Goal: Task Accomplishment & Management: Complete application form

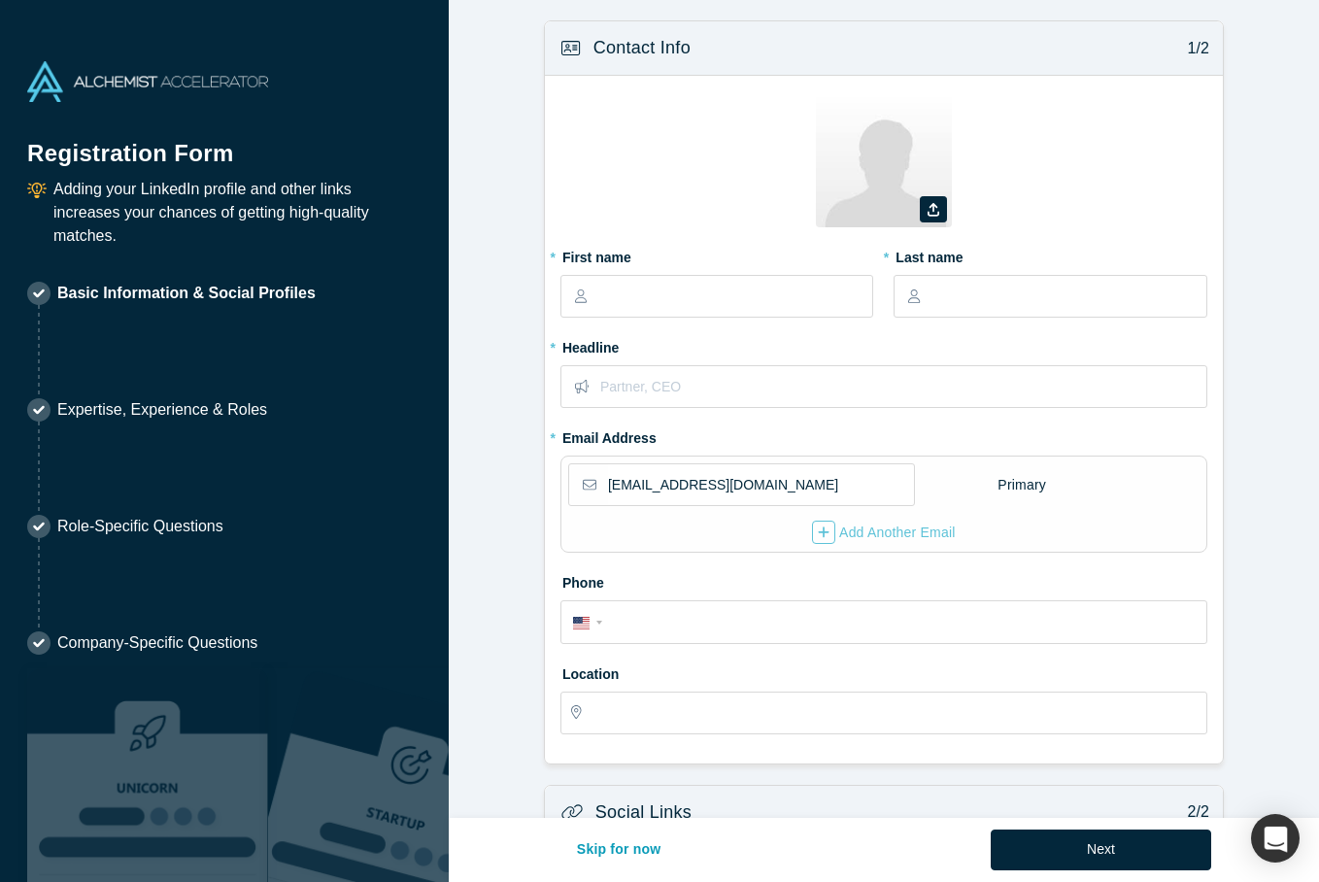
select select "US"
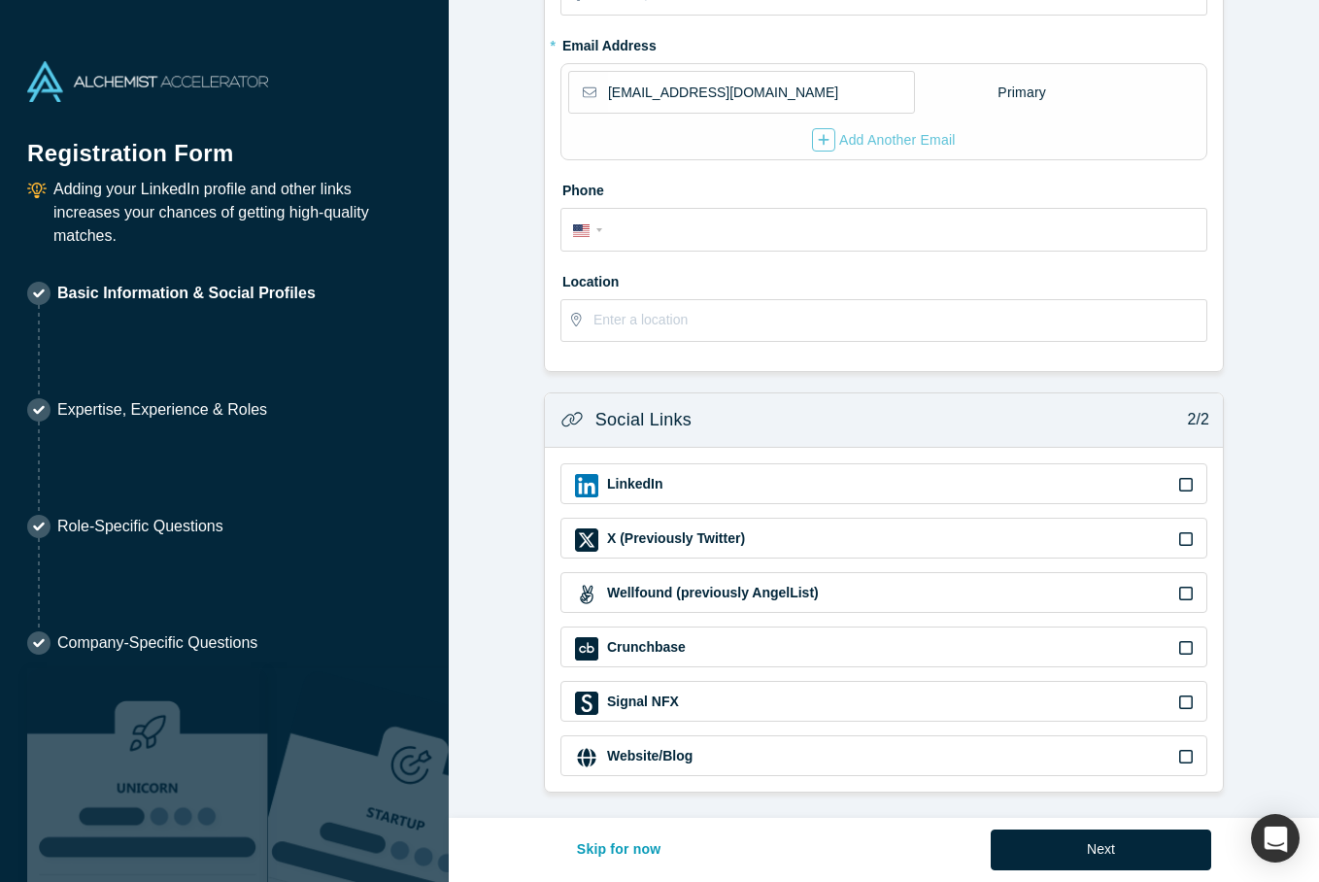
scroll to position [391, 0]
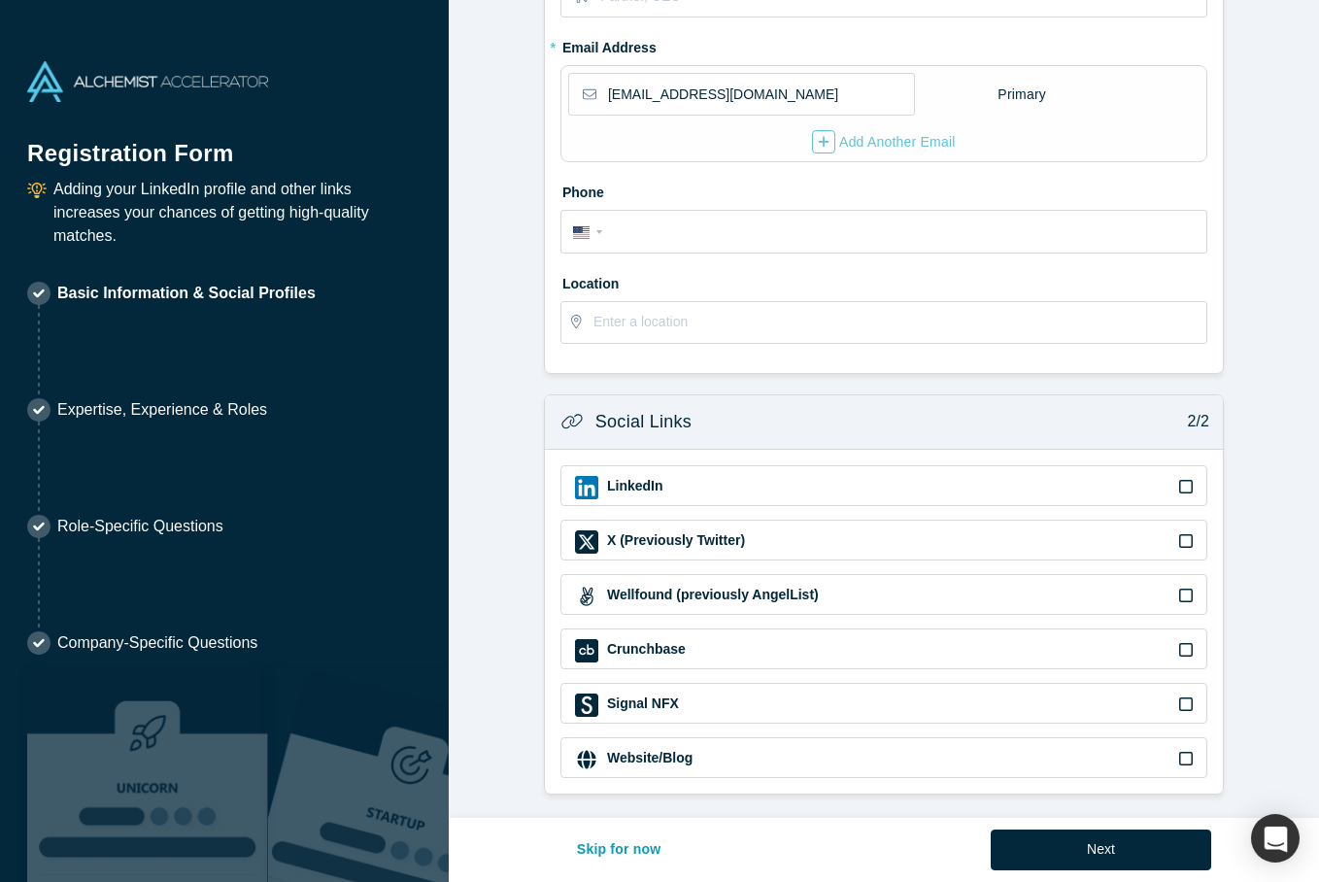
click at [1181, 485] on icon at bounding box center [1186, 487] width 14 height 16
click at [0, 0] on input "checkbox" at bounding box center [0, 0] width 0 height 0
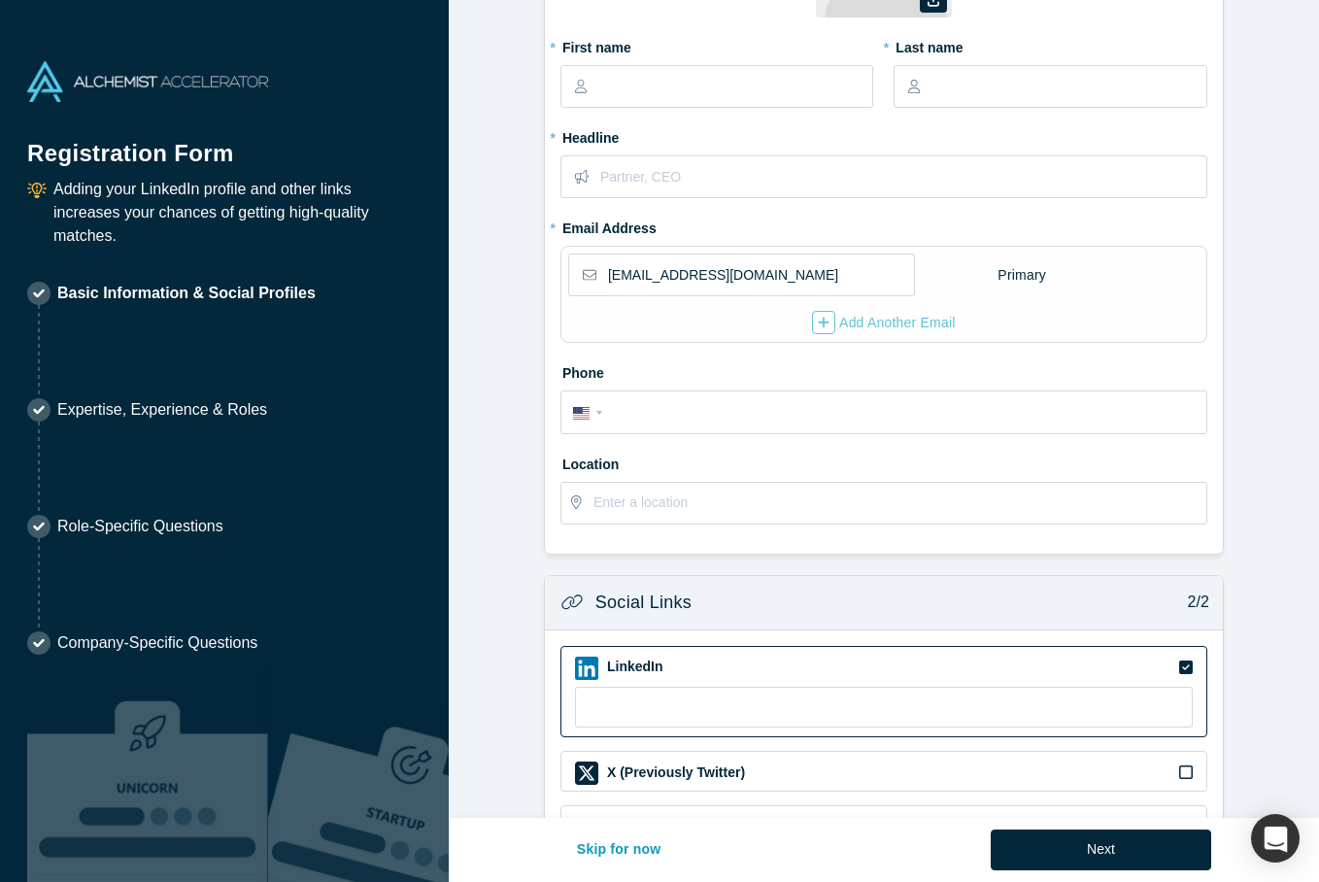
scroll to position [191, 0]
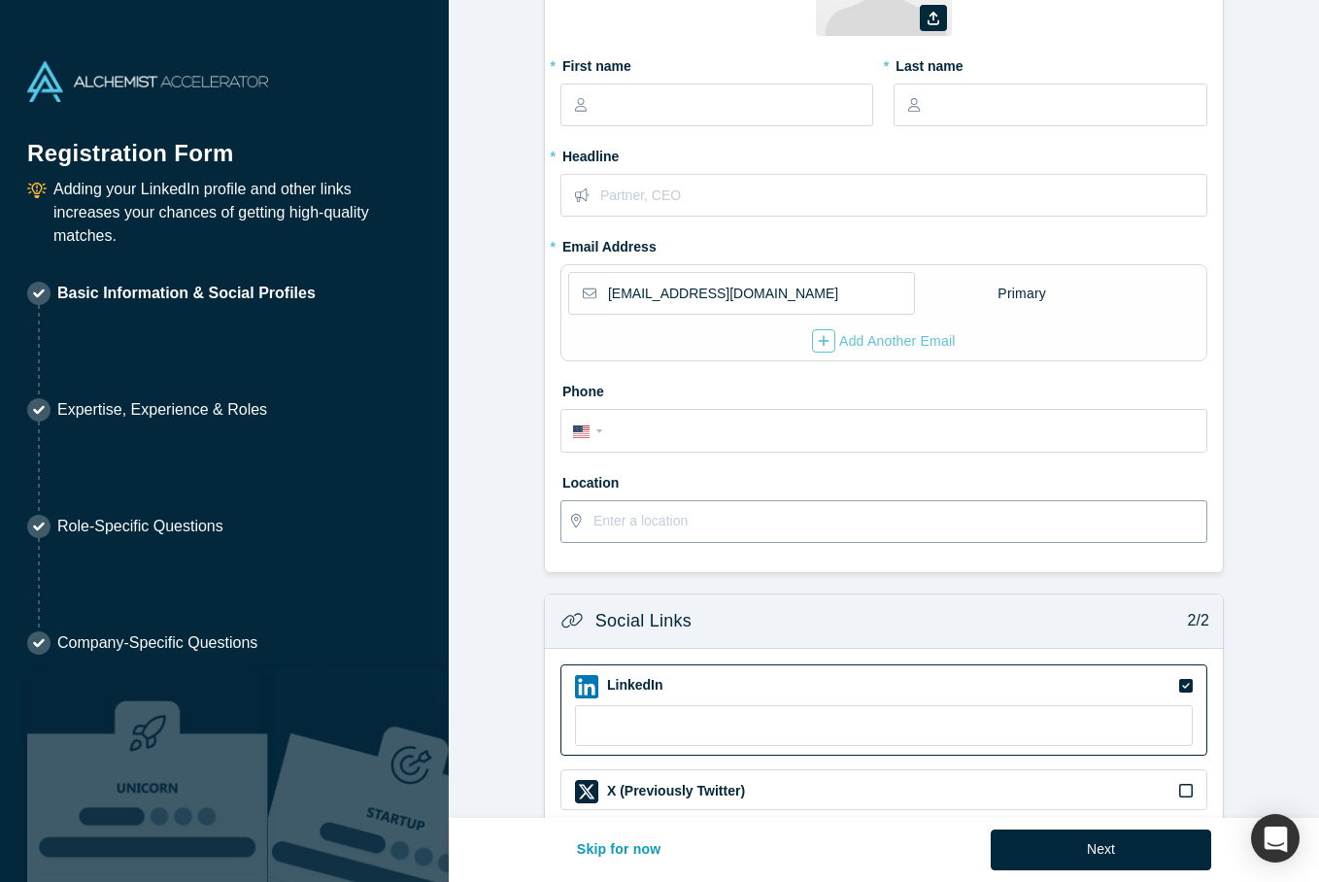
click at [653, 518] on input "text" at bounding box center [900, 521] width 612 height 41
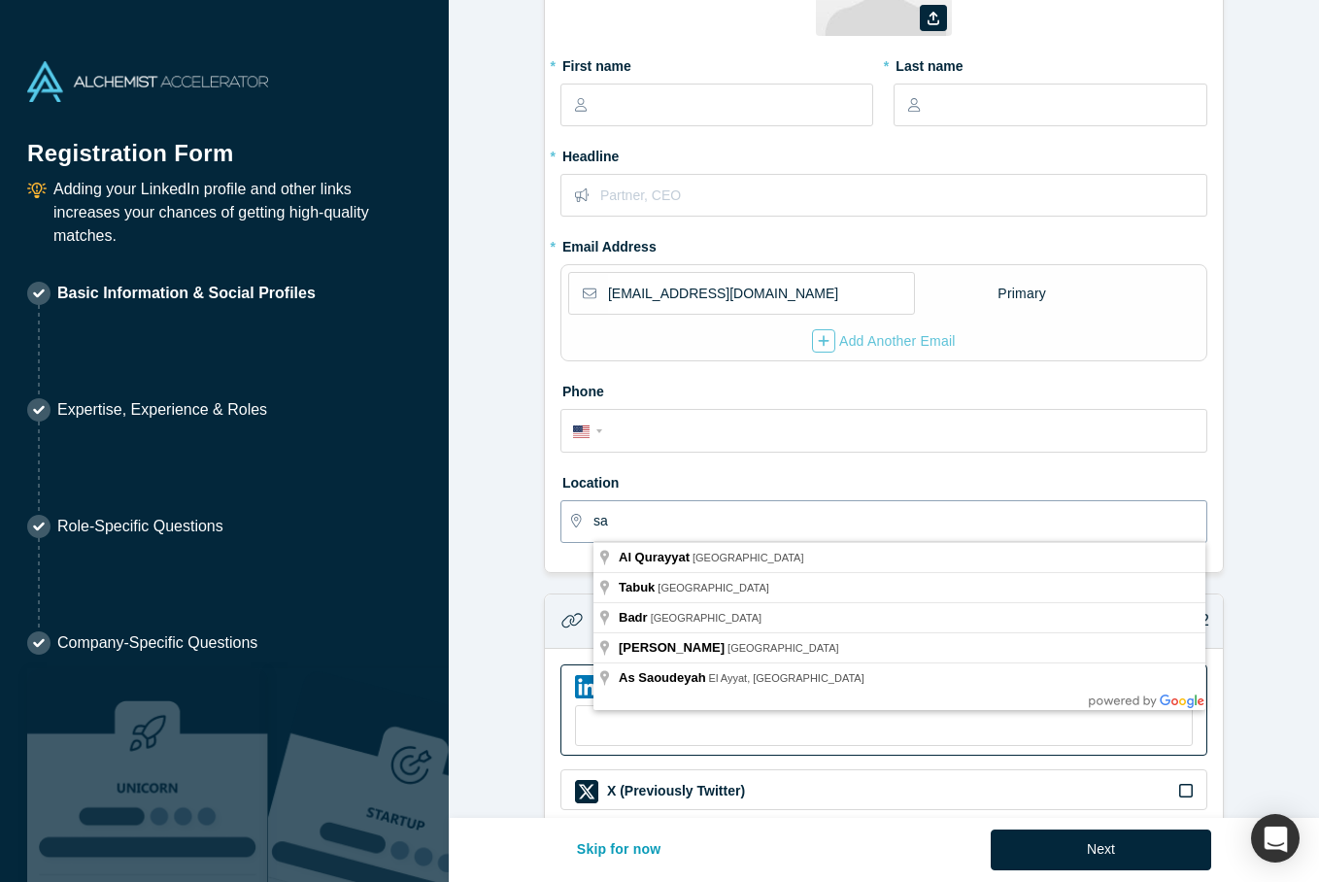
type input "s"
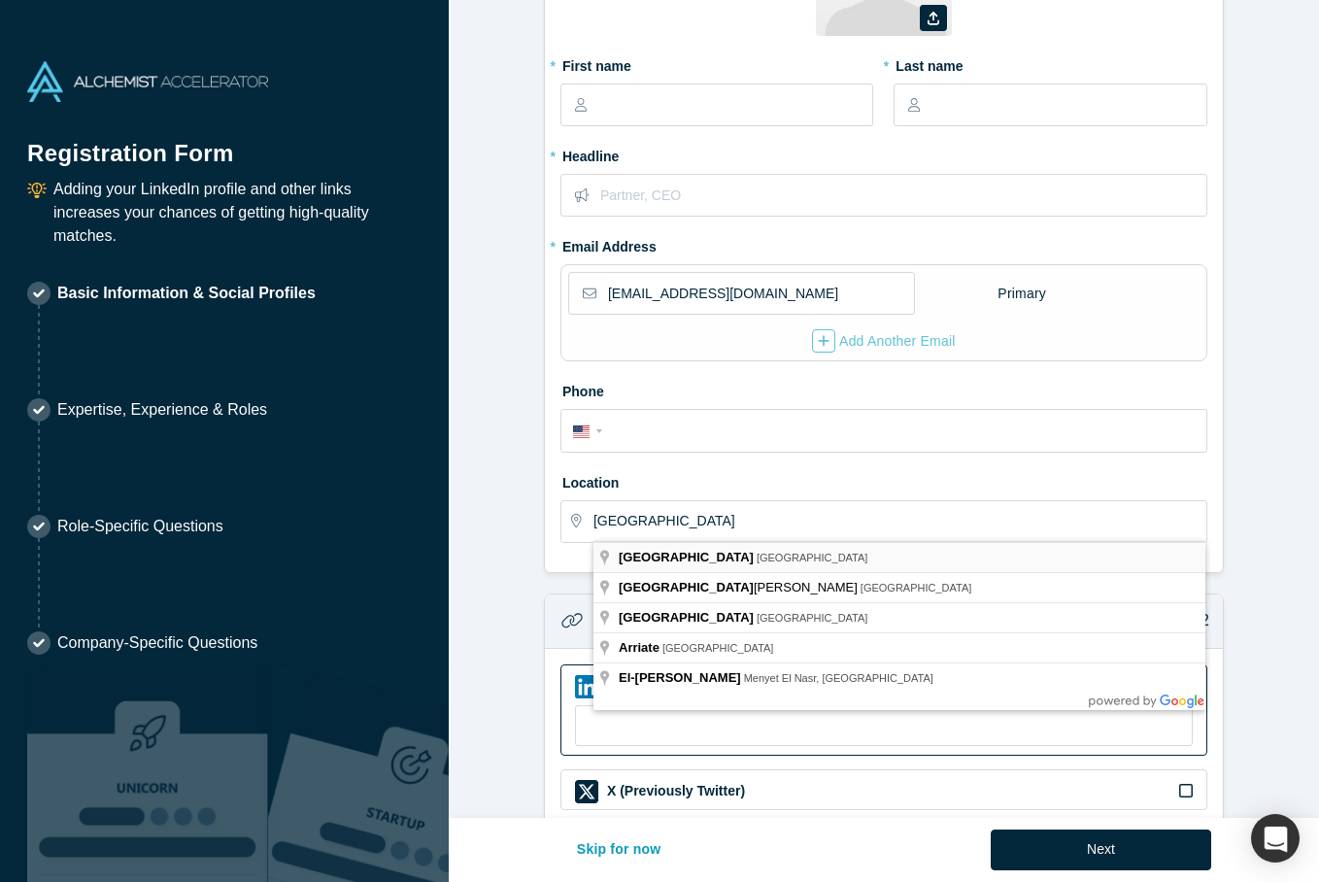
type input "[GEOGRAPHIC_DATA] [GEOGRAPHIC_DATA]"
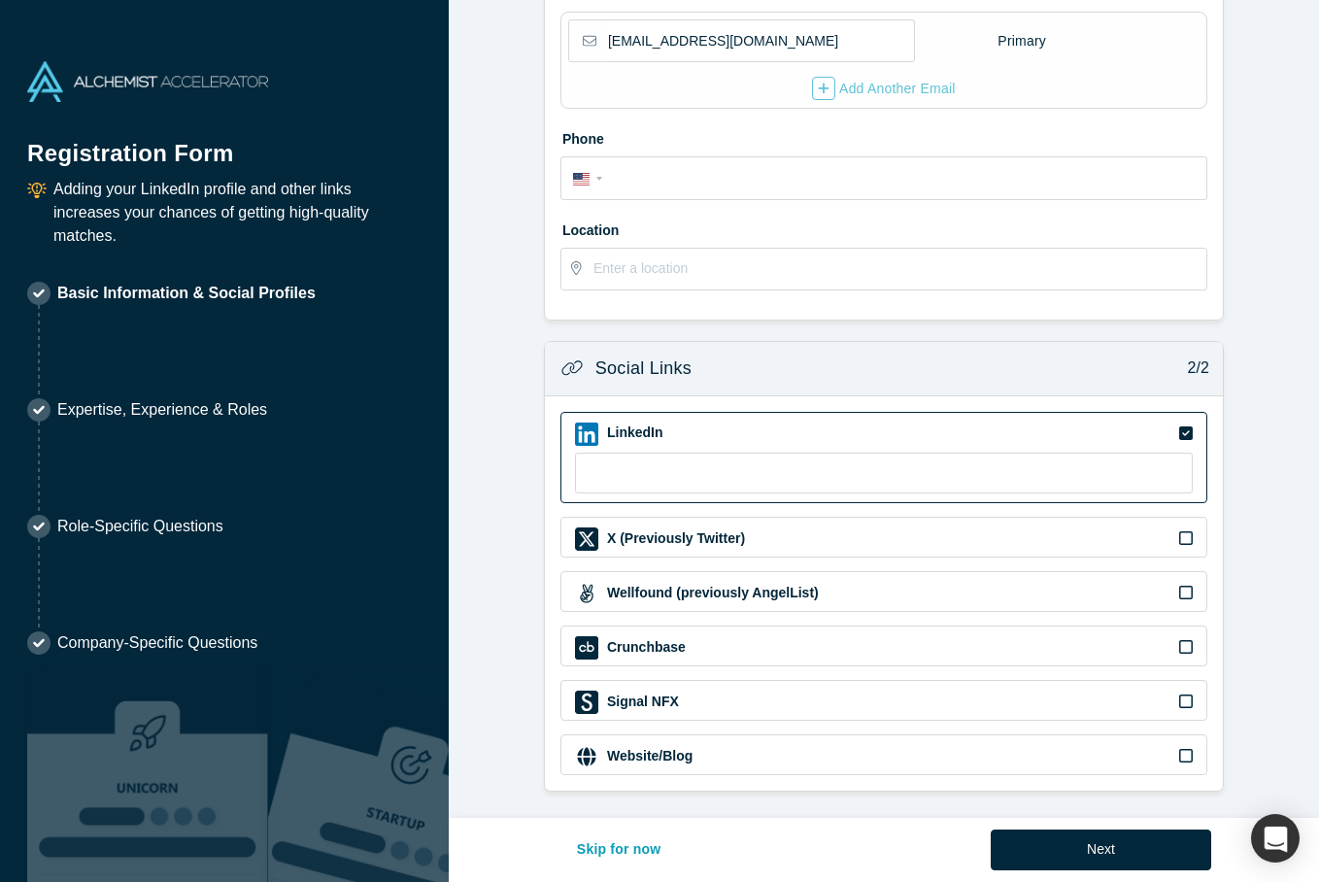
scroll to position [0, 0]
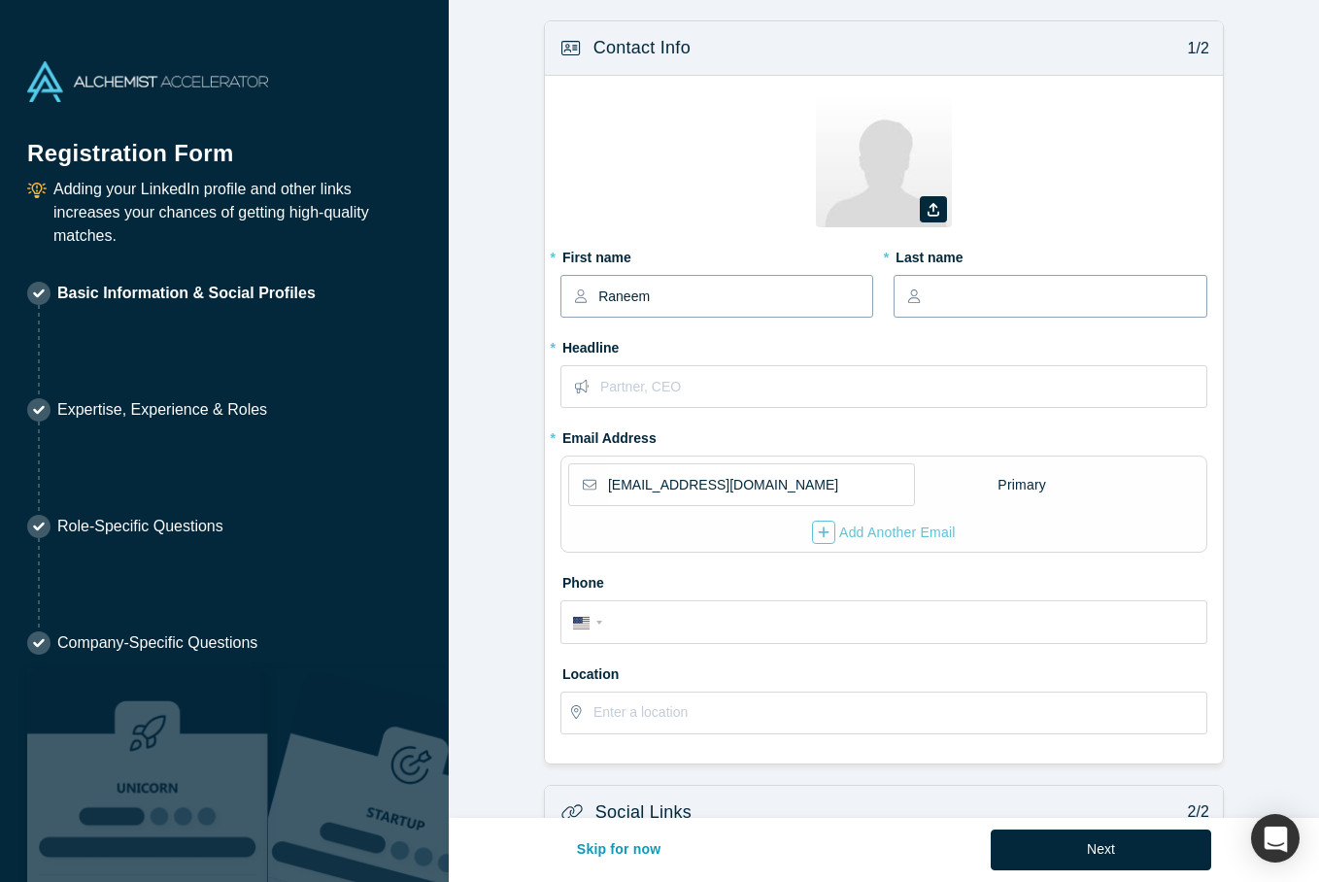
type input "Raneem"
type input "AlMeqbel"
click at [852, 384] on input "text" at bounding box center [902, 386] width 605 height 41
click at [632, 380] on input "Executive Advisor," at bounding box center [902, 386] width 605 height 41
click at [728, 385] on input "Excutive Advisor," at bounding box center [902, 386] width 605 height 41
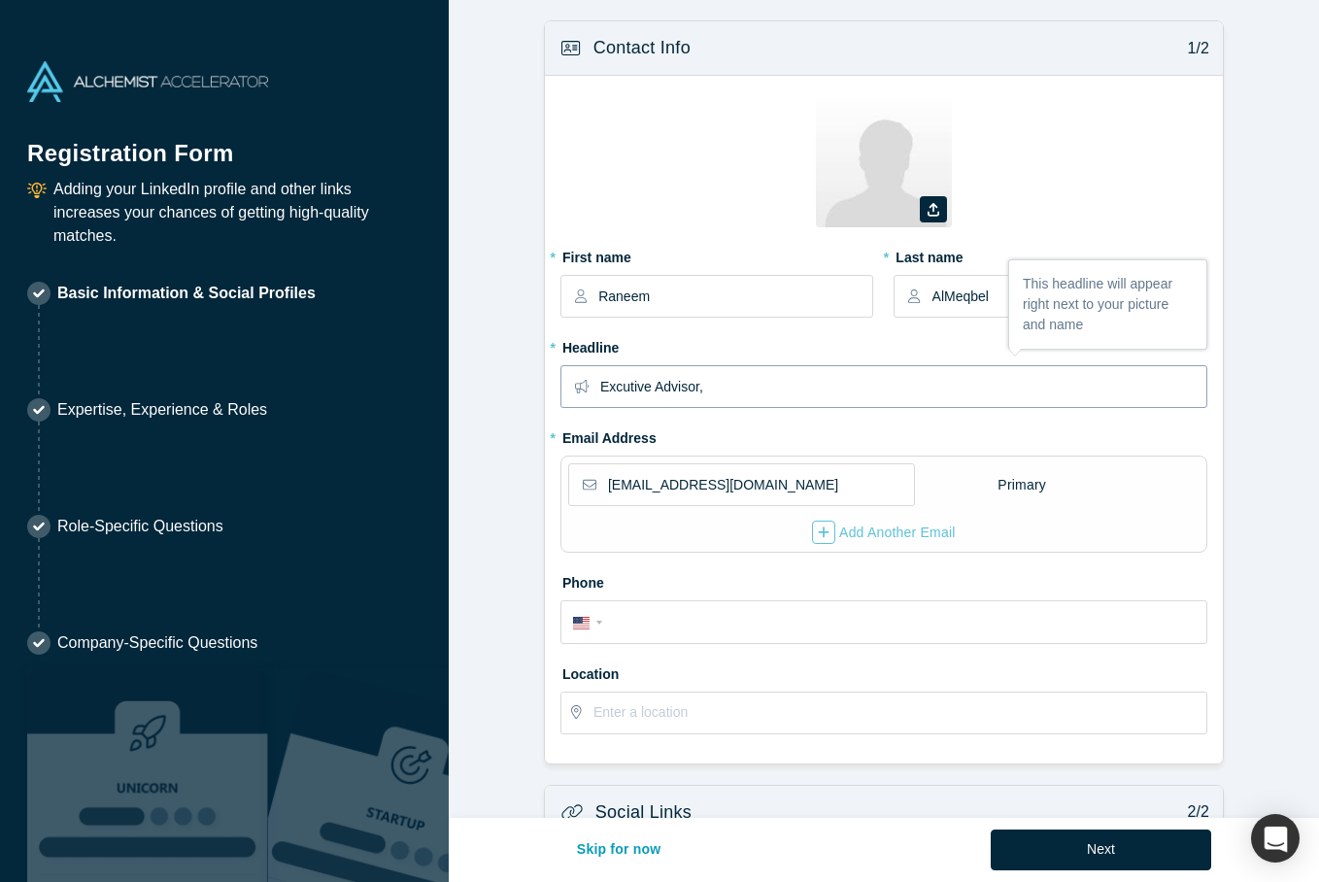
paste input "Business Development & Bids Strategy | Proposal & Tender Management | Strategic…"
type input "Excutive Advisor, Business Development & Bids Strategy | Proposal & Tender Mana…"
click at [685, 388] on input "Excutive Advisor, Business Development & Bids Strategy | Proposal & Tender Mana…" at bounding box center [902, 386] width 605 height 41
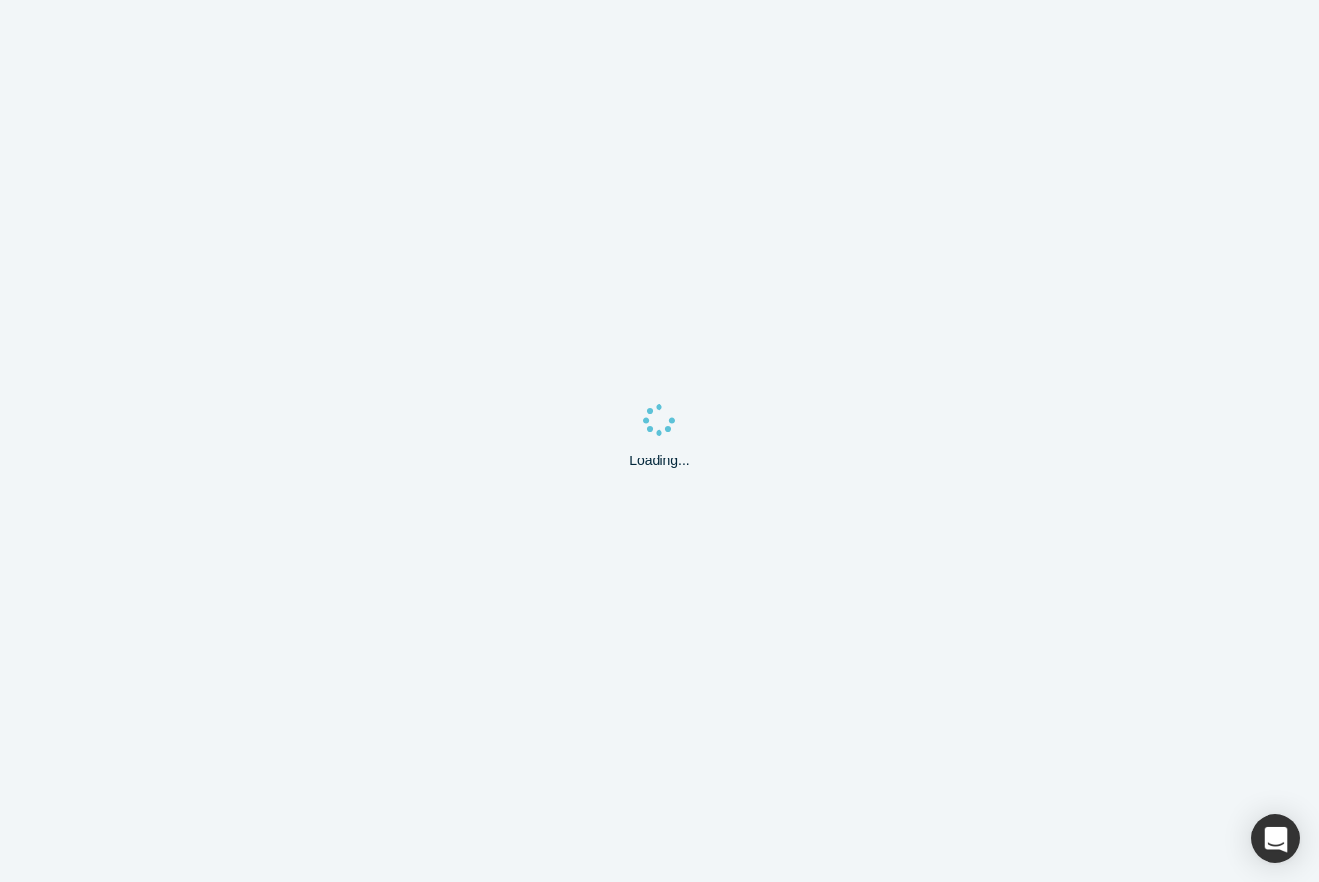
select select "US"
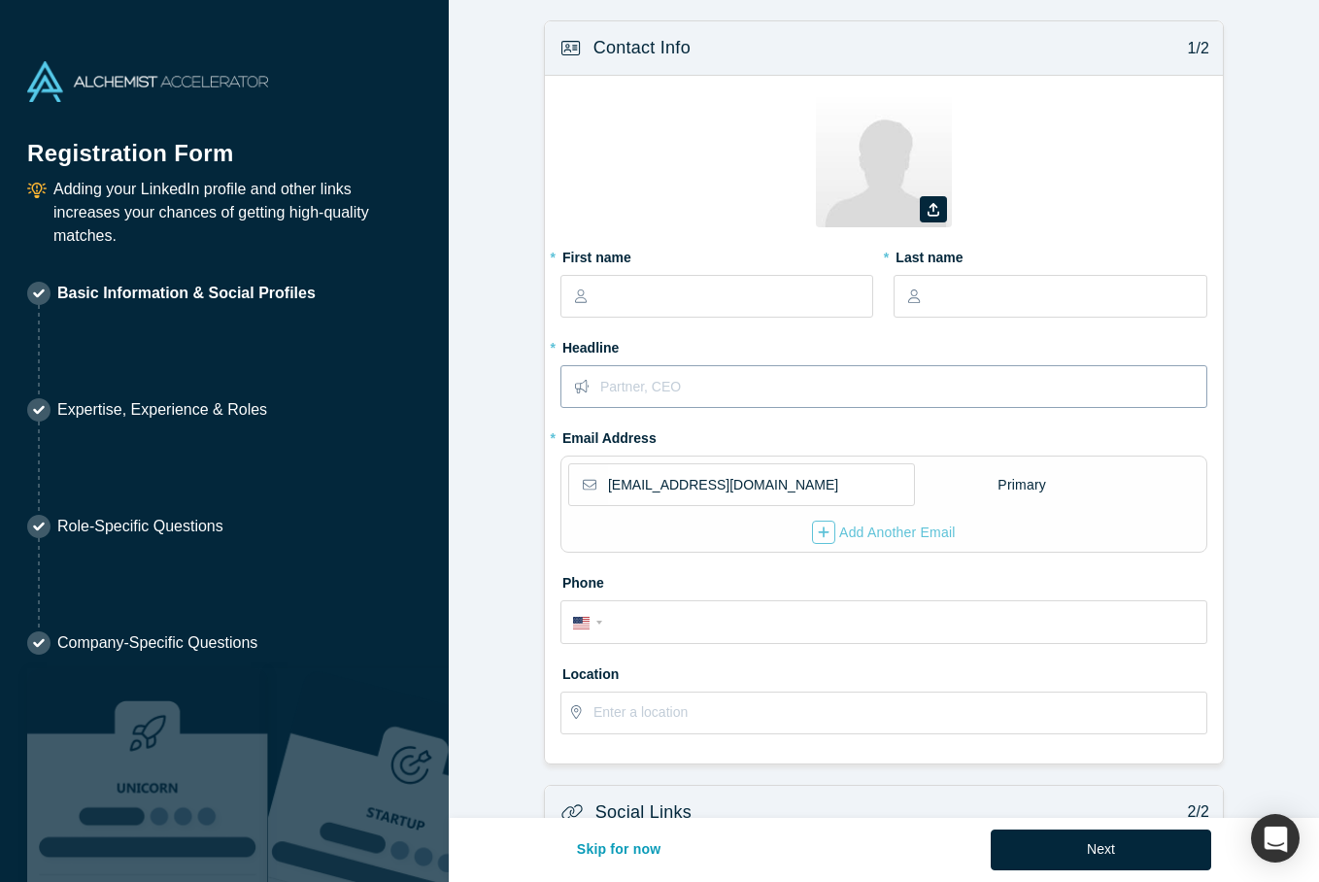
click at [615, 382] on input "text" at bounding box center [902, 386] width 605 height 41
paste input "Business Development & Bids Strategy | Proposal & Tender Management | Strategic…"
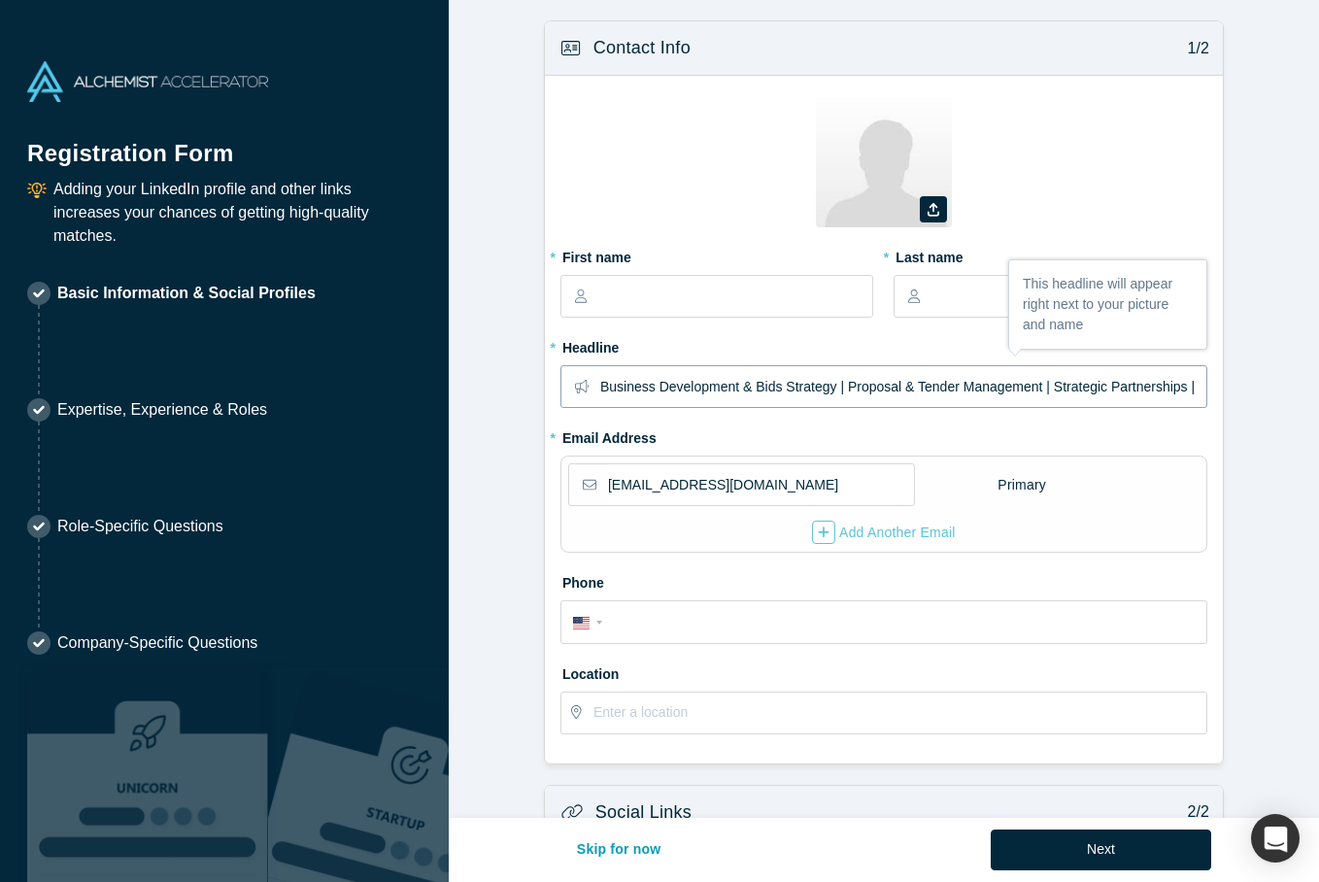
click at [687, 387] on input "Business Development & Bids Strategy | Proposal & Tender Management | Strategic…" at bounding box center [902, 386] width 605 height 41
click at [689, 386] on input "Business Development & Bids Strategy | Proposal & Tender Management | Strategic…" at bounding box center [902, 386] width 605 height 41
drag, startPoint x: 683, startPoint y: 386, endPoint x: 577, endPoint y: 389, distance: 105.9
click at [577, 389] on div "Business Development & Bids Strategy | Proposal & Tender Management | Strategic…" at bounding box center [884, 386] width 647 height 43
click at [764, 396] on input "Business Development & Bids Strategy | Proposal & Tender Management | Strategic…" at bounding box center [902, 386] width 605 height 41
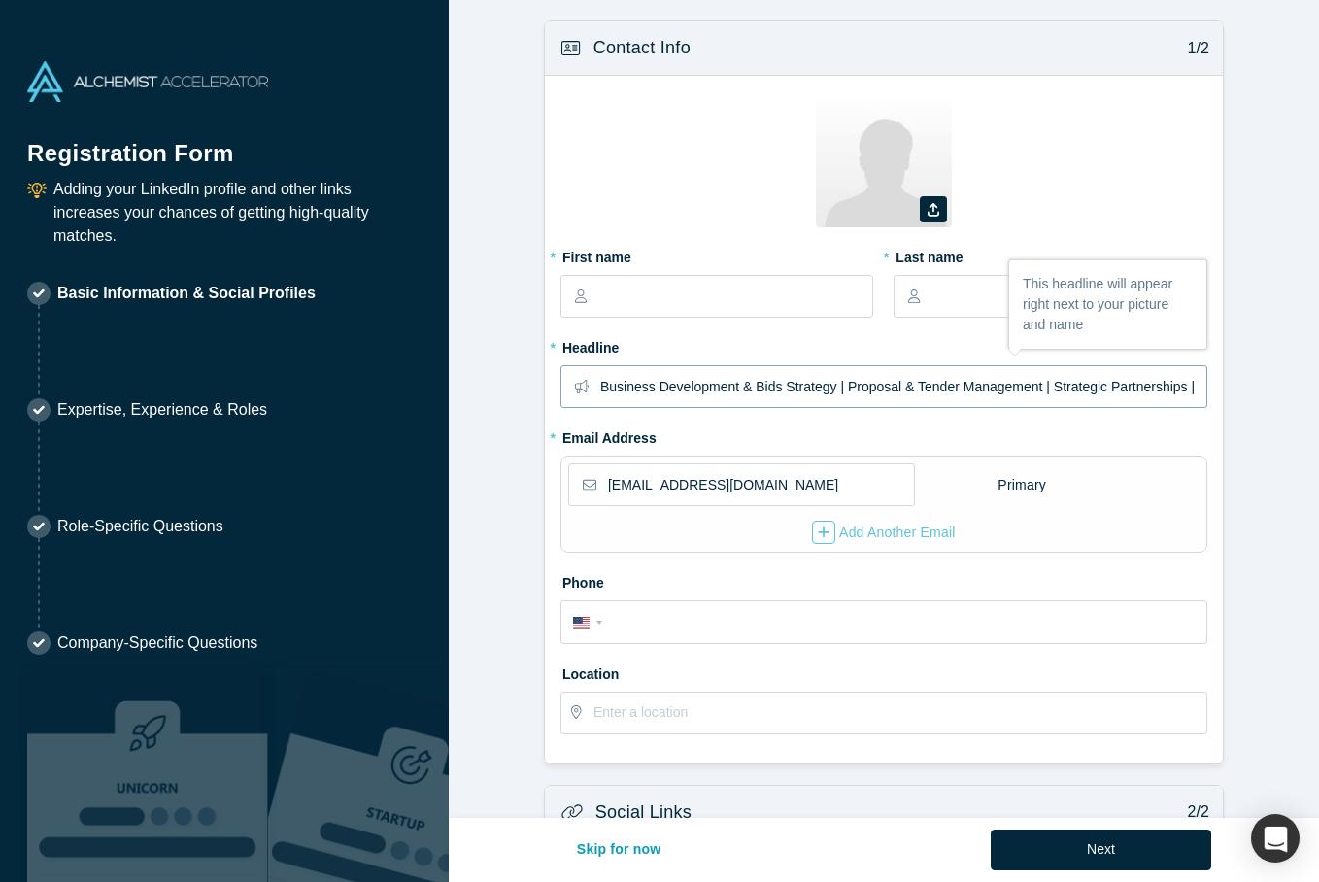
click at [682, 384] on input "Business Development & Bids Strategy | Proposal & Tender Management | Strategic…" at bounding box center [902, 386] width 605 height 41
click at [610, 388] on input "Business Development & Bids Strategy | Proposal & Tender Management | Strategic…" at bounding box center [902, 386] width 605 height 41
drag, startPoint x: 838, startPoint y: 388, endPoint x: 760, endPoint y: 387, distance: 78.7
click at [760, 387] on input "Business Development & Bids Strategy | Proposal & Tender Management | Strategic…" at bounding box center [902, 386] width 605 height 41
click at [850, 387] on input "Business Development & GTM | Proposal & Tender Management | Strategic Partnersh…" at bounding box center [902, 386] width 605 height 41
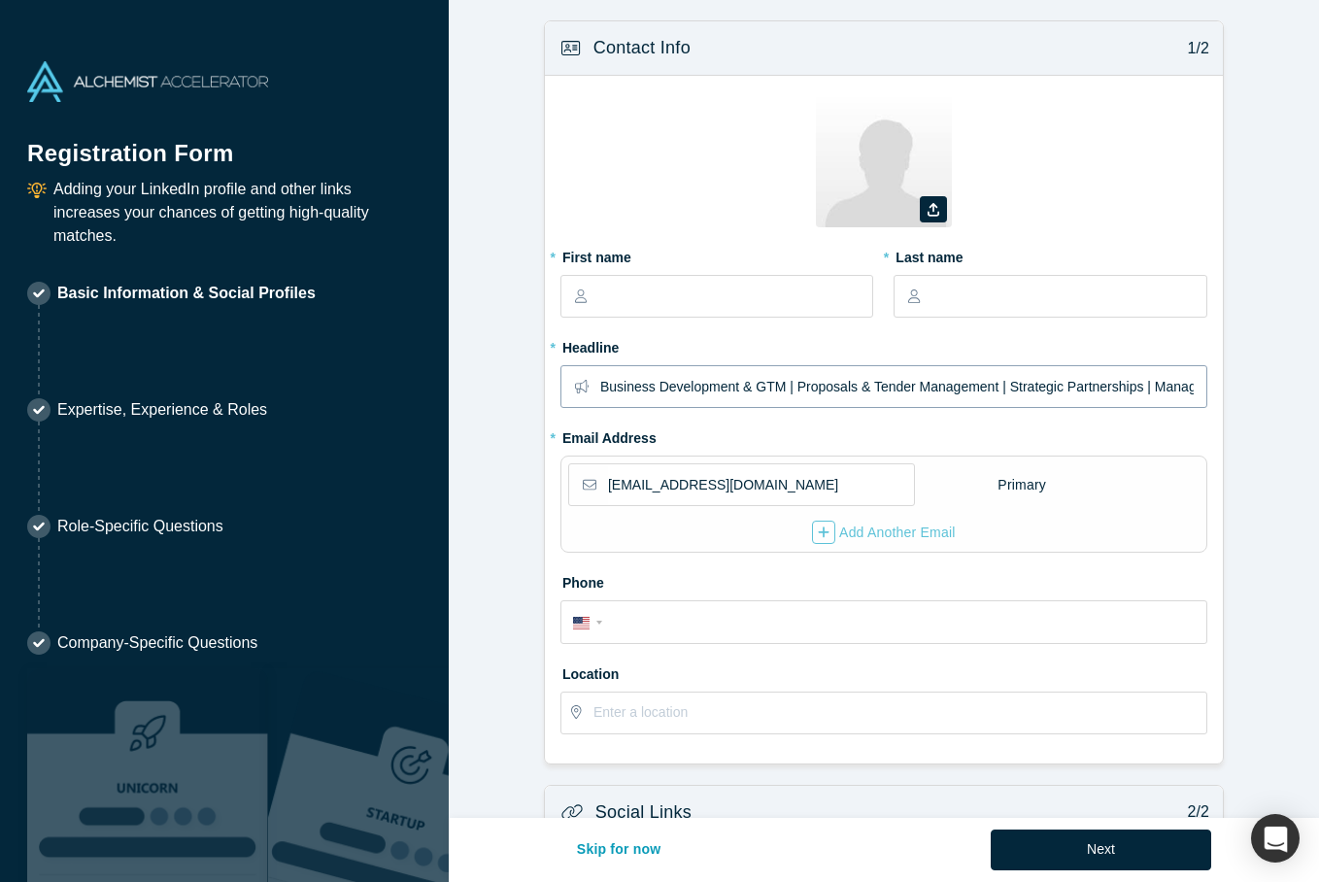
click at [598, 388] on span at bounding box center [581, 386] width 39 height 41
click at [602, 386] on input "Business Development & GTM | Proposals & Tender Management | Strategic Partners…" at bounding box center [902, 386] width 605 height 41
type input "Executive Advisor, Business Development & GTM | Proposals & Tender Management |…"
type input "Raneem"
type input "AlMeqbel"
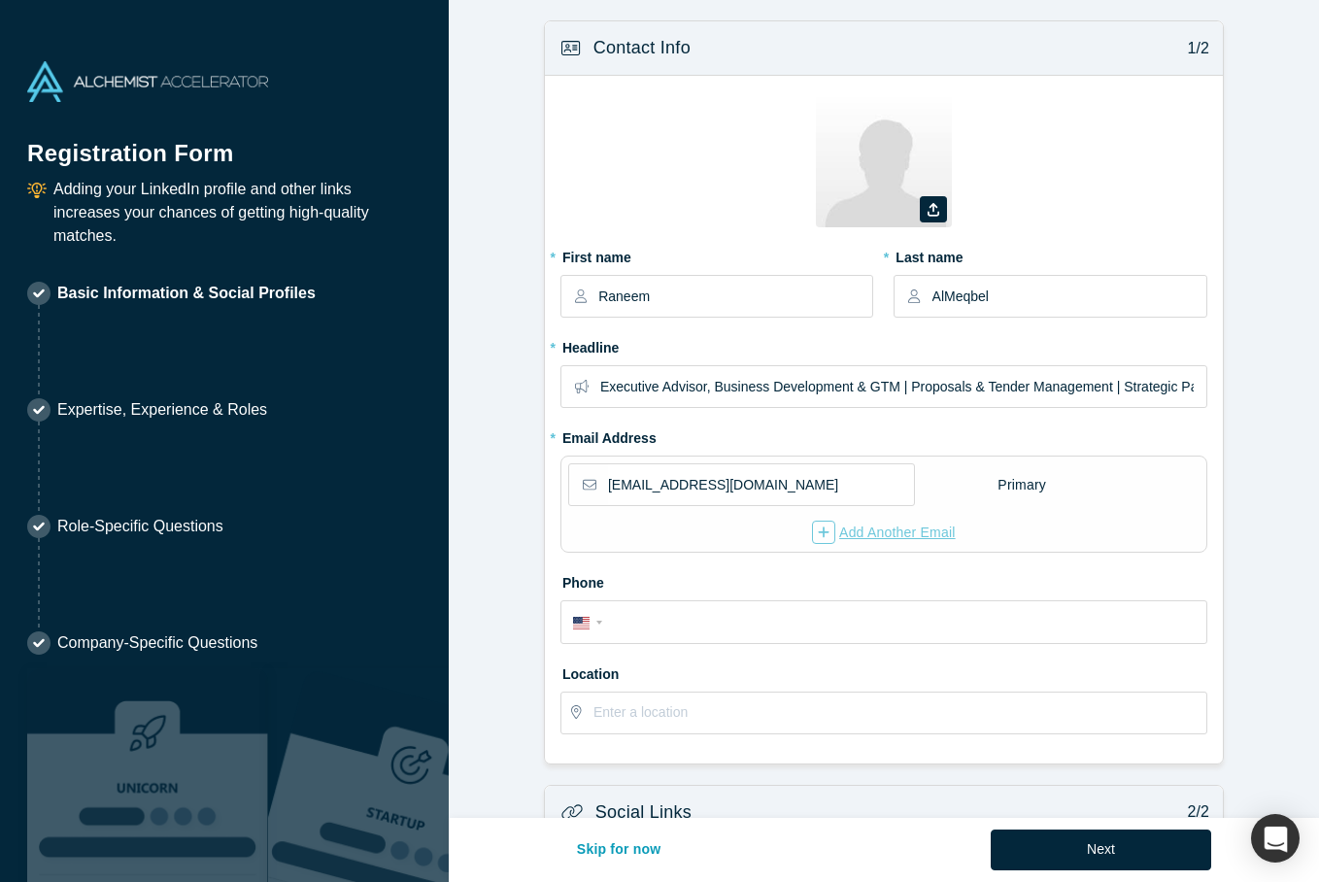
click at [923, 526] on div "Add Another Email" at bounding box center [884, 532] width 144 height 23
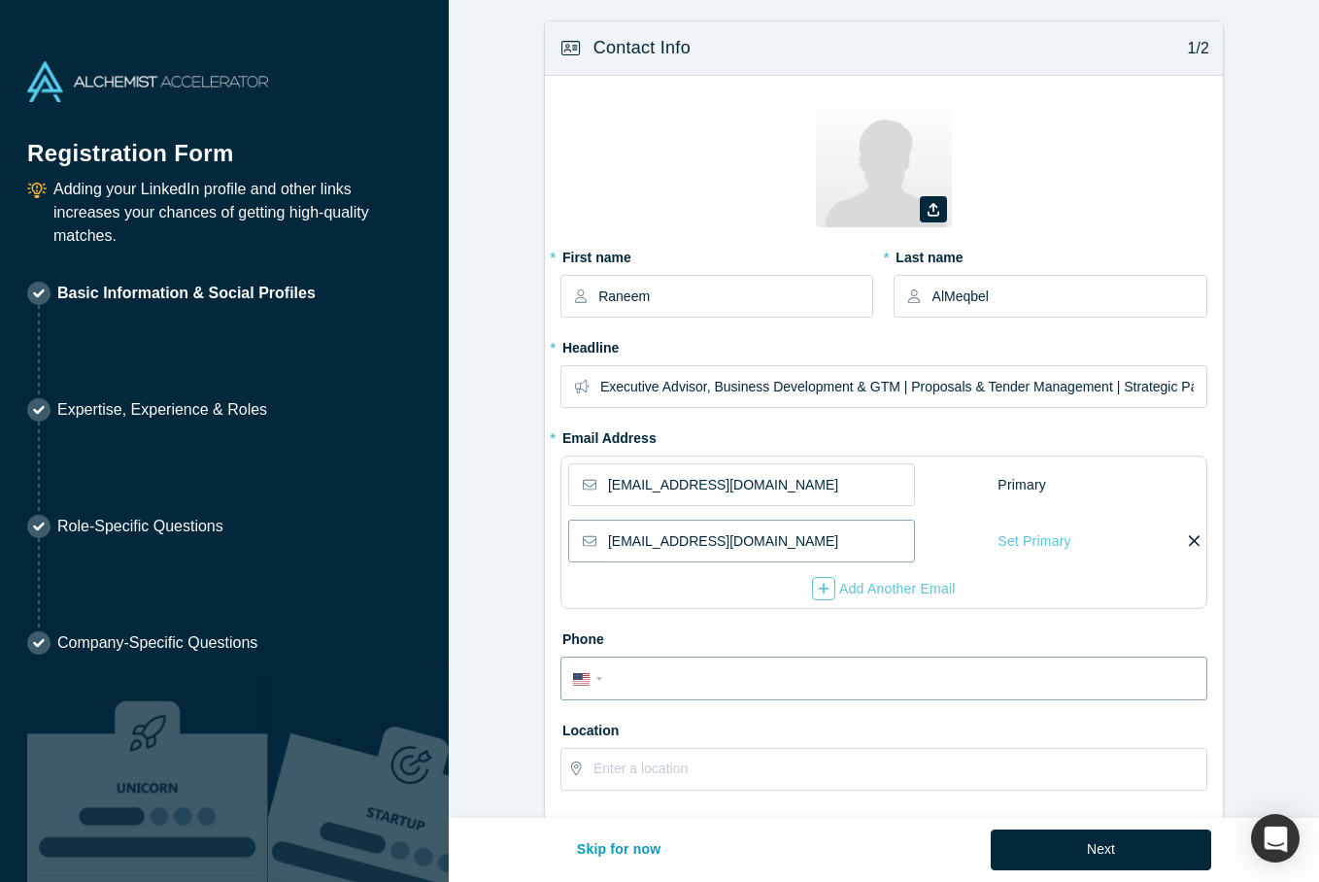
type input "[EMAIL_ADDRESS][DOMAIN_NAME]"
click at [590, 680] on form "Contact Info 1/2 Zoom Save Remove Upload New * First name [PERSON_NAME] * Last …" at bounding box center [884, 630] width 871 height 1221
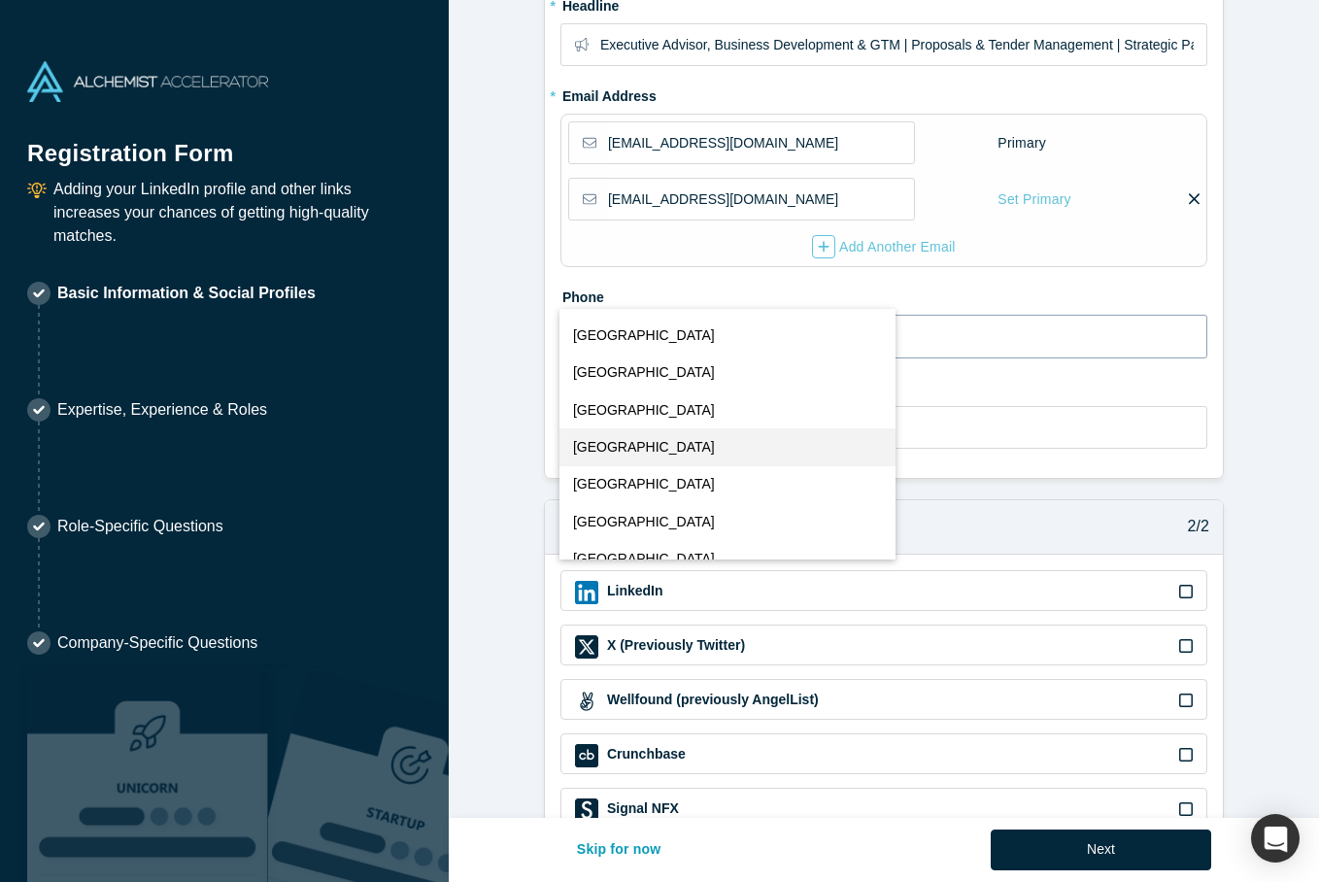
scroll to position [7054, 0]
click at [632, 446] on span "[GEOGRAPHIC_DATA]" at bounding box center [644, 444] width 142 height 20
select select "SA"
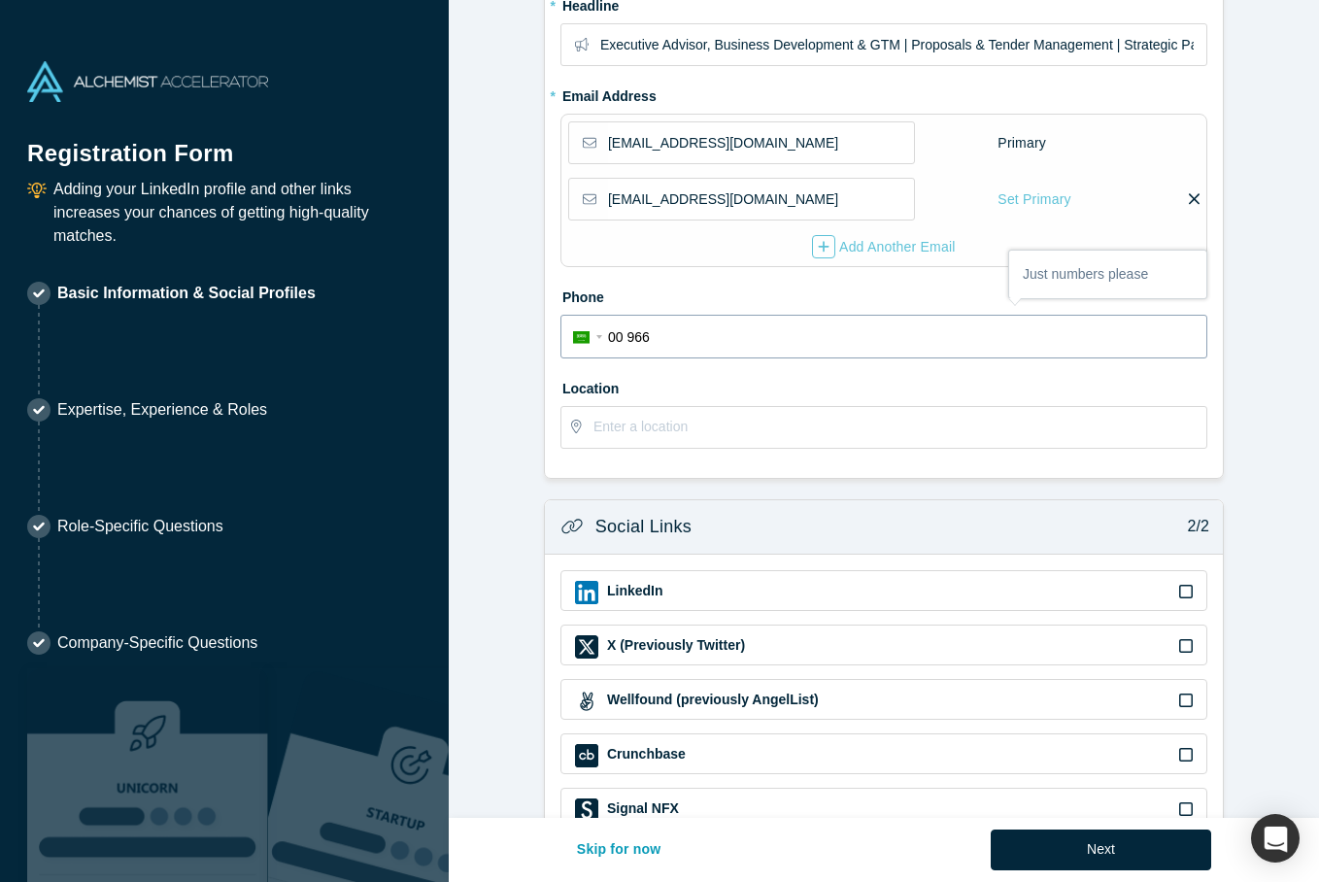
type input "00 966 6"
type input "598720718"
click at [725, 425] on input "text" at bounding box center [900, 427] width 612 height 41
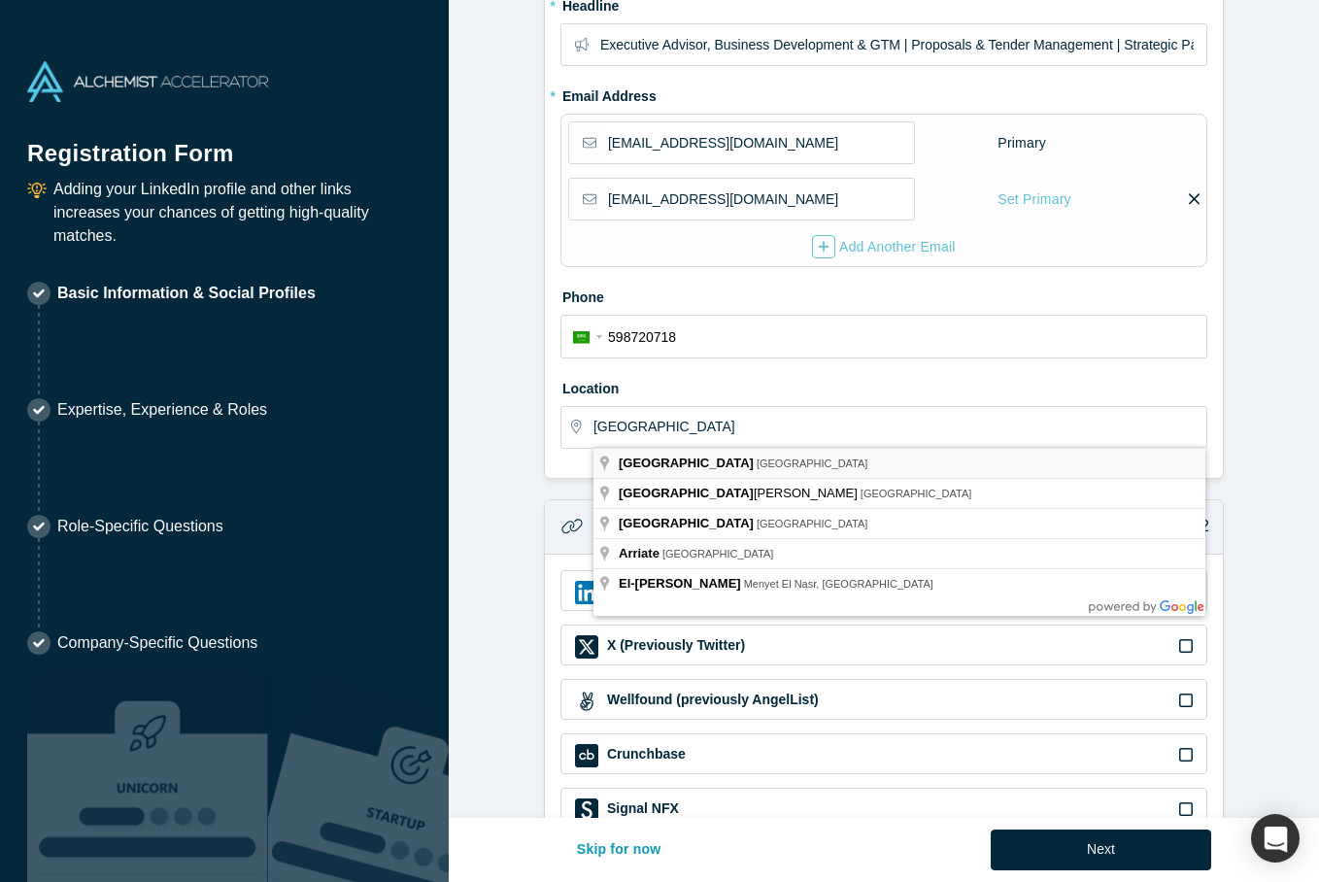
type input "[GEOGRAPHIC_DATA] [GEOGRAPHIC_DATA]"
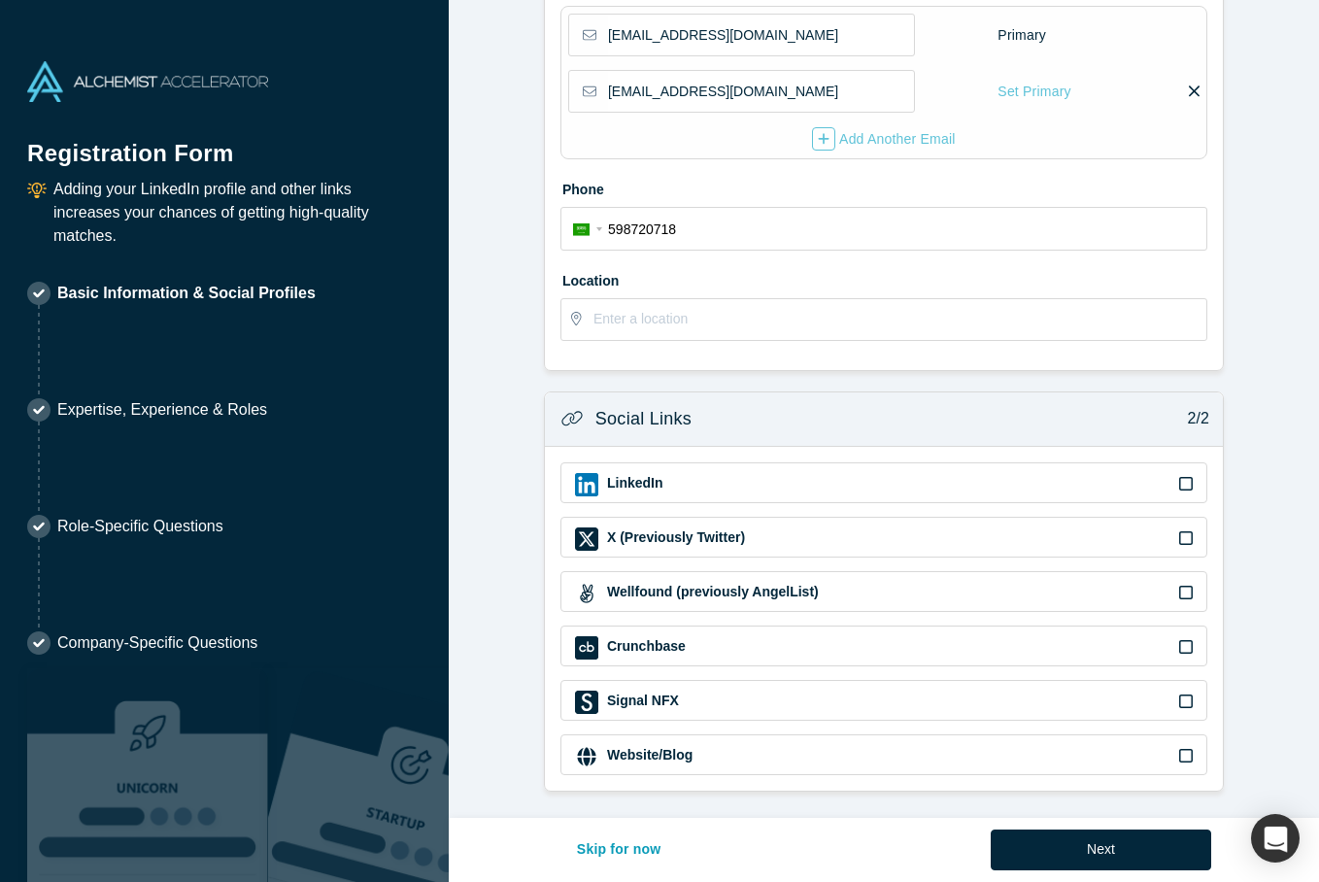
scroll to position [449, 0]
click at [1186, 483] on icon at bounding box center [1186, 485] width 14 height 16
click at [0, 0] on input "checkbox" at bounding box center [0, 0] width 0 height 0
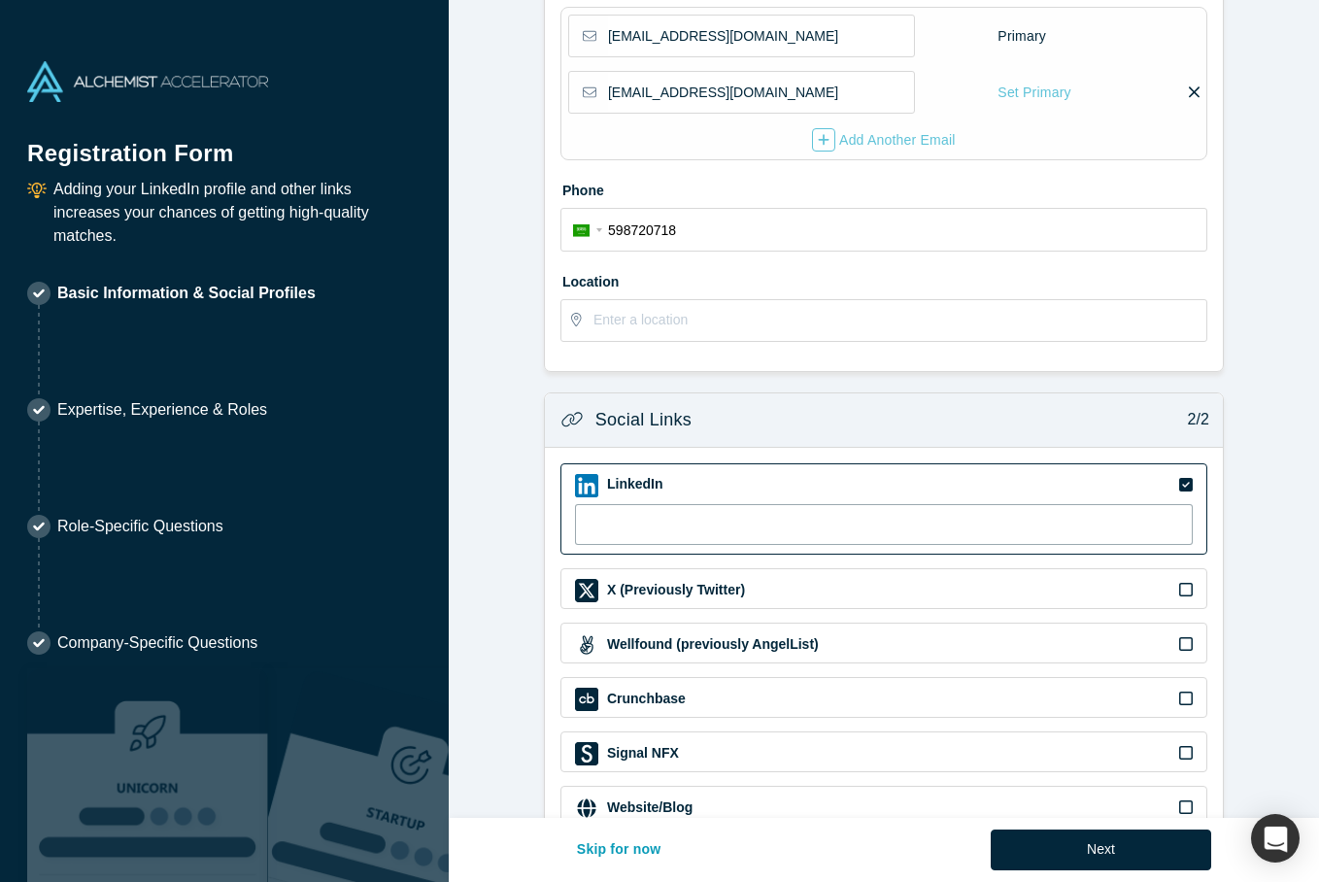
click at [723, 526] on input at bounding box center [884, 524] width 618 height 41
paste input "[URL][DOMAIN_NAME]"
type input "[URL][DOMAIN_NAME]"
click at [1072, 844] on button "Next" at bounding box center [1101, 850] width 221 height 41
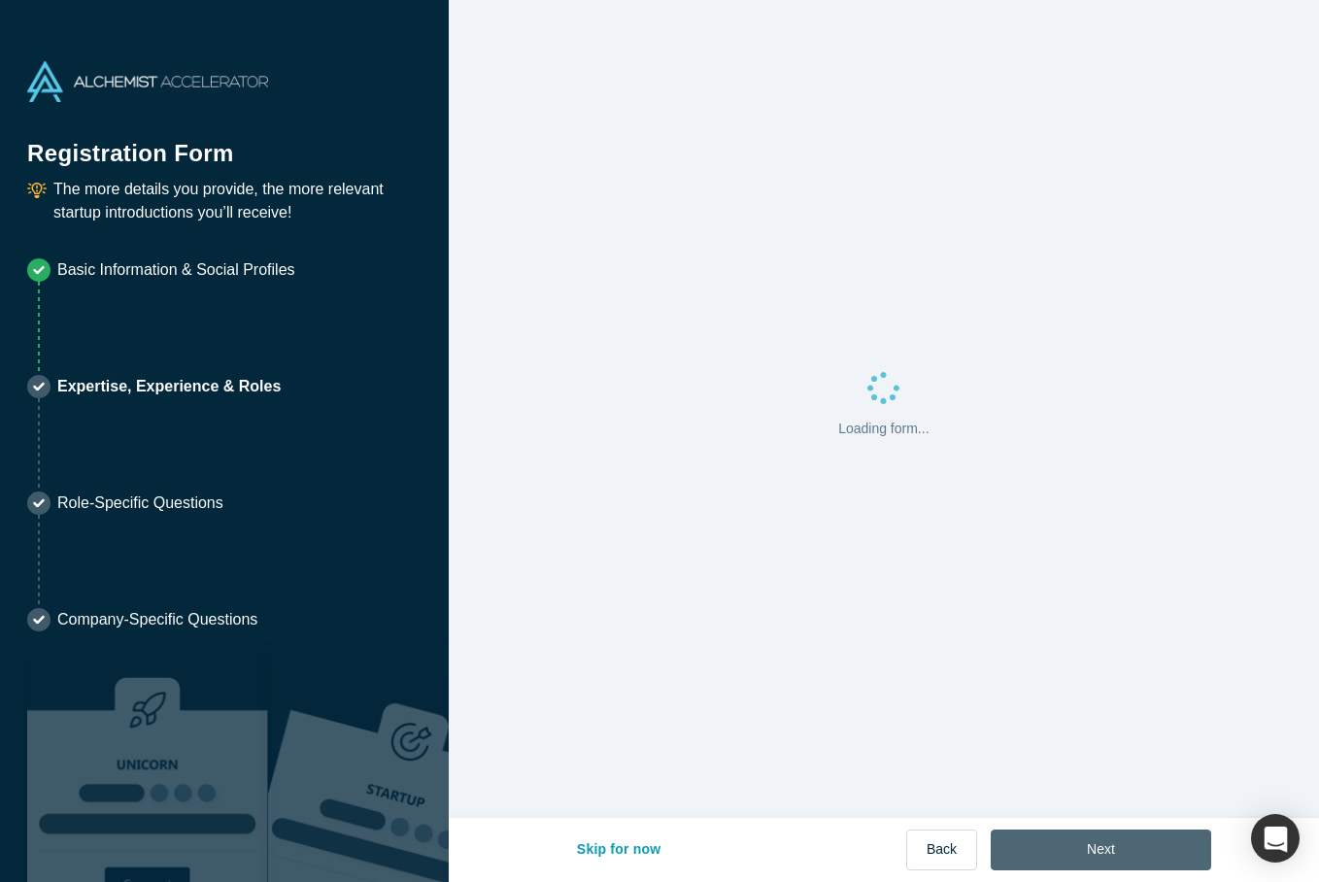
scroll to position [0, 0]
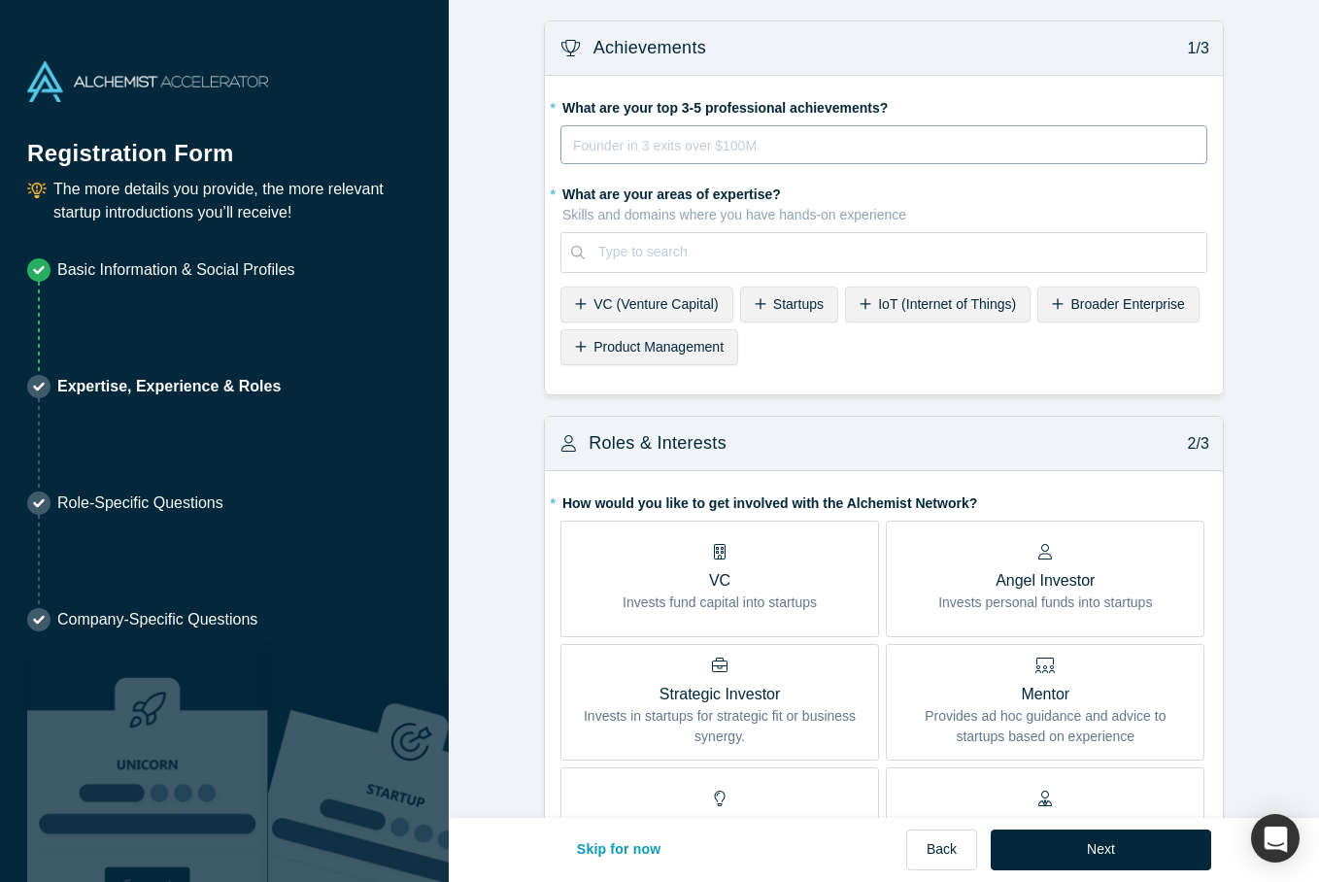
click at [796, 154] on div "rdw-editor" at bounding box center [884, 145] width 621 height 23
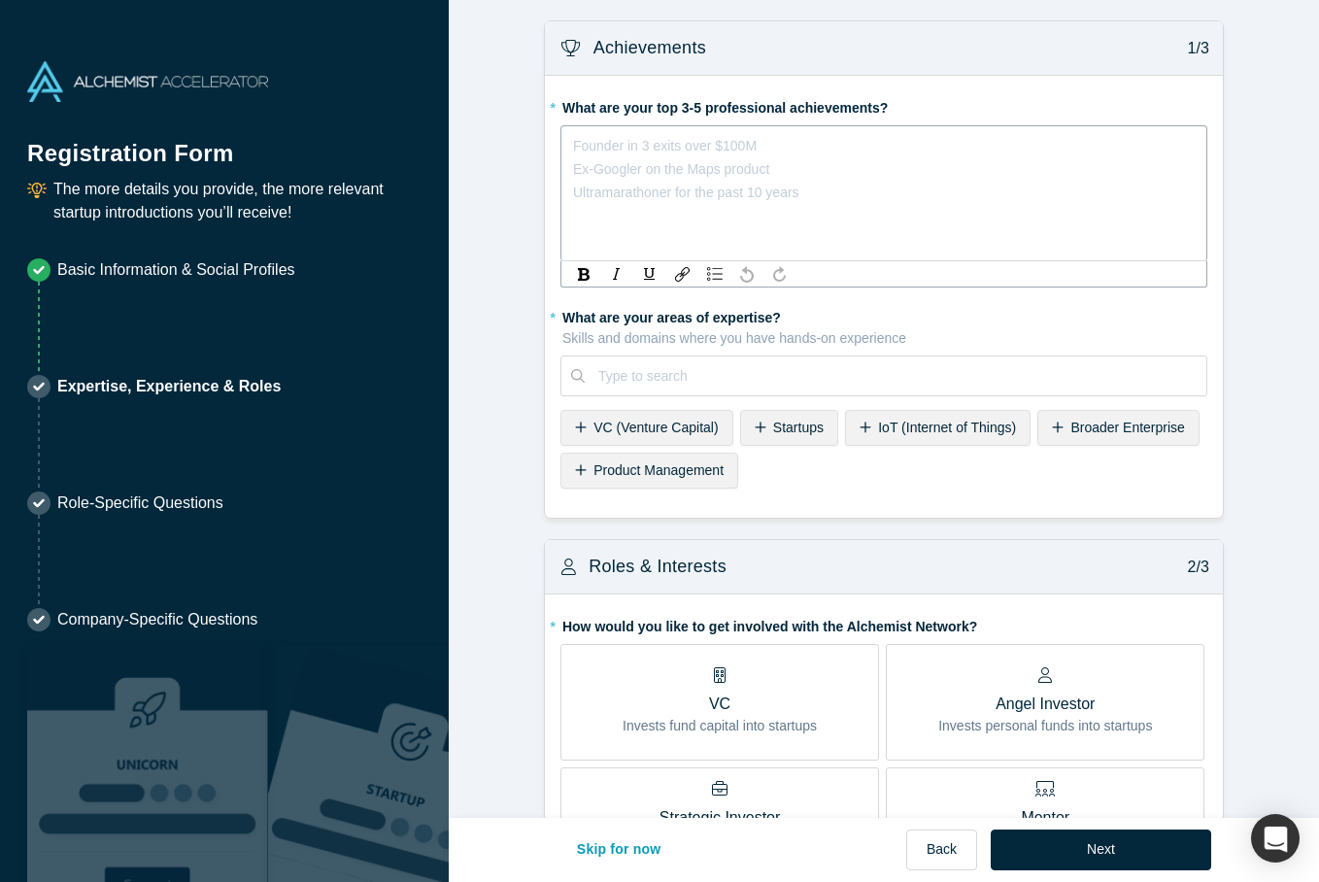
click at [680, 157] on div "Founder in 3 exits over $100M Ex-Googler on the Maps product Ultramarathoner fo…" at bounding box center [884, 145] width 622 height 23
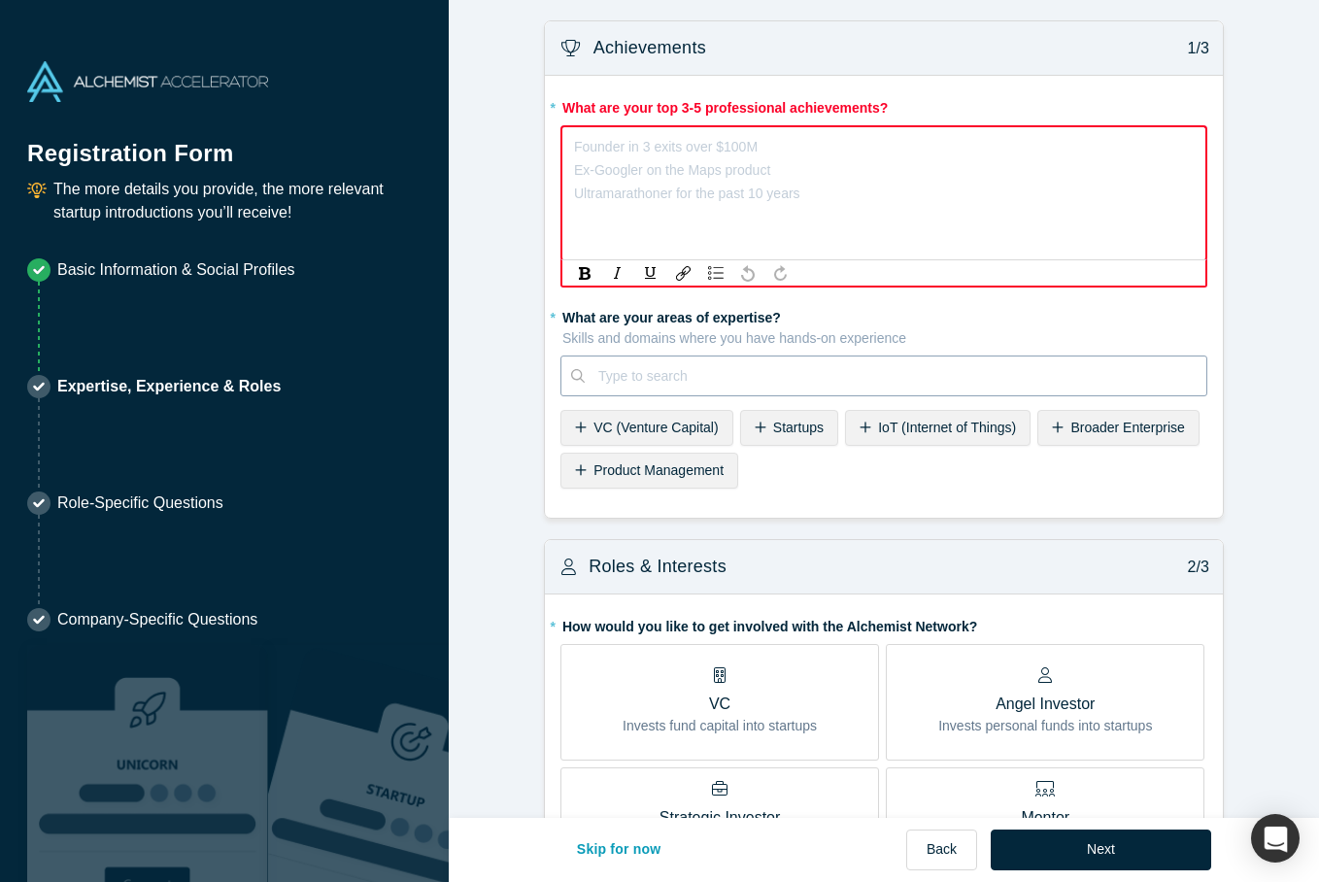
click at [788, 376] on div at bounding box center [895, 376] width 595 height 24
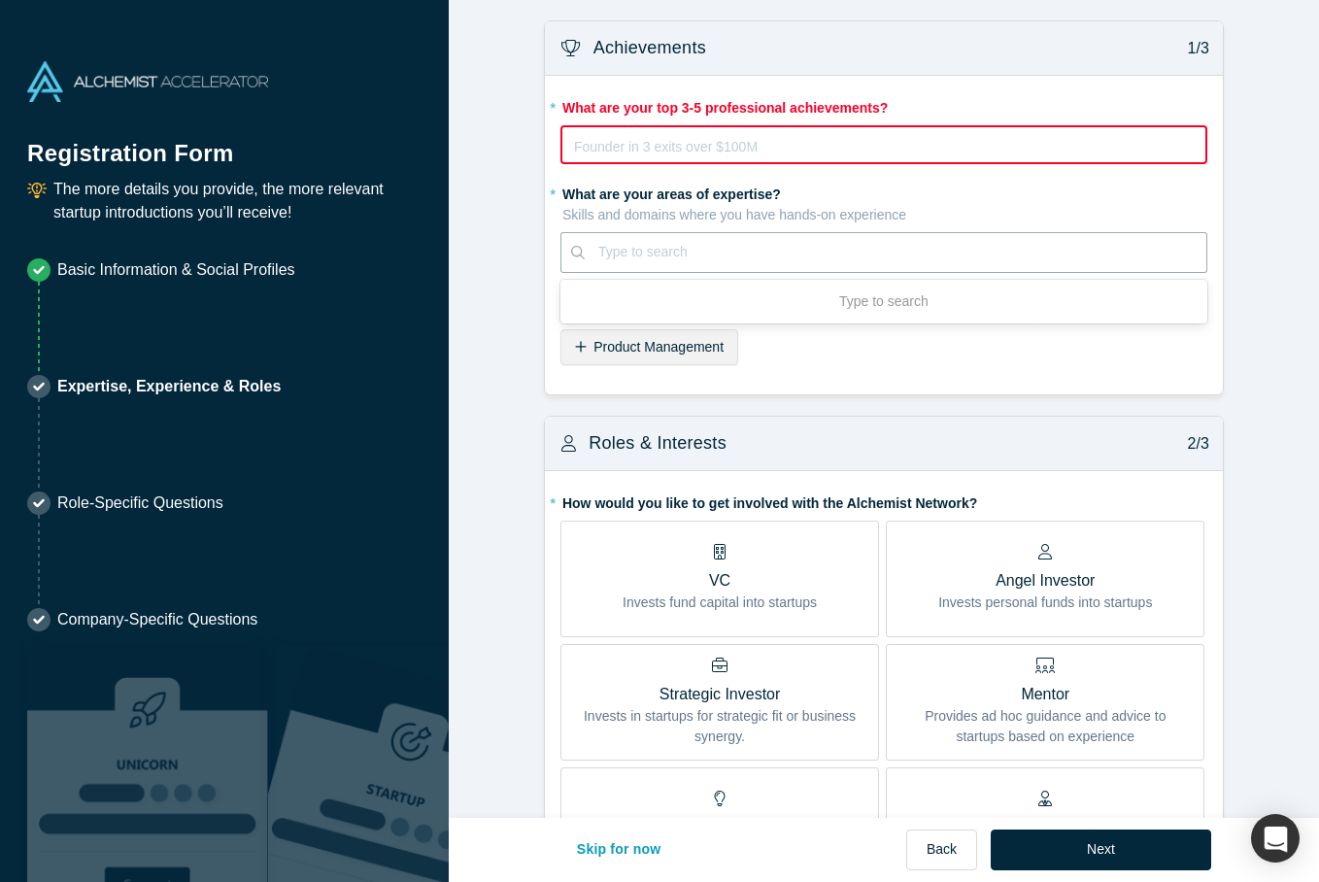
click at [879, 361] on div "* What are your areas of expertise? Skills and domains where you have hands-on …" at bounding box center [884, 275] width 647 height 194
click at [767, 310] on div "Startups" at bounding box center [789, 305] width 98 height 36
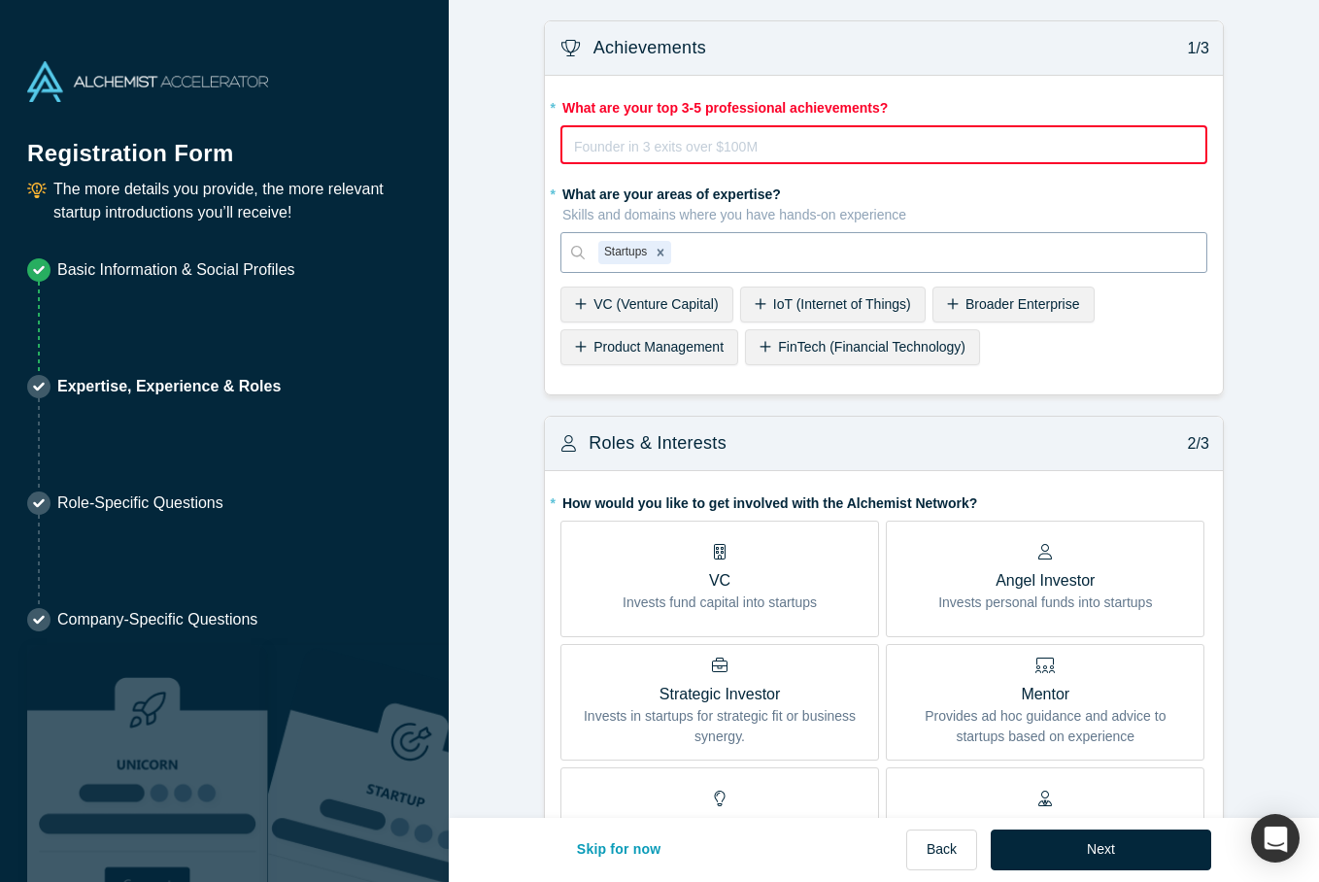
click at [726, 253] on div at bounding box center [934, 252] width 518 height 24
type input "go to market"
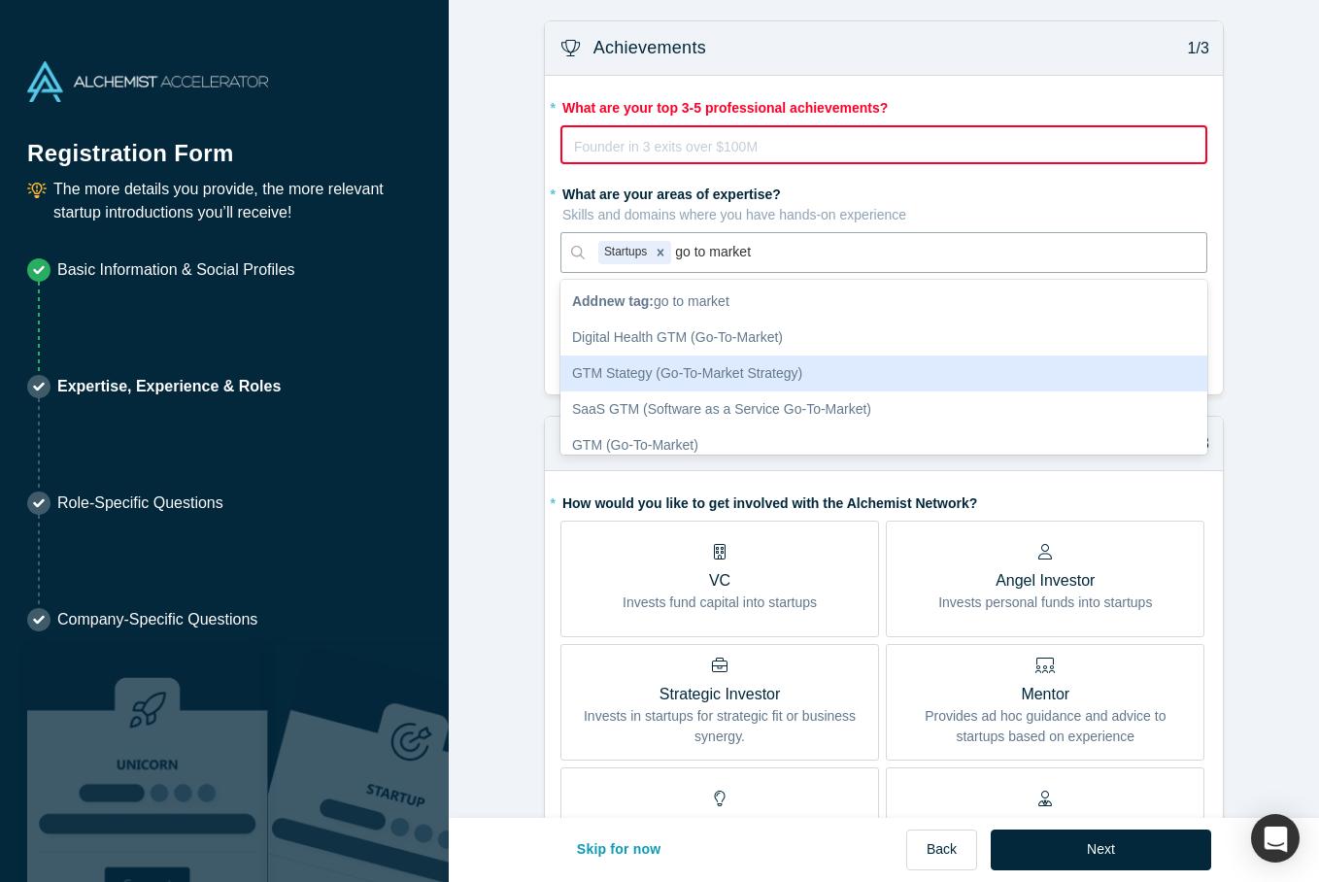
click at [691, 375] on div "GTM Stategy (Go-To-Market Strategy)" at bounding box center [884, 374] width 647 height 36
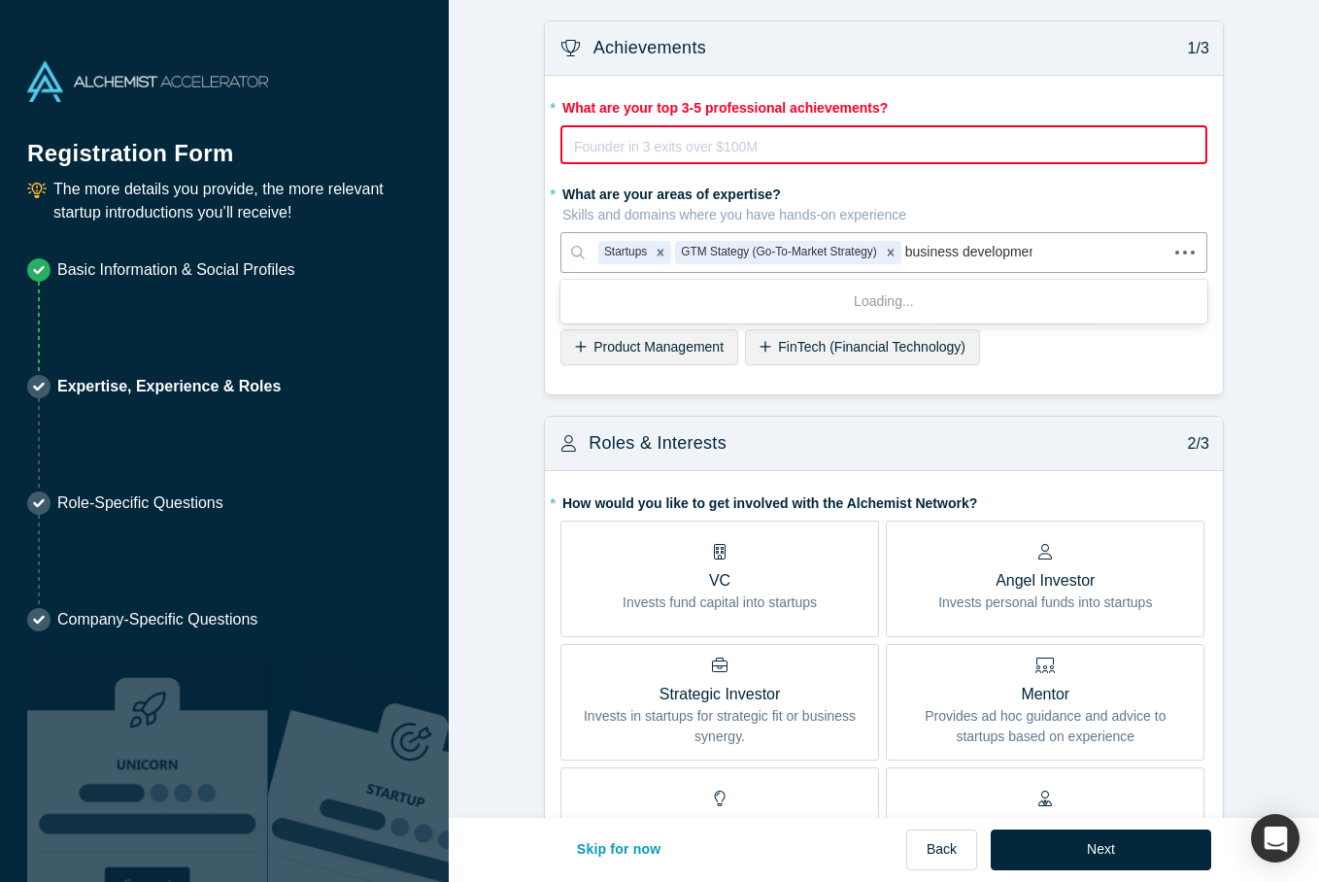
type input "business development"
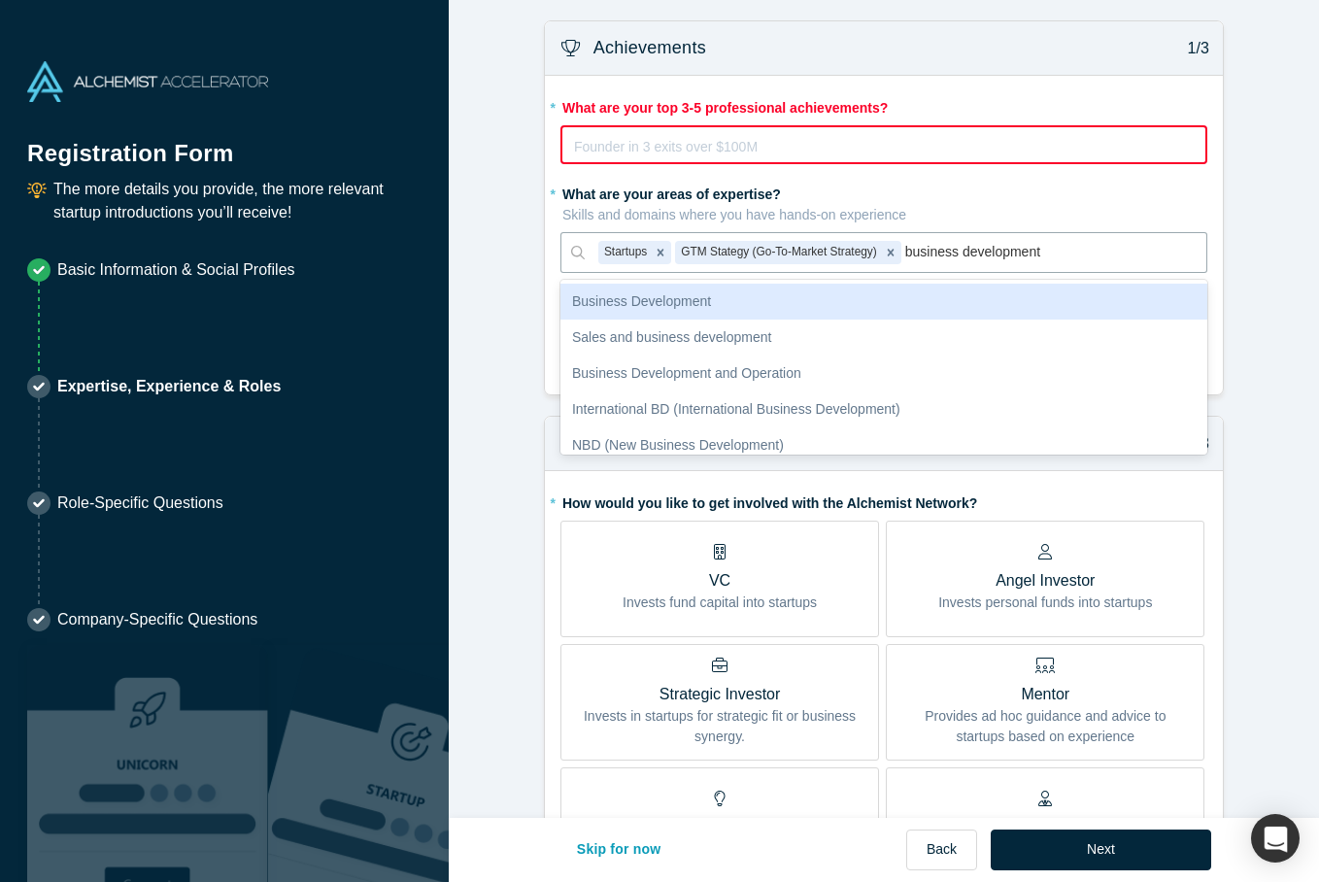
click at [693, 307] on div "Business Development" at bounding box center [884, 302] width 647 height 36
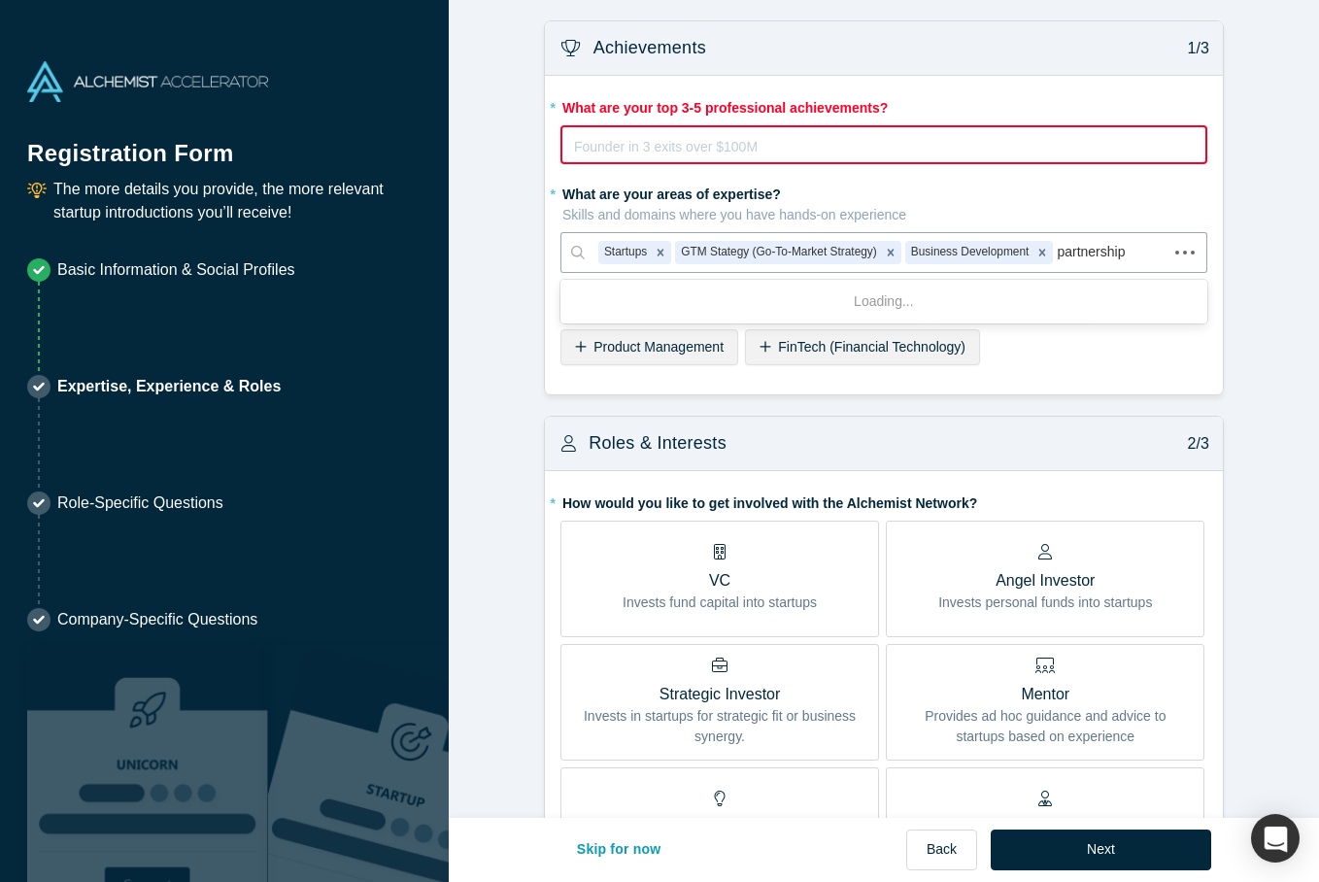
type input "partnerships"
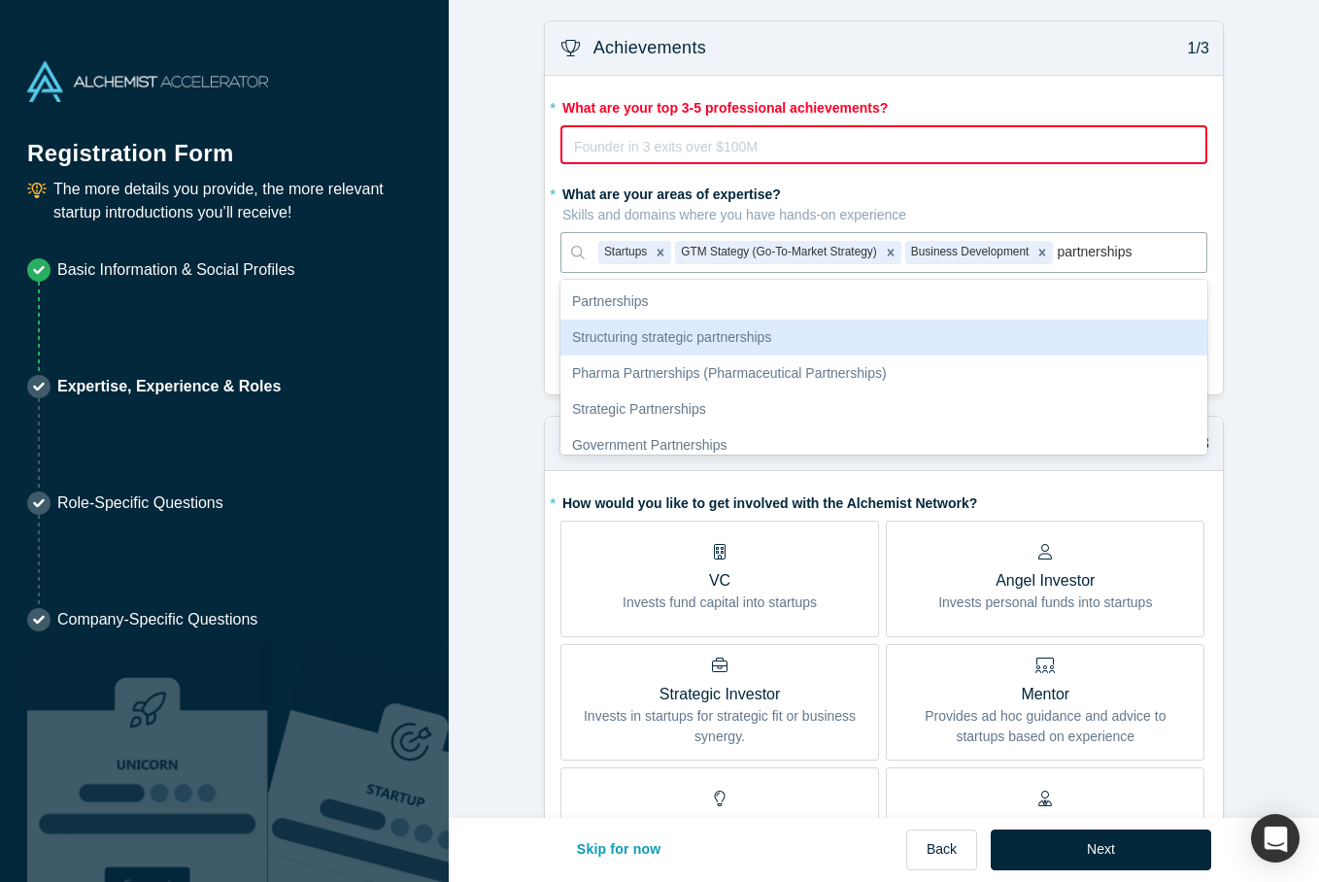
click at [665, 329] on div "Structuring strategic partnerships" at bounding box center [884, 338] width 647 height 36
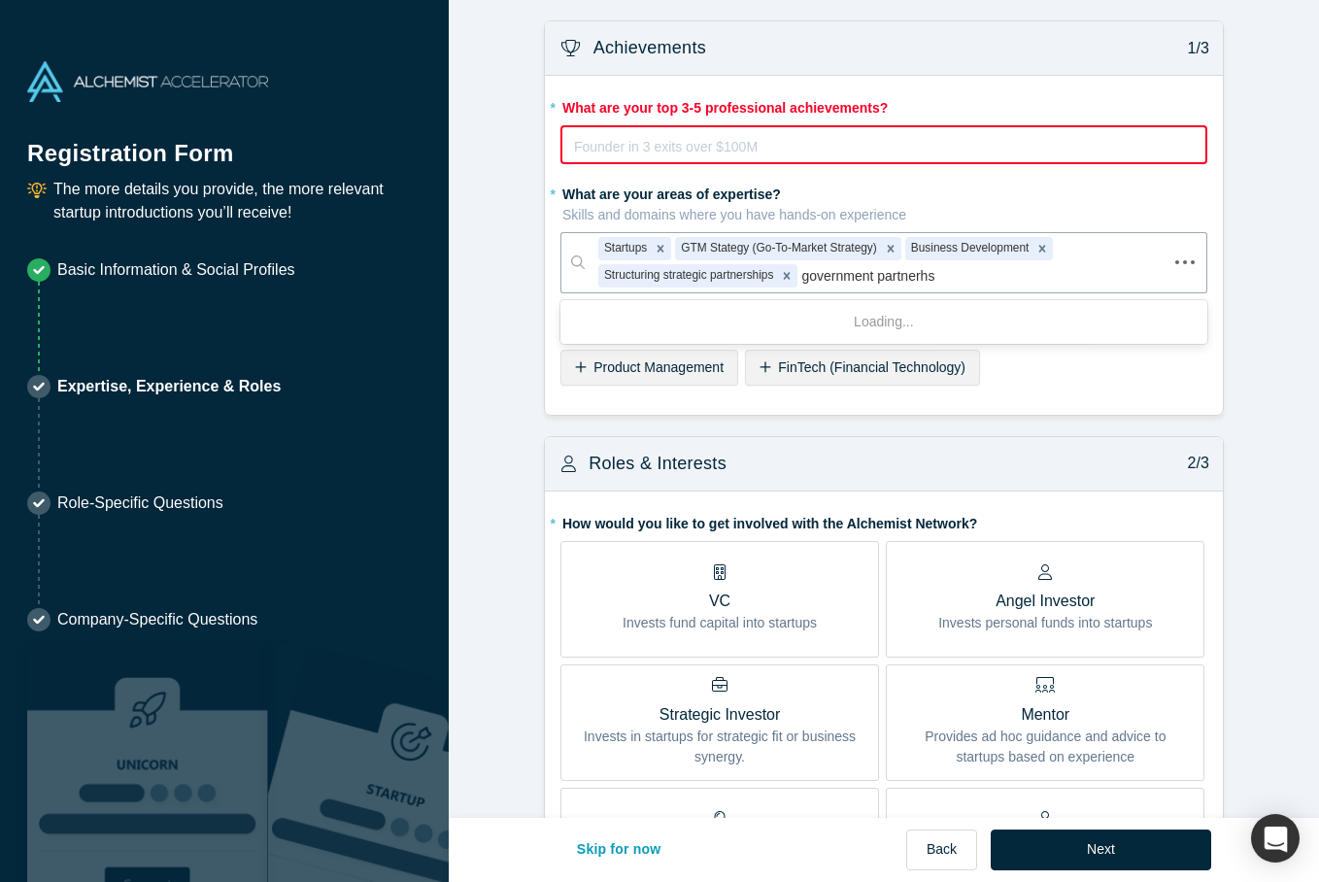
type input "government partnerhsi"
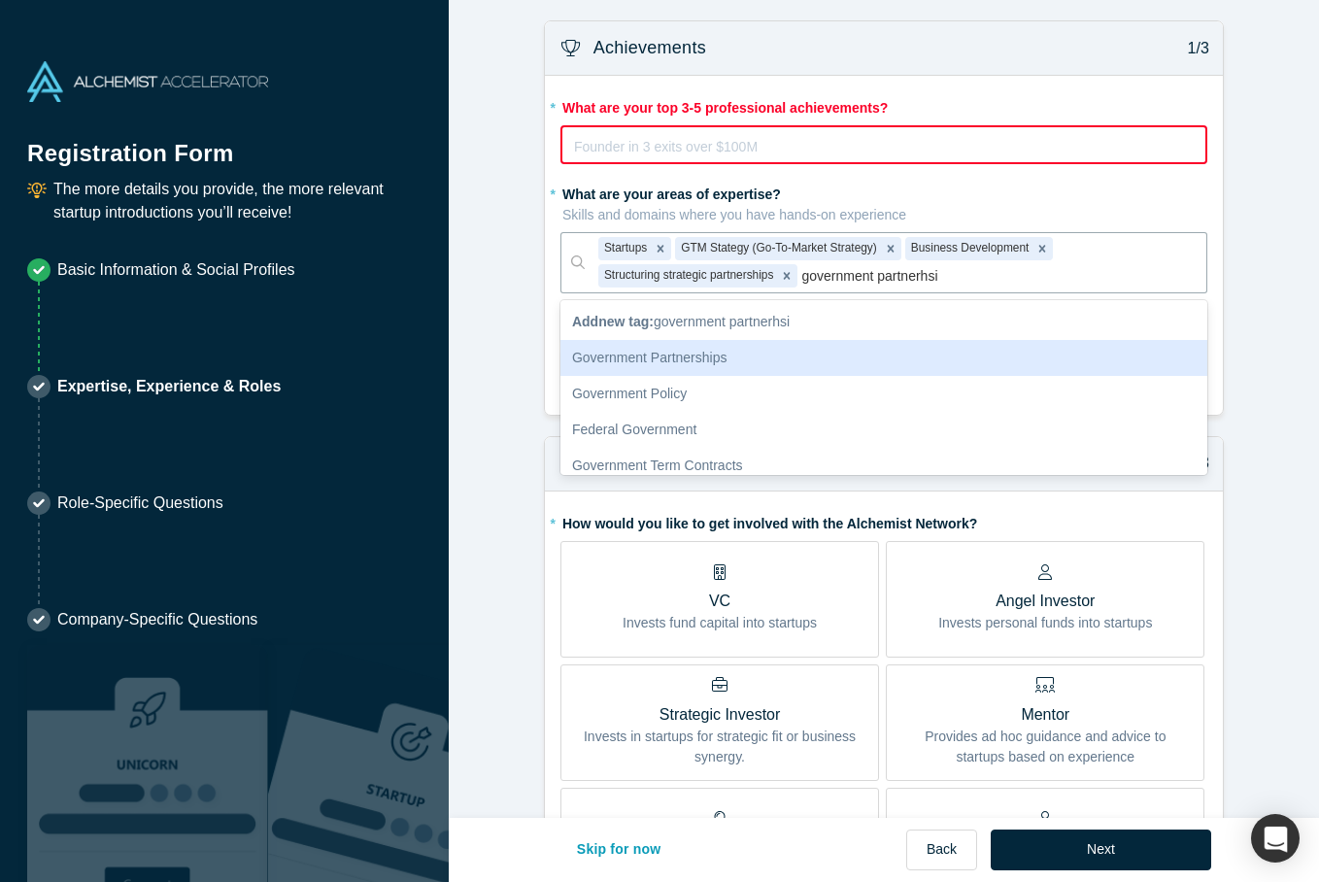
click at [676, 360] on div "Government Partnerships" at bounding box center [884, 358] width 647 height 36
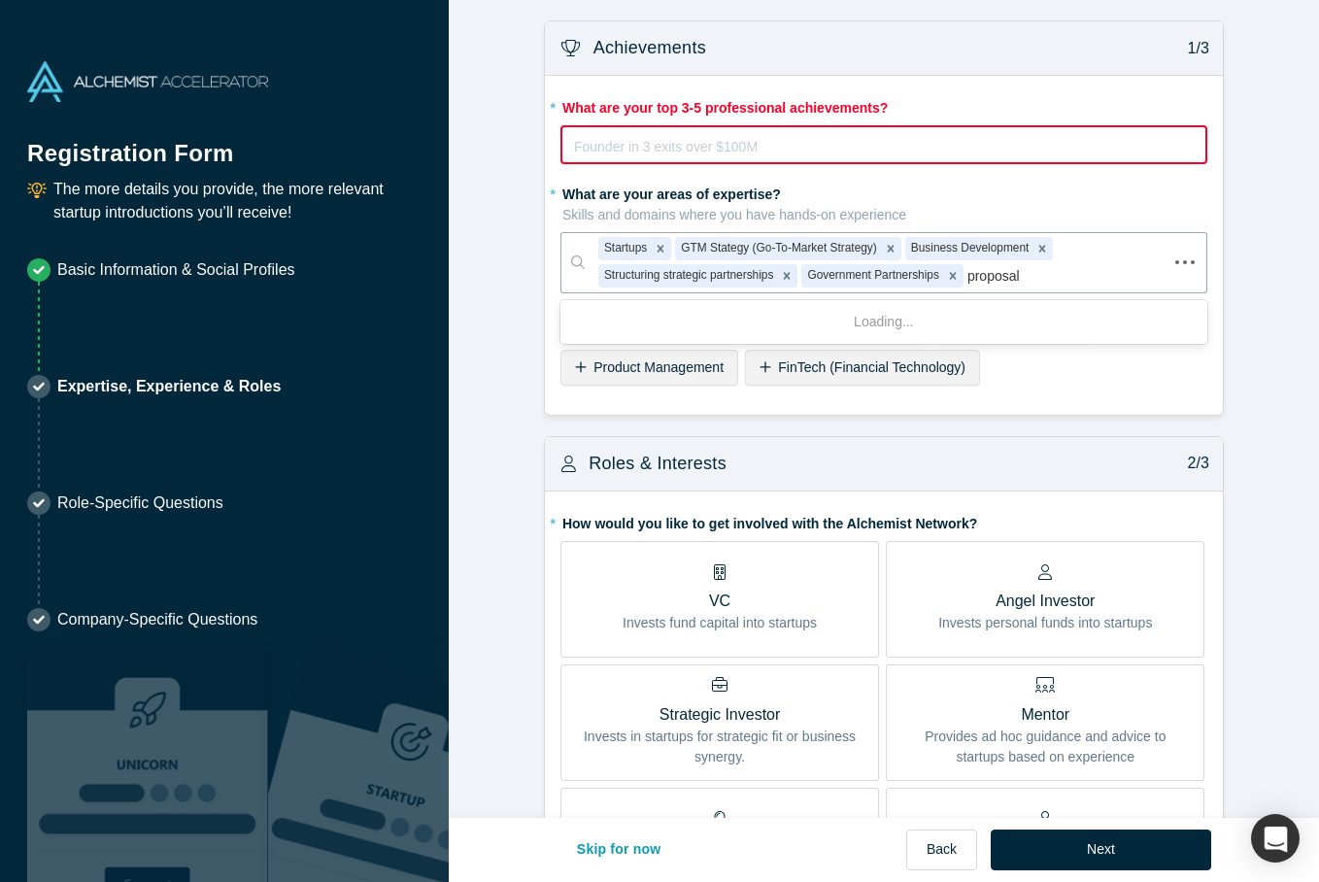
type input "proposals"
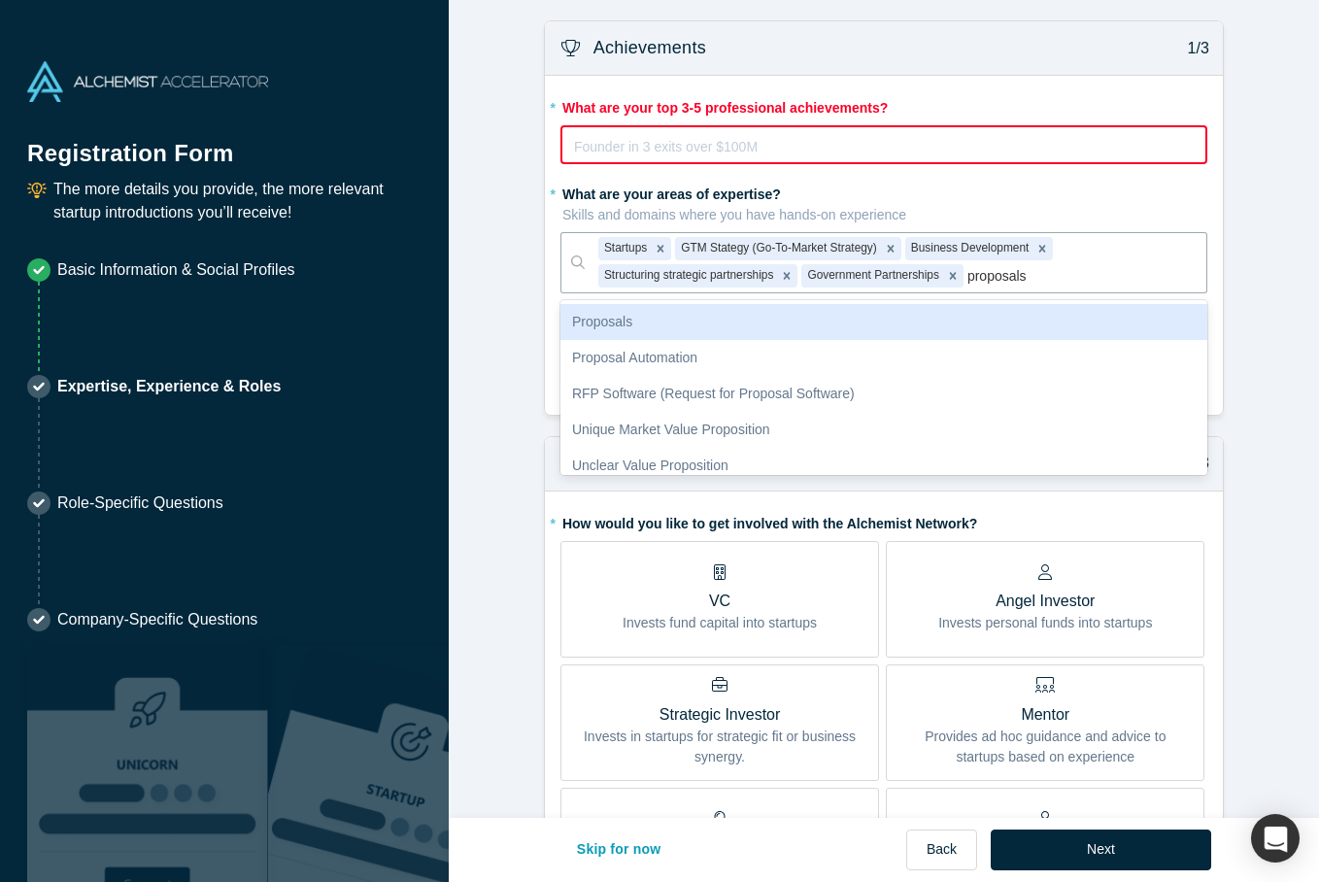
click at [681, 325] on div "Proposals" at bounding box center [884, 322] width 647 height 36
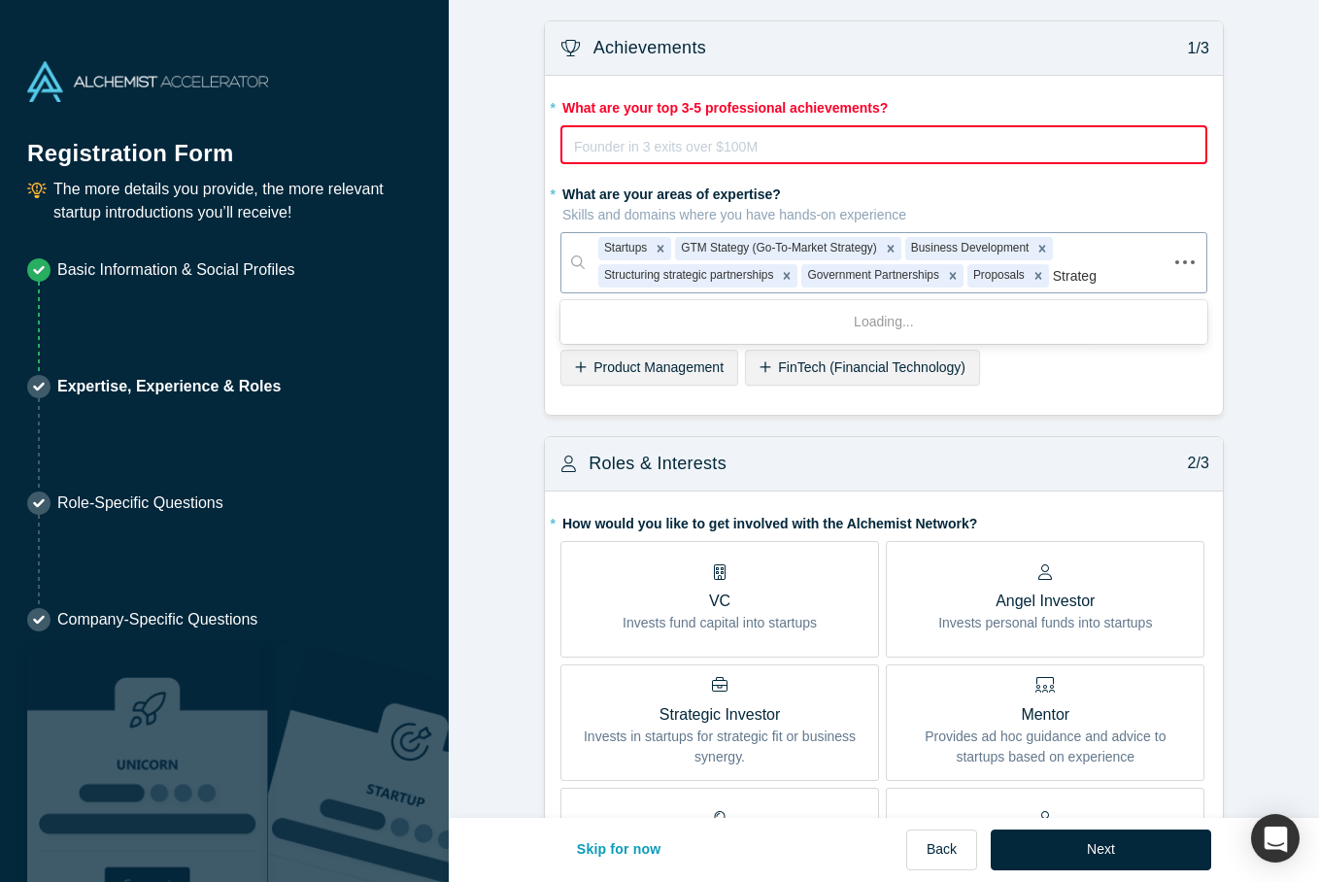
type input "Strategy"
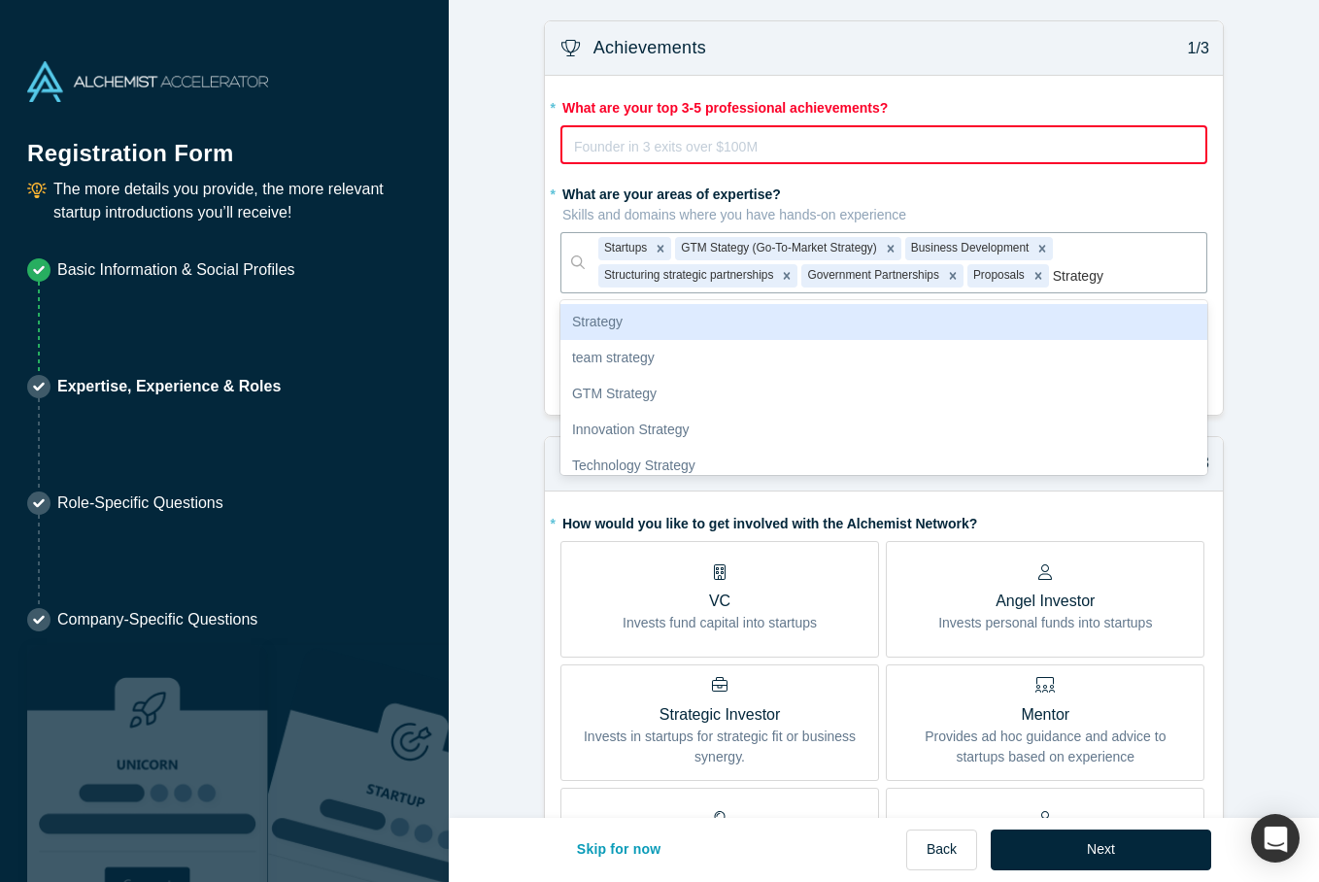
click at [659, 326] on div "Strategy" at bounding box center [884, 322] width 647 height 36
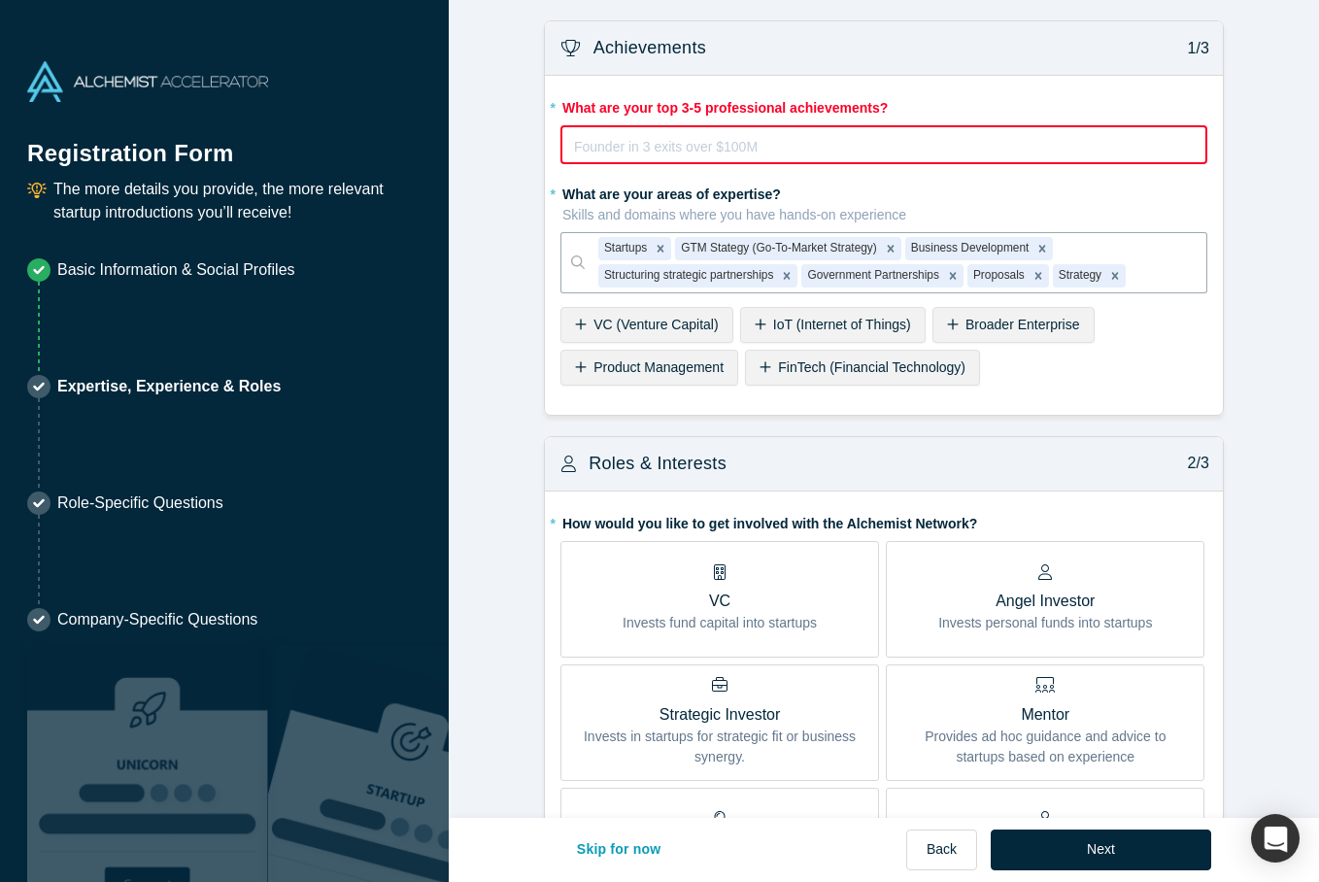
click at [659, 157] on div "Founder in 3 exits over $100M Ex-Googler on the Maps product Ultramarathoner fo…" at bounding box center [884, 154] width 620 height 39
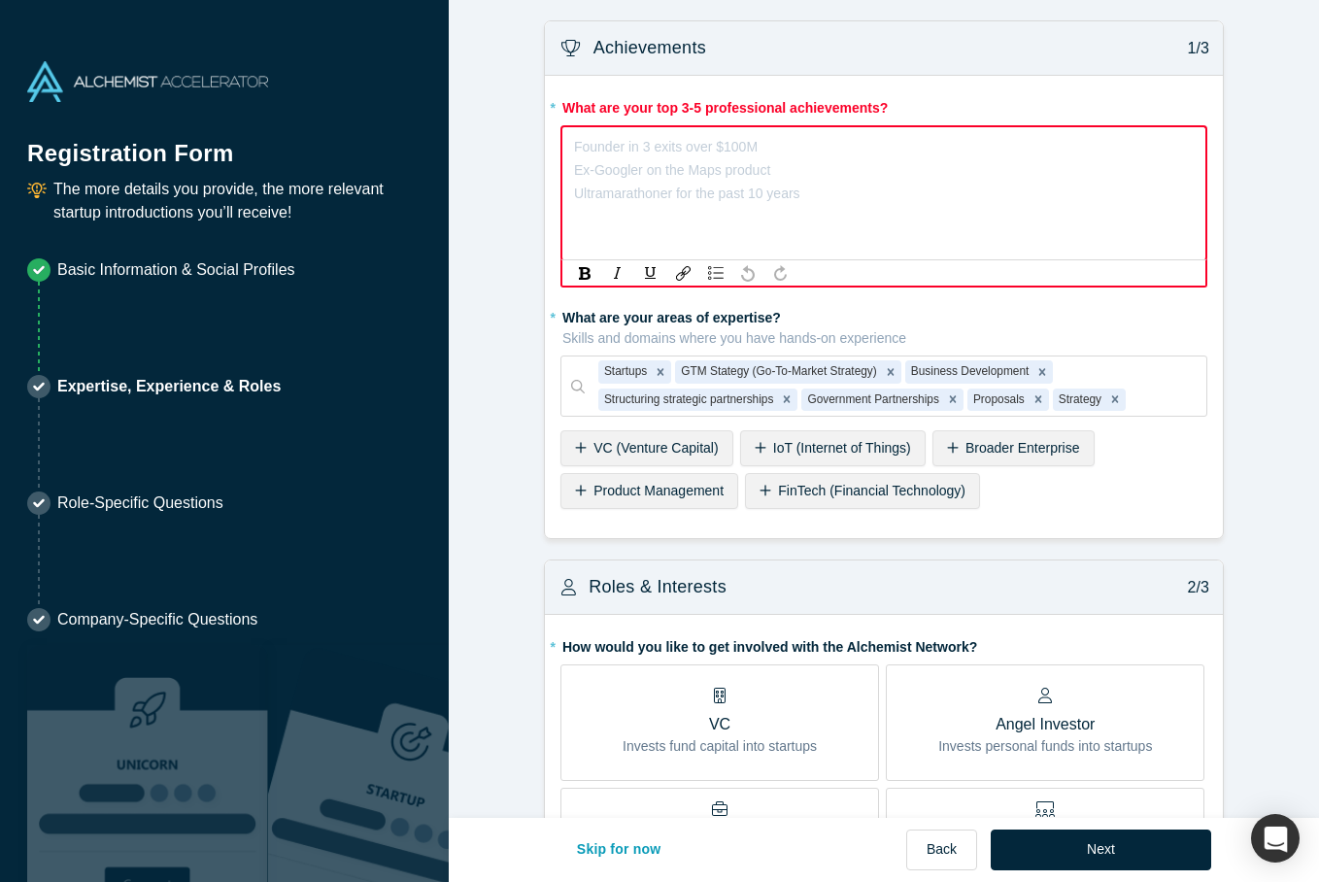
click at [598, 149] on div "rdw-editor" at bounding box center [884, 146] width 619 height 23
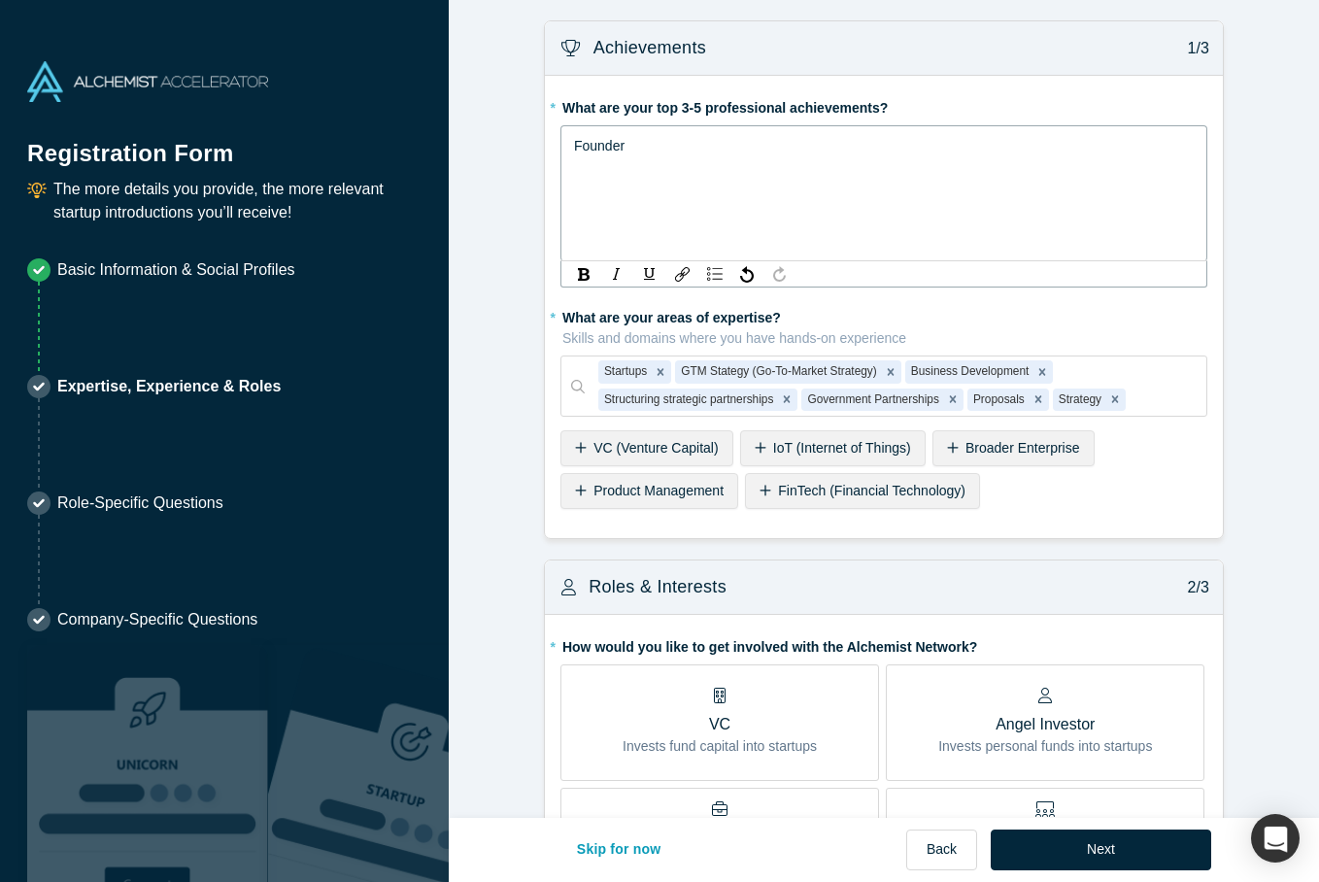
click at [575, 146] on span "Founder" at bounding box center [599, 146] width 51 height 16
click at [659, 145] on div "Co-Founder" at bounding box center [884, 145] width 621 height 23
click at [694, 166] on div "Executive Advisor" at bounding box center [884, 168] width 621 height 23
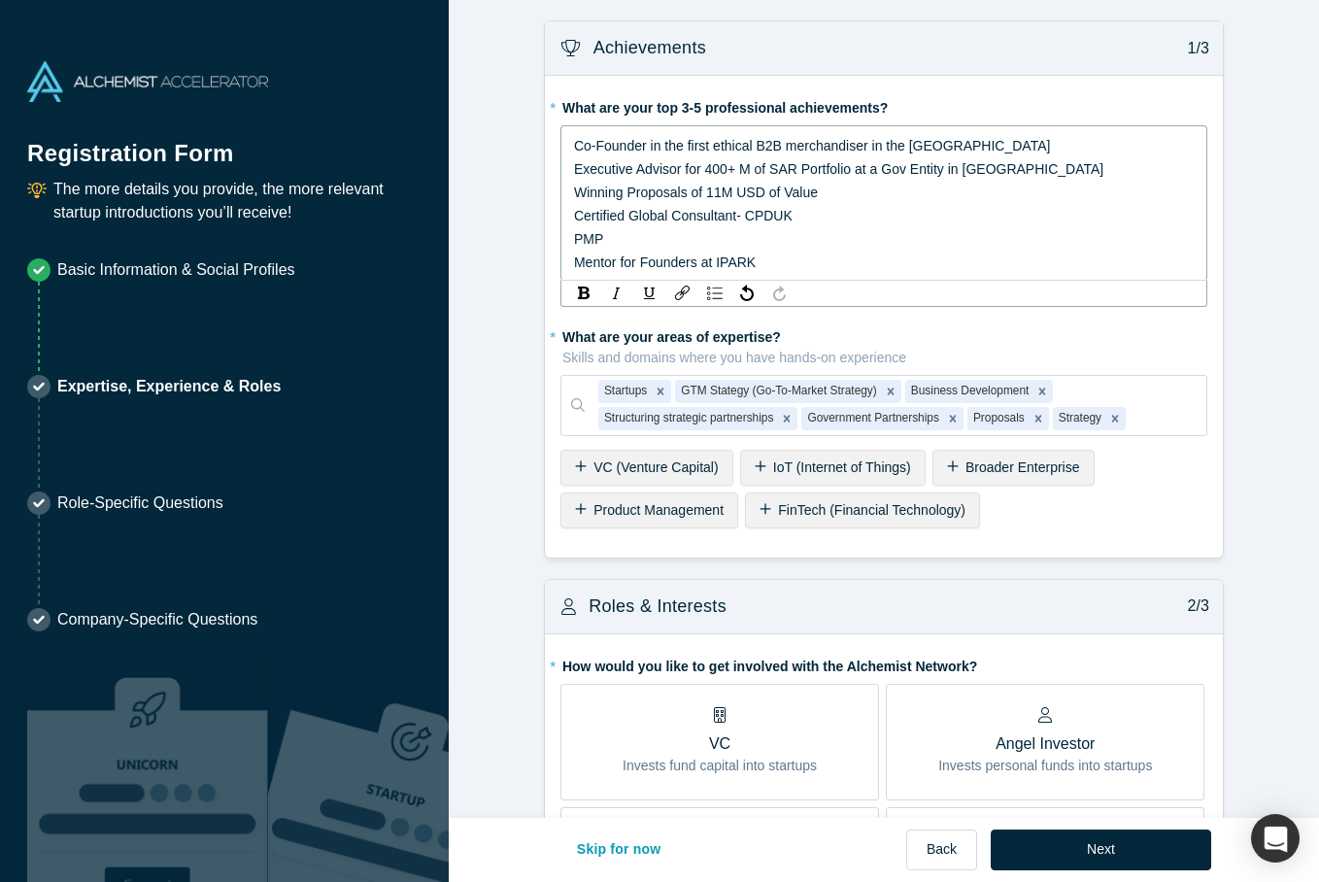
click at [717, 256] on span "Mentor for Founders at IPARK" at bounding box center [665, 263] width 182 height 16
click at [696, 258] on span "Mentor for Founders, IPARK" at bounding box center [659, 263] width 171 height 16
click at [916, 257] on div "Mentor for Founders of Startups [DATE]-[DATE], IPARK" at bounding box center [884, 262] width 621 height 23
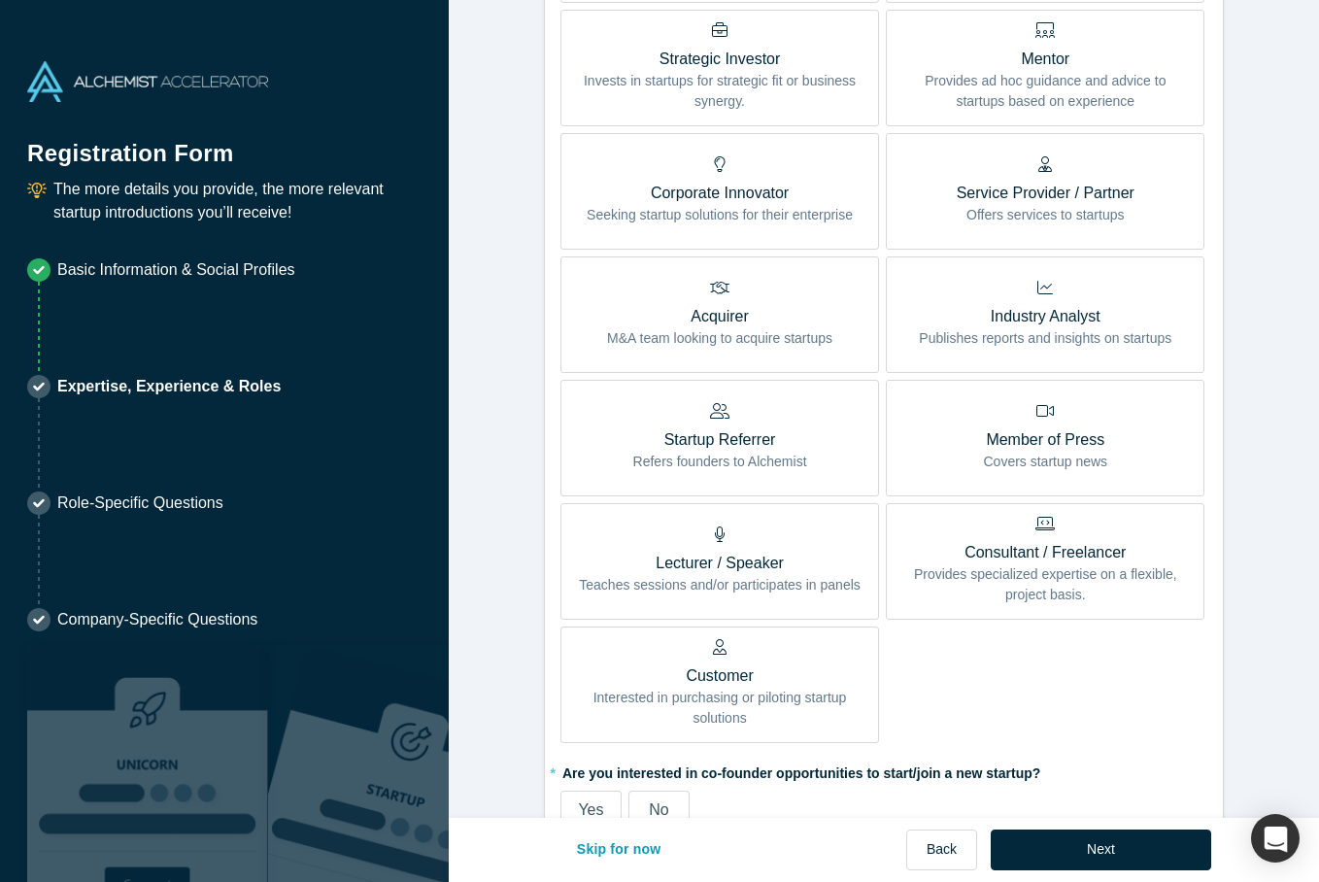
scroll to position [800, 0]
click at [1010, 211] on p "Offers services to startups" at bounding box center [1046, 213] width 178 height 20
click at [0, 0] on input "Service Provider / Partner Offers services to startups" at bounding box center [0, 0] width 0 height 0
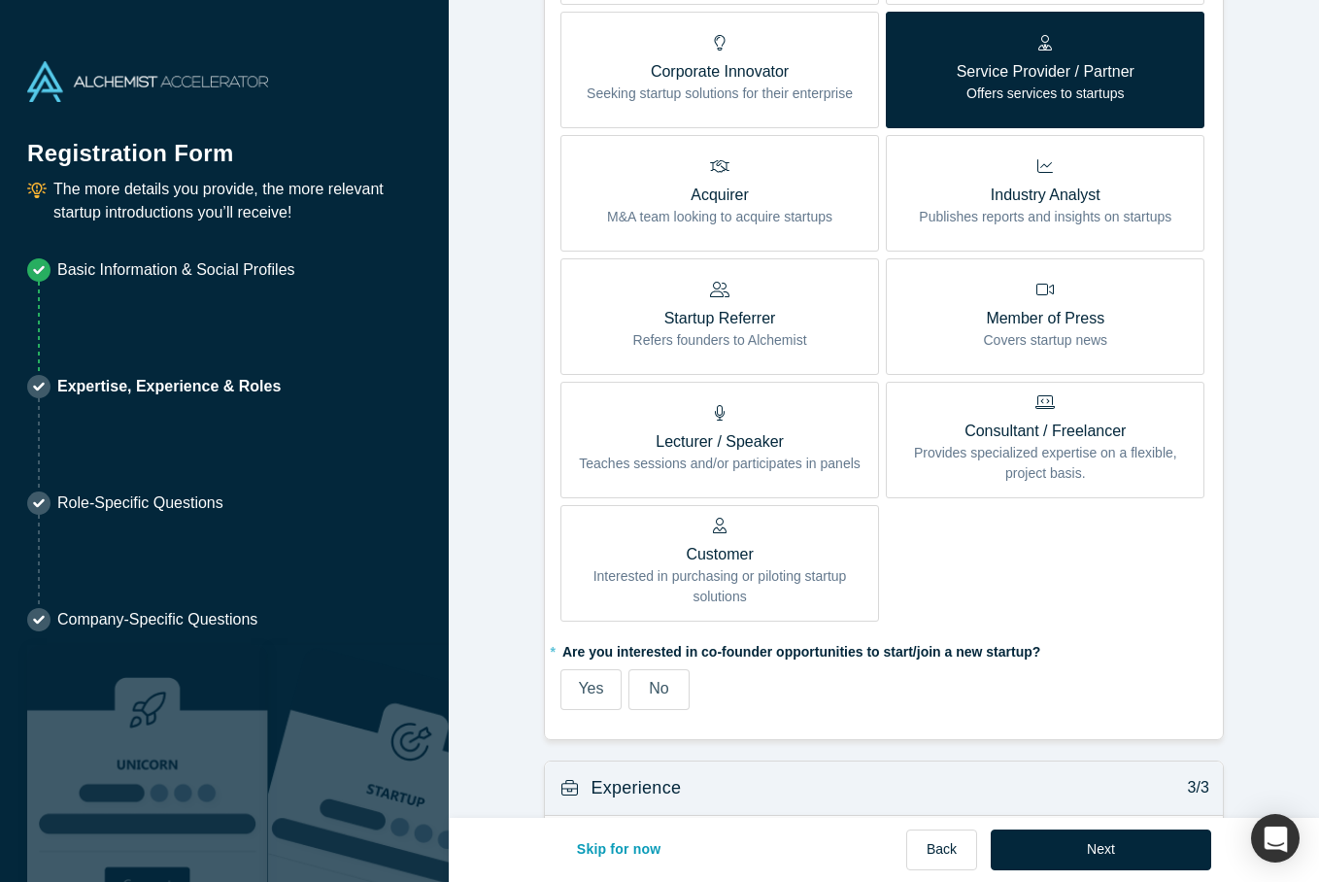
scroll to position [905, 0]
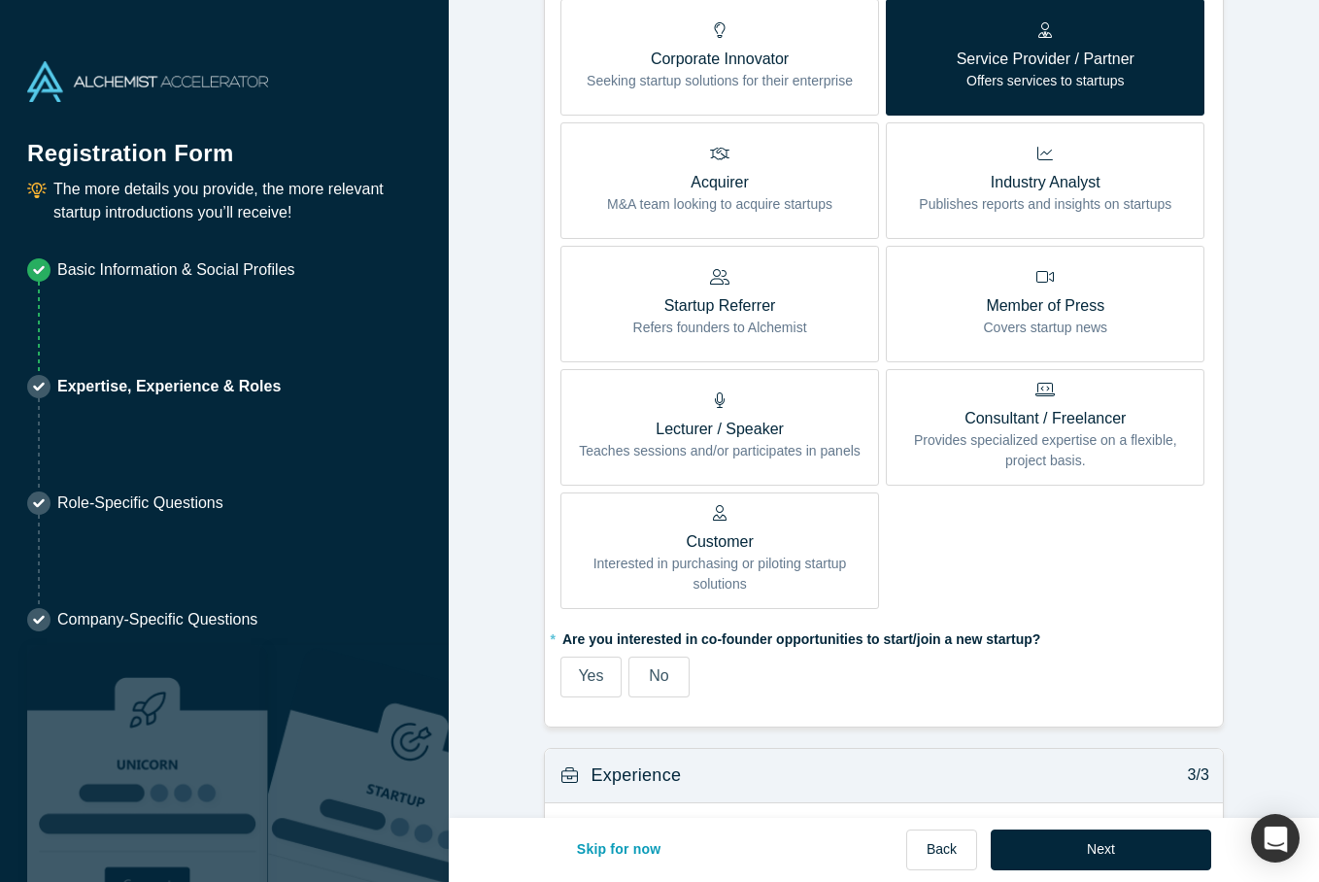
click at [1010, 440] on p "Provides specialized expertise on a flexible, project basis." at bounding box center [1046, 450] width 290 height 41
click at [0, 0] on input "Consultant / Freelancer Provides specialized expertise on a flexible, project b…" at bounding box center [0, 0] width 0 height 0
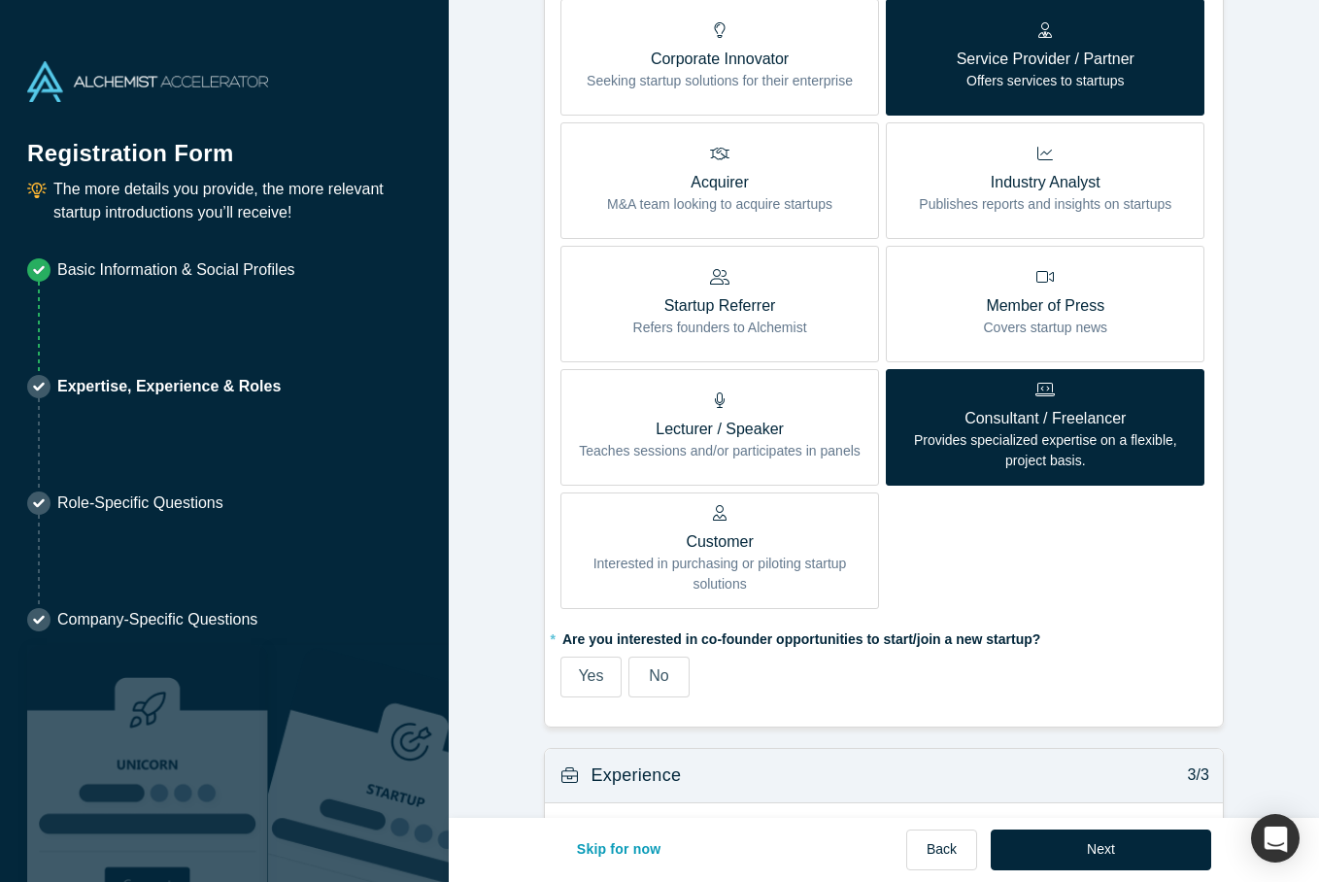
click at [589, 667] on span "Yes" at bounding box center [590, 675] width 25 height 17
click at [0, 0] on input "Yes" at bounding box center [0, 0] width 0 height 0
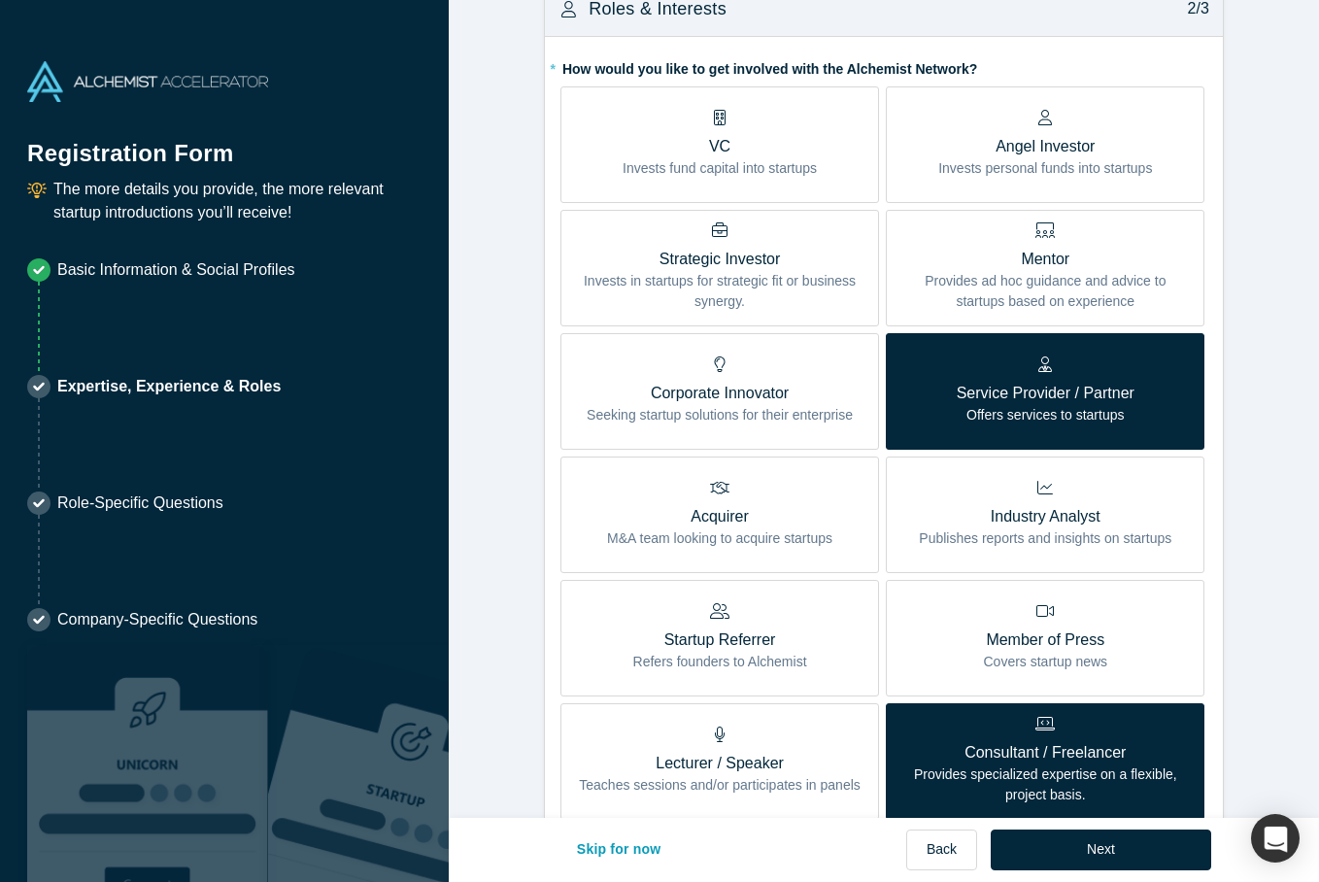
scroll to position [575, 0]
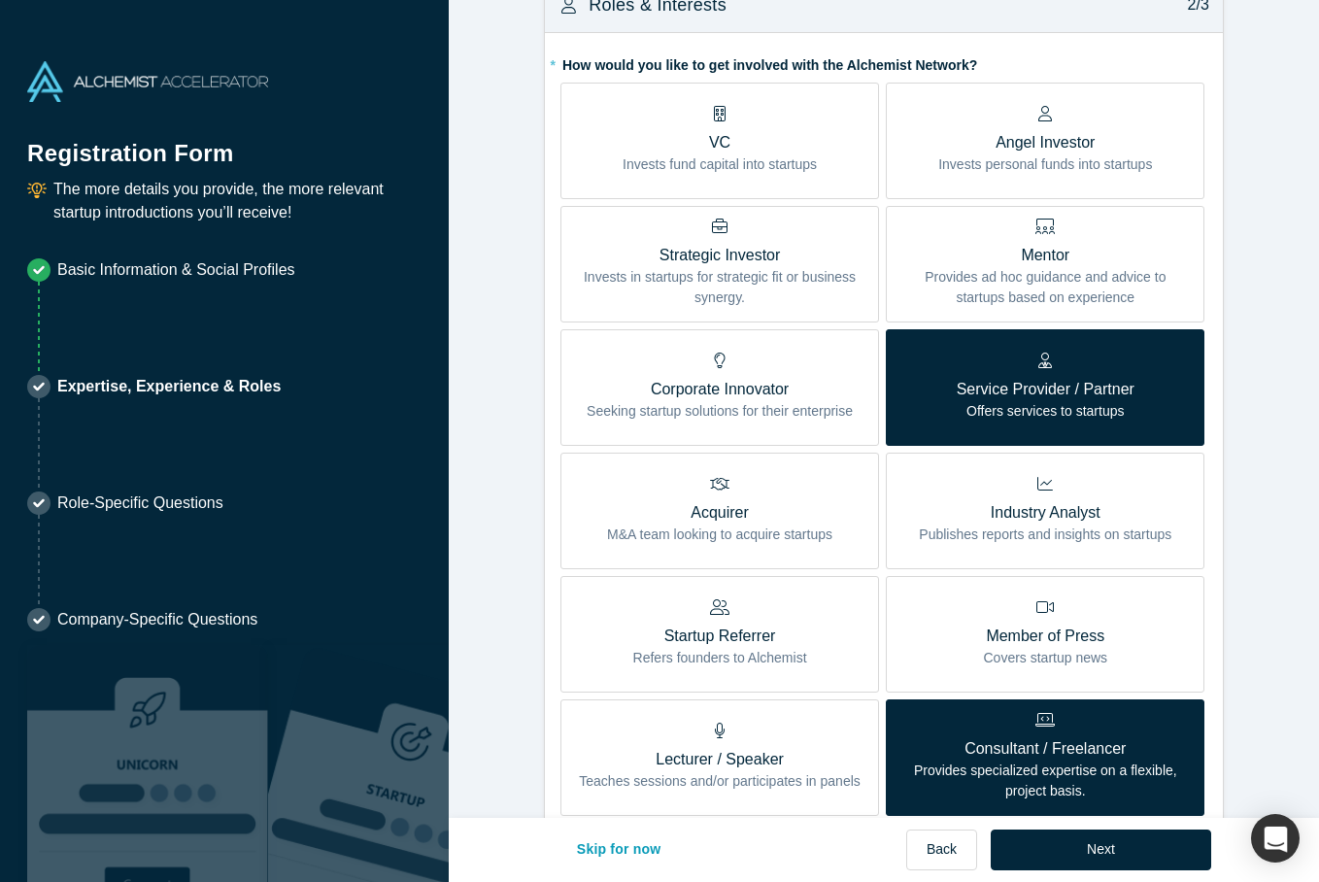
click at [1010, 285] on p "Provides ad hoc guidance and advice to startups based on experience" at bounding box center [1046, 287] width 290 height 41
click at [0, 0] on input "Mentor Provides ad hoc guidance and advice to startups based on experience" at bounding box center [0, 0] width 0 height 0
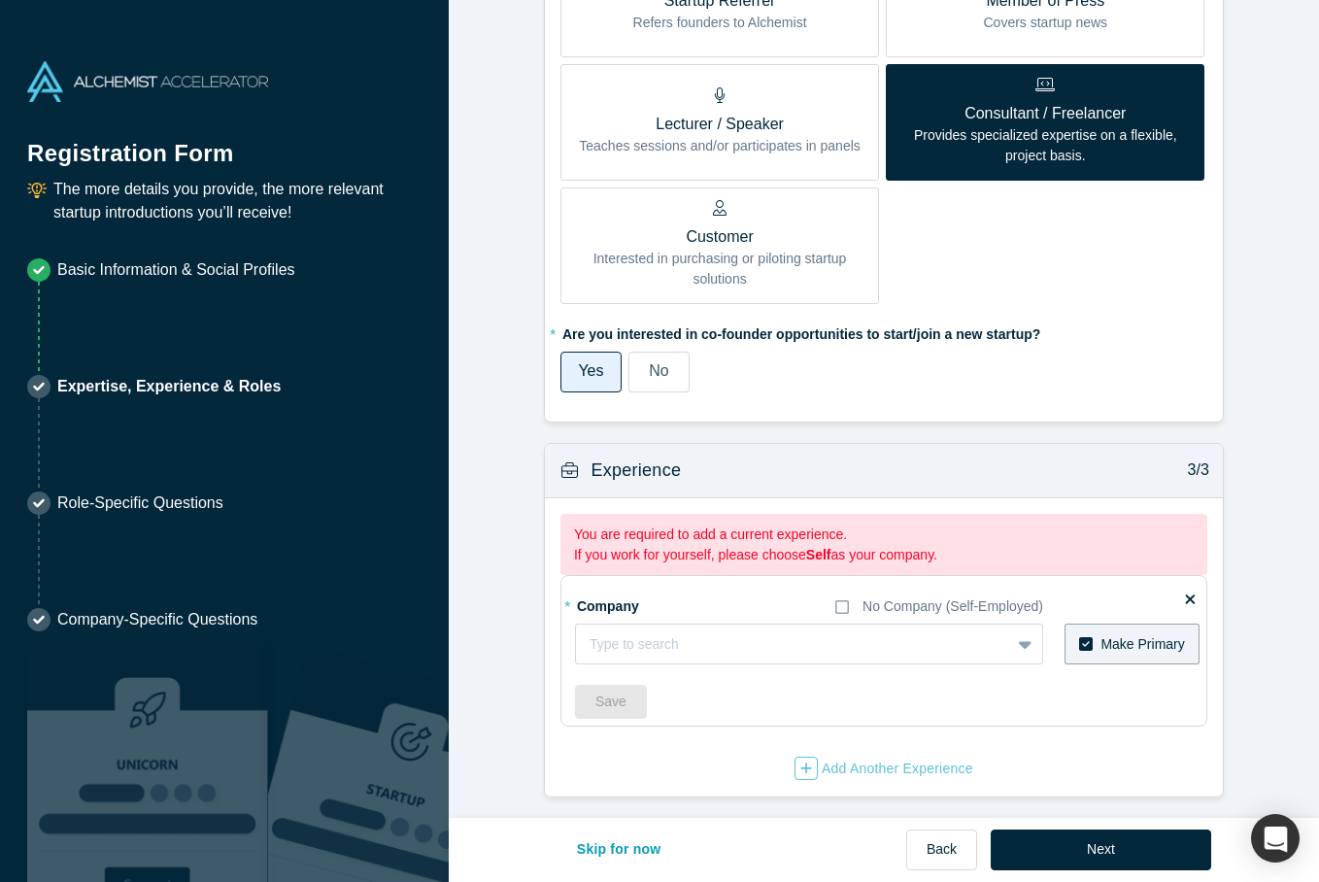
scroll to position [1210, 0]
click at [767, 646] on div at bounding box center [793, 645] width 407 height 24
type input "Illume SA"
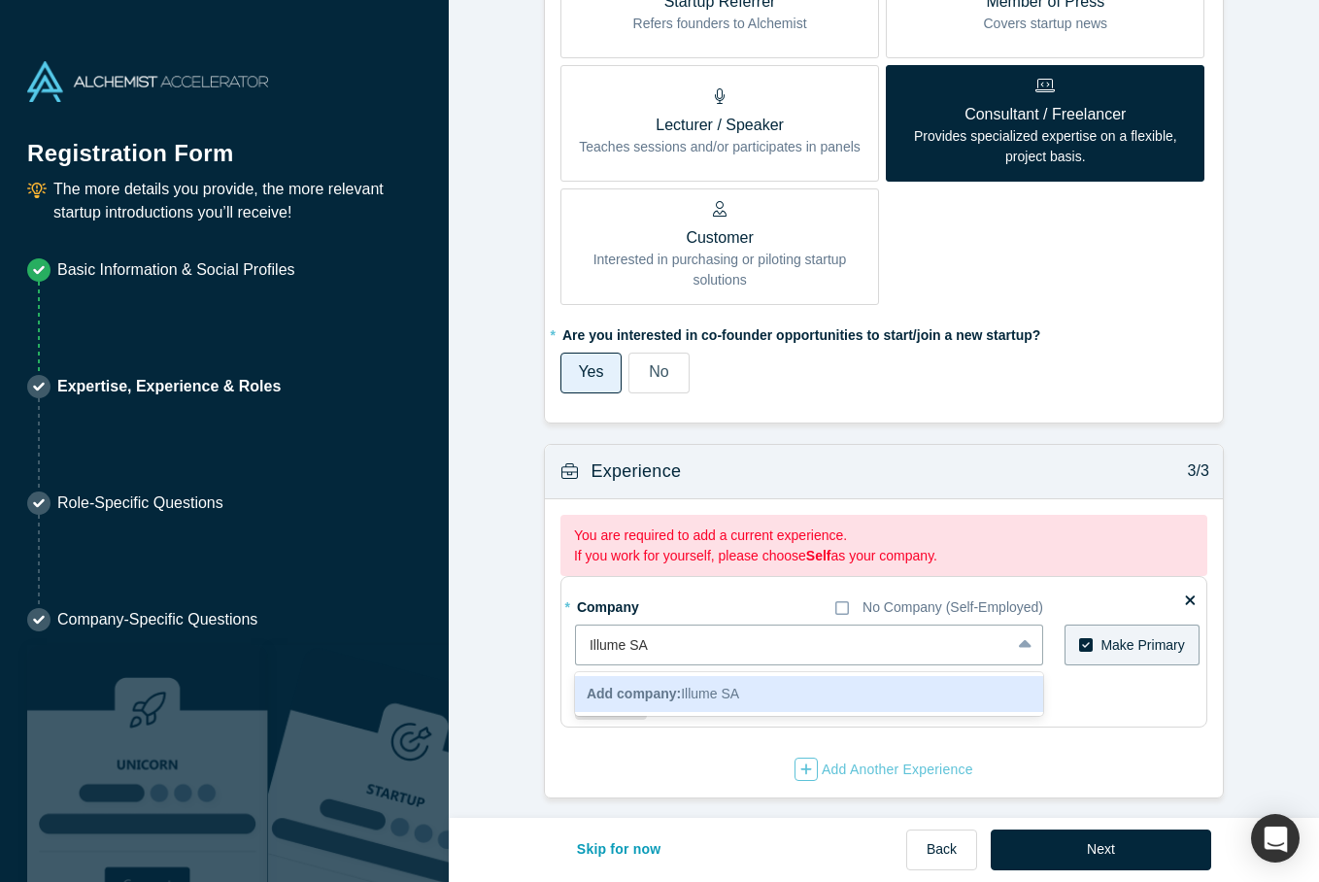
click at [872, 676] on div "Add company: Illume SA" at bounding box center [809, 694] width 468 height 36
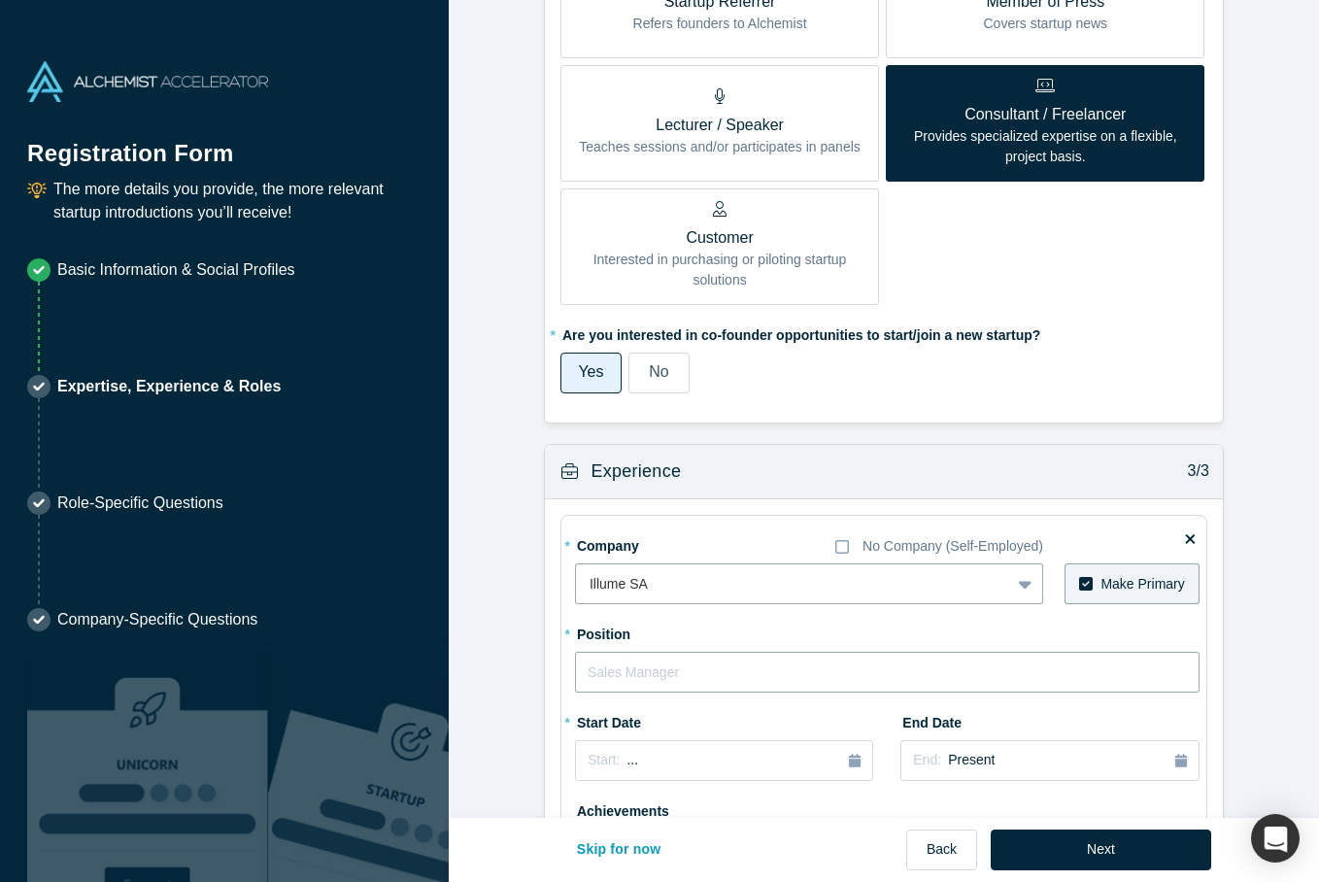
click at [848, 666] on input "text" at bounding box center [887, 672] width 625 height 41
click at [601, 666] on input "Excutive Advisor" at bounding box center [887, 672] width 625 height 41
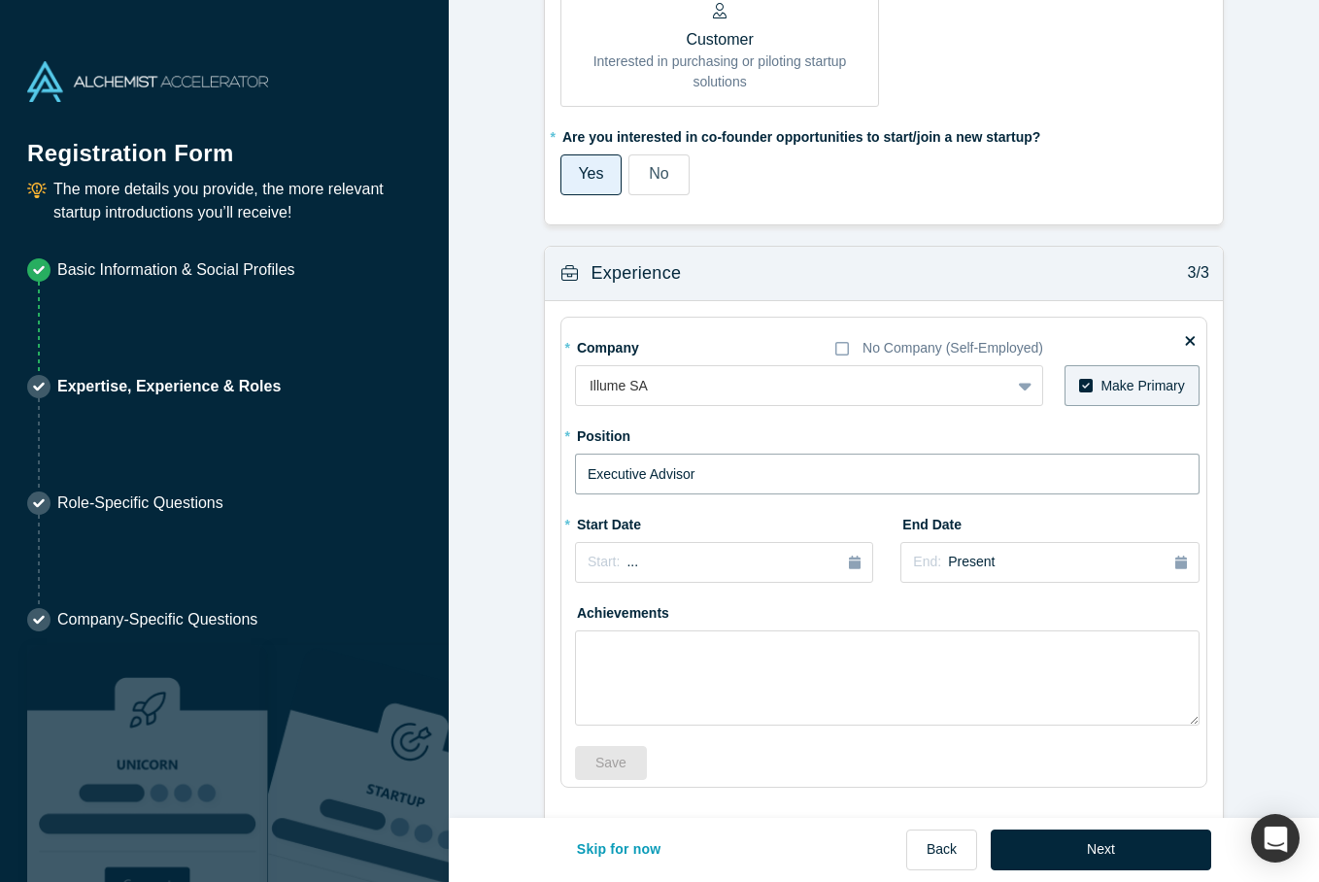
scroll to position [1420, 0]
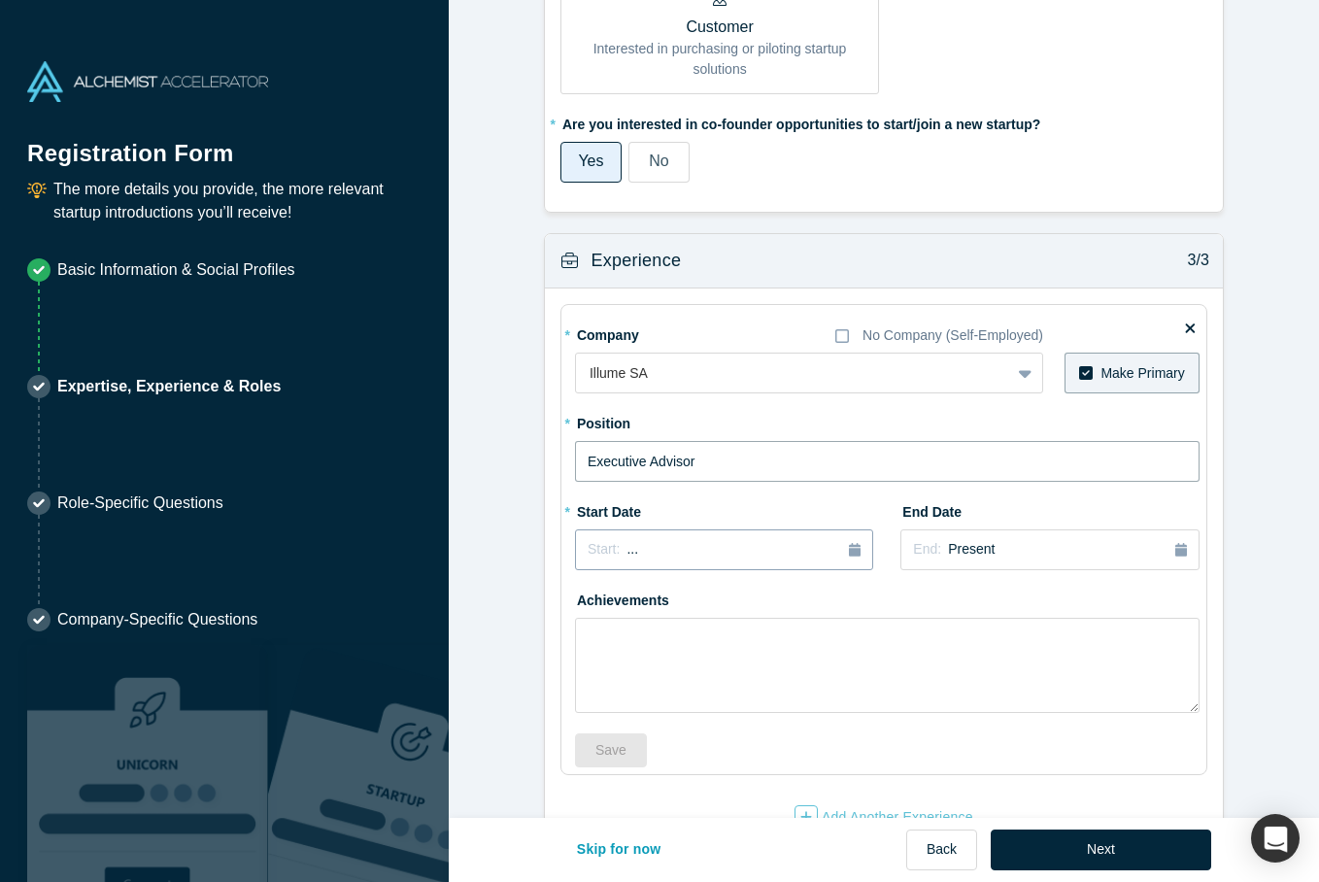
type input "Executive Advisor"
click at [853, 548] on div "button" at bounding box center [855, 549] width 12 height 21
click at [687, 662] on div "May" at bounding box center [681, 669] width 62 height 20
click at [828, 623] on textarea at bounding box center [887, 665] width 625 height 95
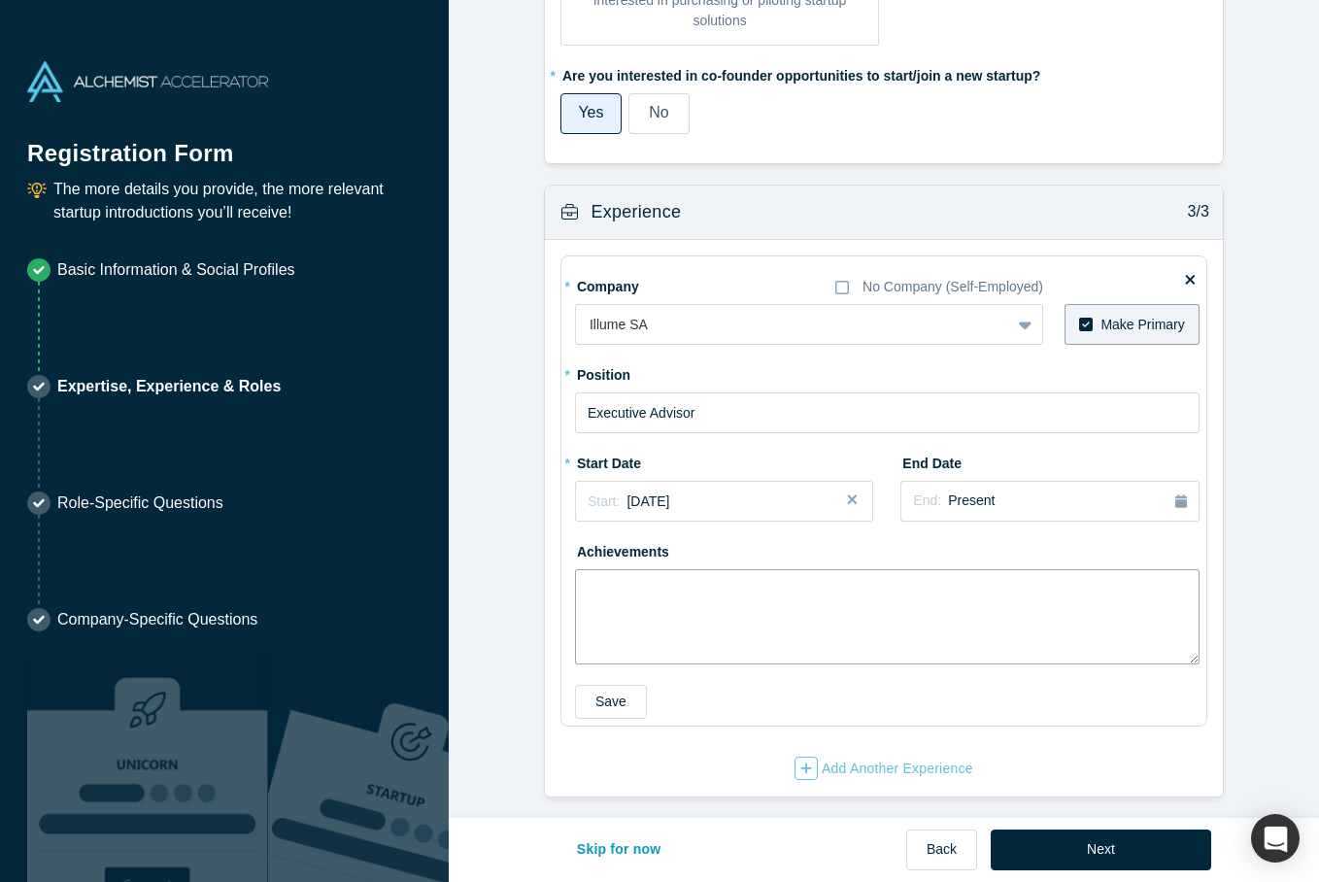
scroll to position [1467, 0]
type textarea "E"
type textarea "W"
type textarea "w"
type textarea "a"
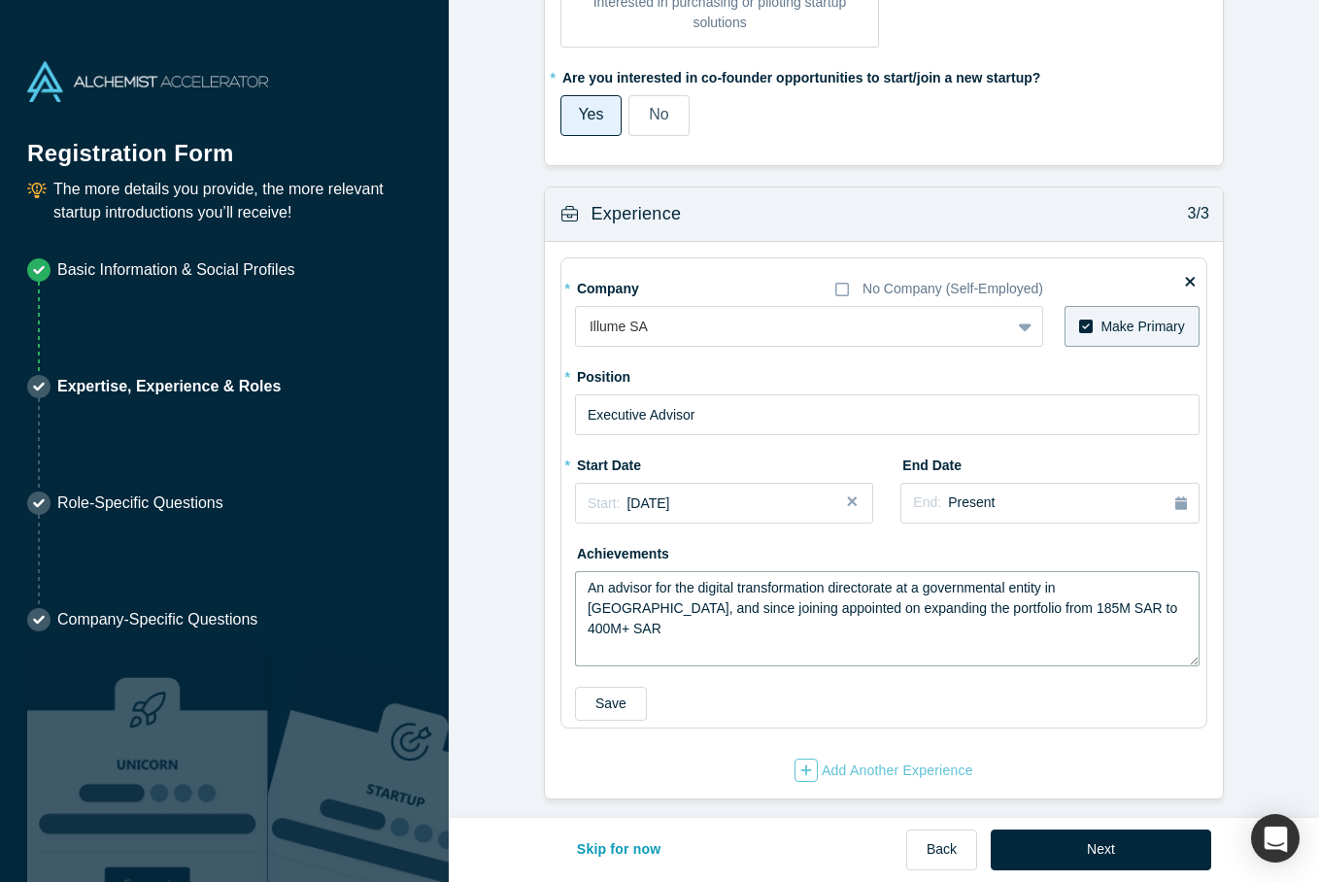
click at [734, 602] on textarea "An advisor for the digital transformation directorate at a governmental entity …" at bounding box center [887, 618] width 625 height 95
click at [805, 601] on textarea "An advisor for the digital transformation directorate at a governmental entity …" at bounding box center [887, 618] width 625 height 95
type textarea "An advisor for the digital transformation directorate at a governmental entity …"
click at [625, 697] on button "Save" at bounding box center [611, 704] width 72 height 34
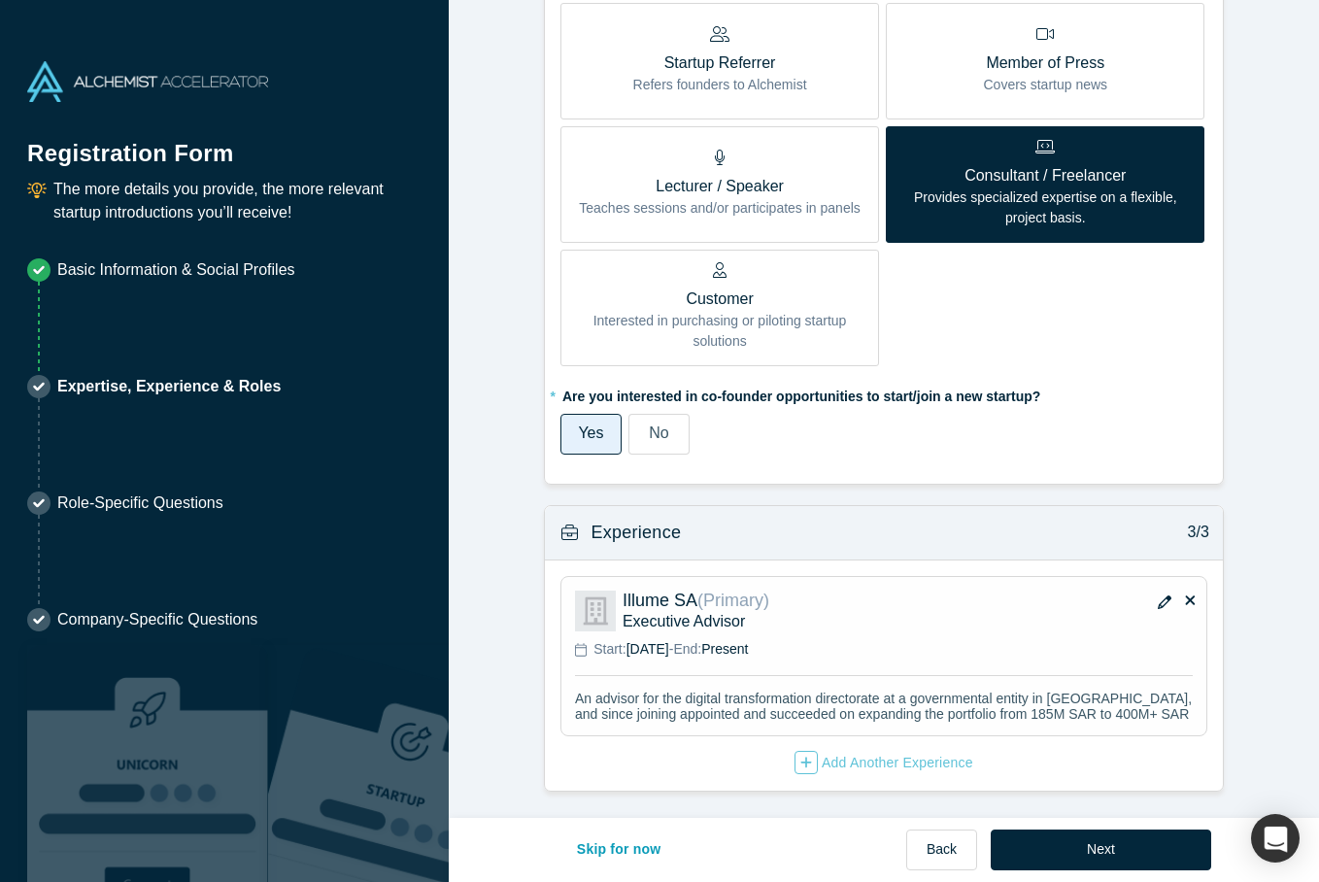
scroll to position [1141, 0]
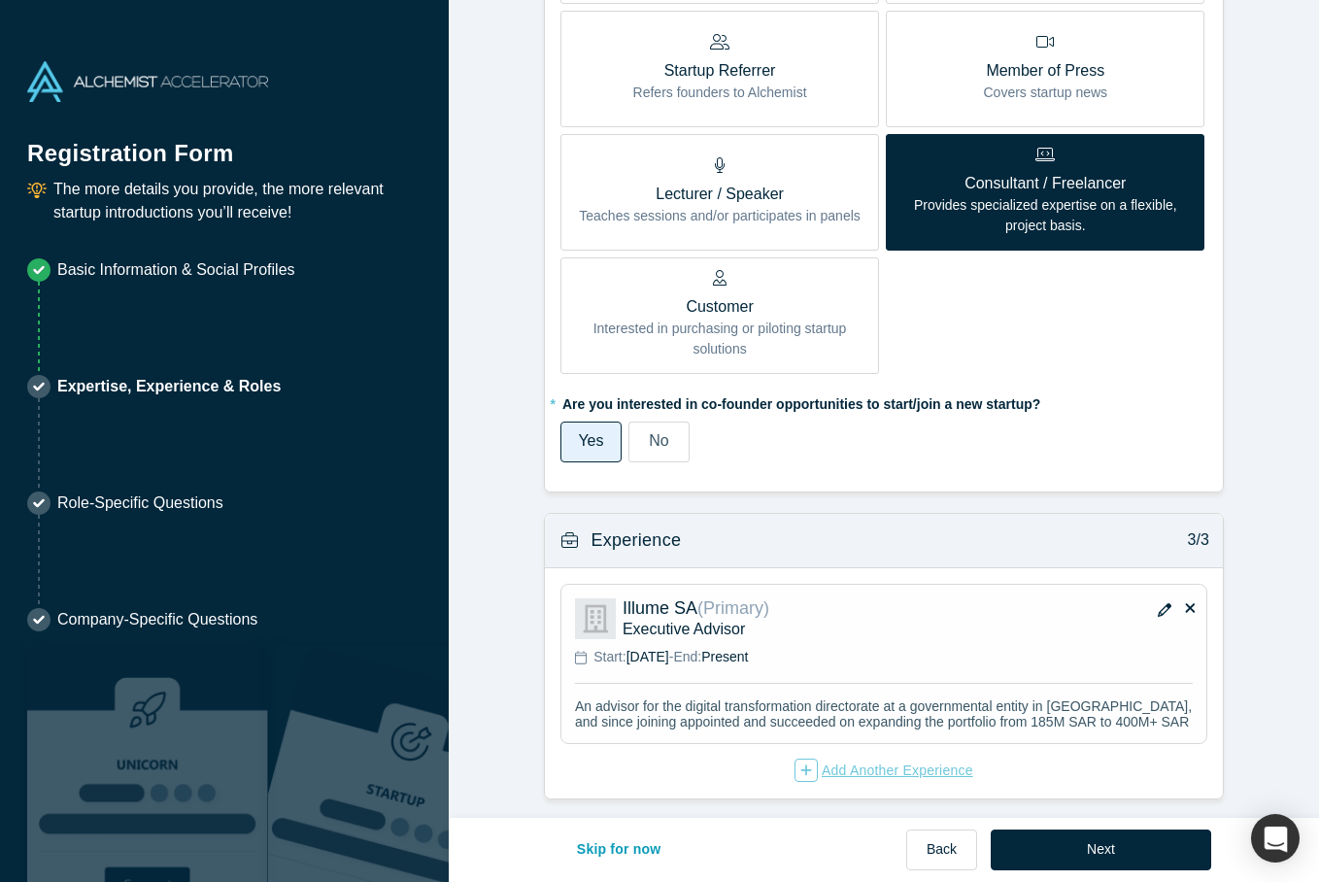
click at [898, 769] on div "Add Another Experience" at bounding box center [884, 770] width 179 height 23
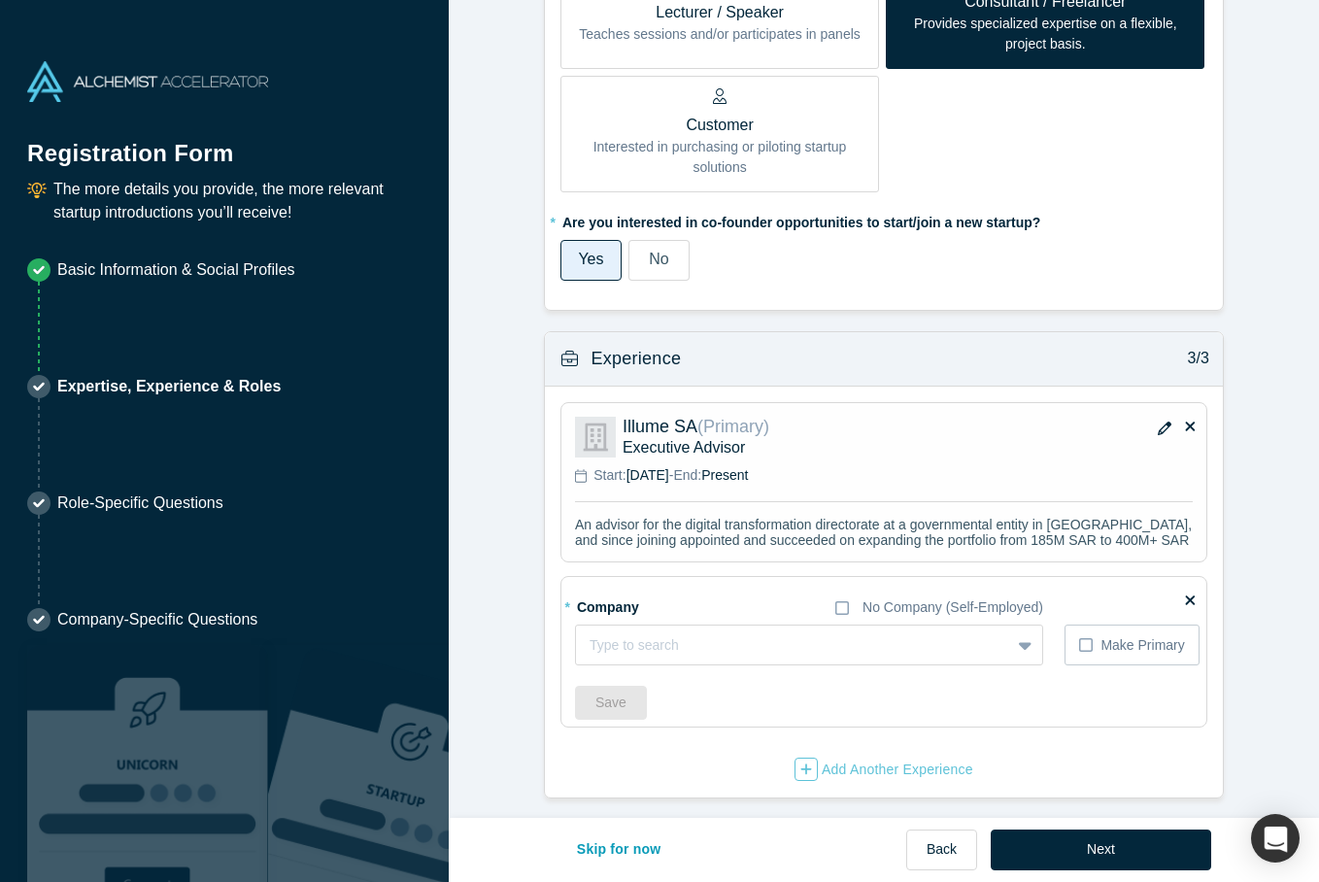
scroll to position [1321, 0]
click at [766, 641] on div at bounding box center [793, 646] width 407 height 24
type input "CIP Consulting"
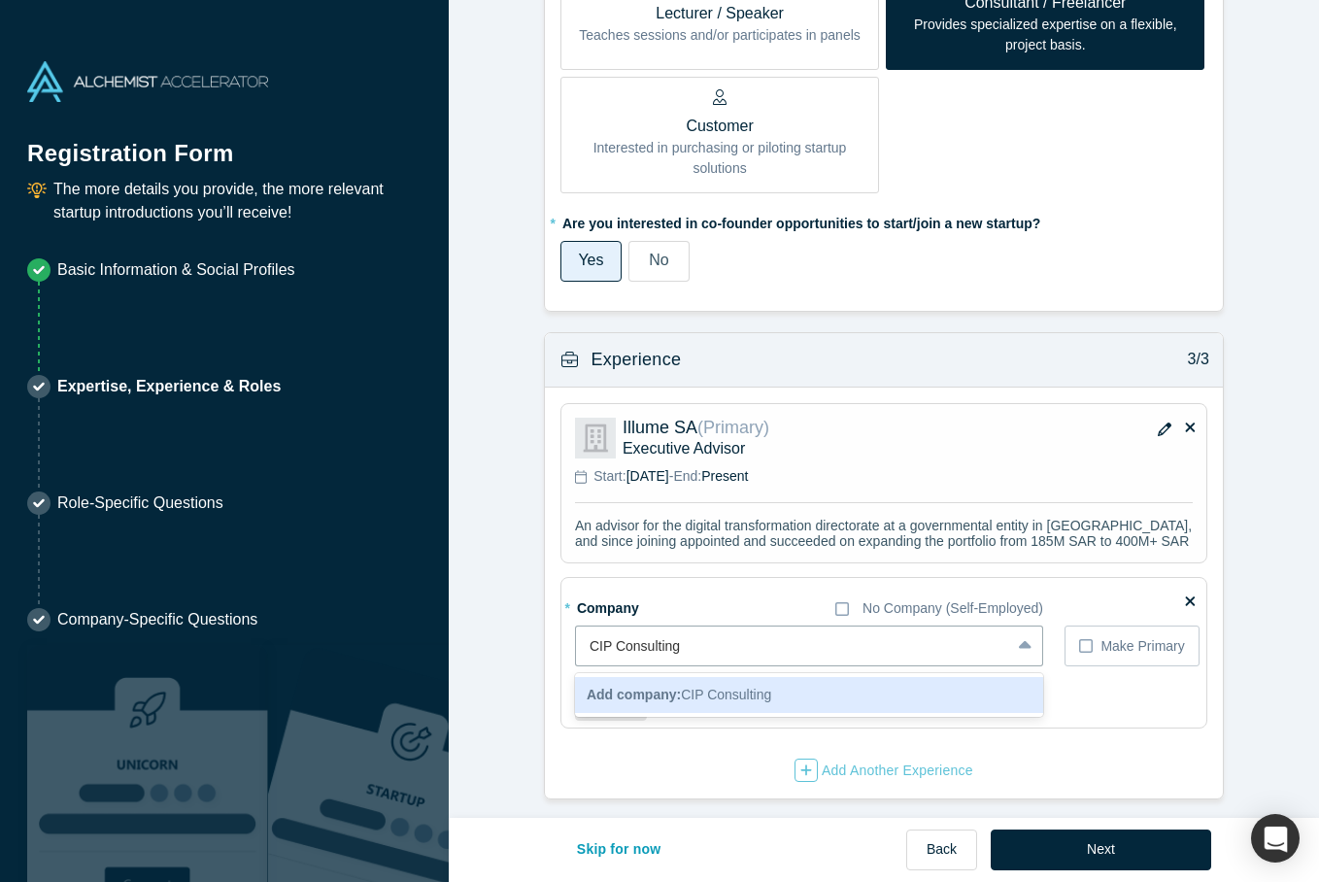
click at [770, 687] on span "Add company: CIP Consulting" at bounding box center [679, 695] width 185 height 16
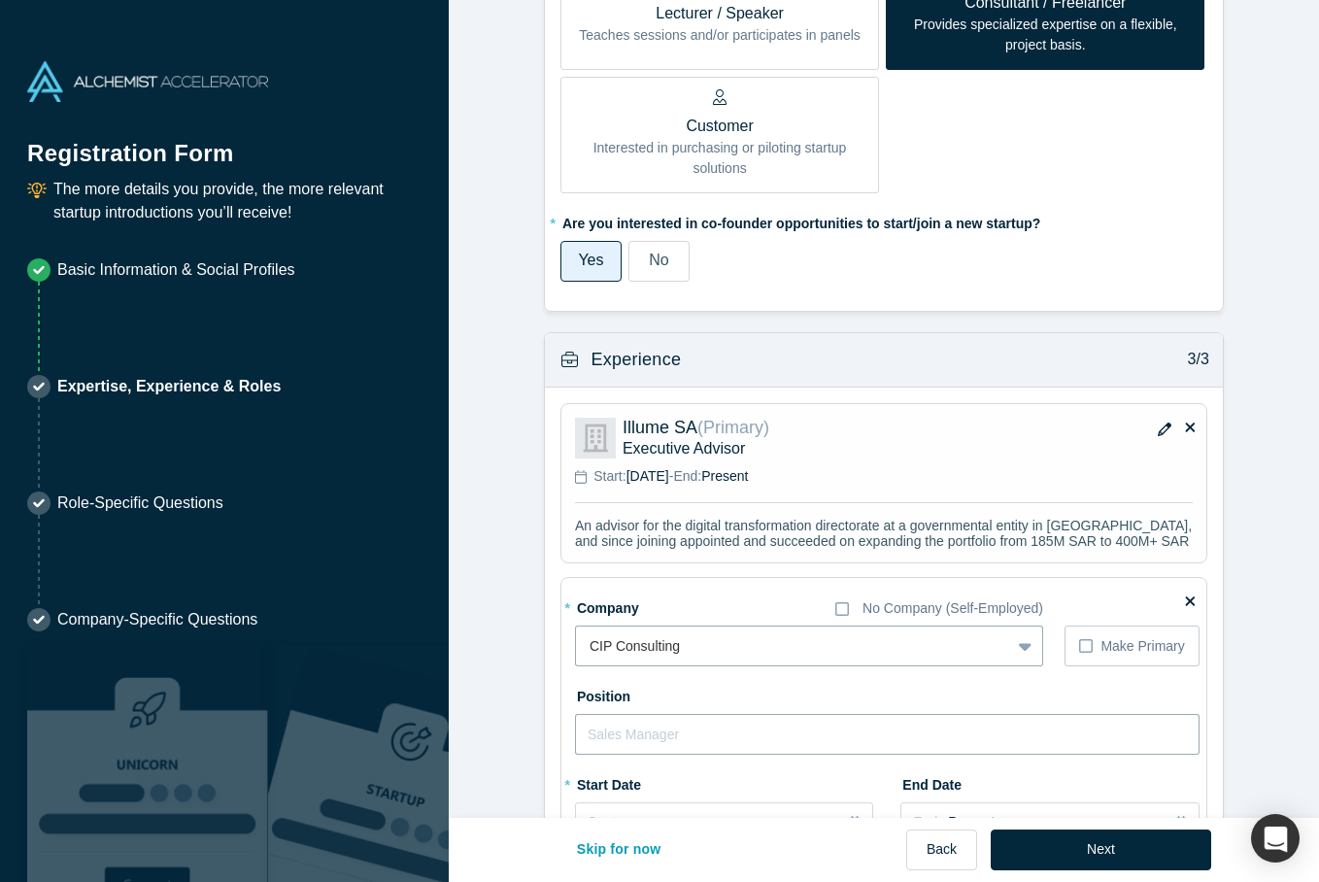
click at [714, 719] on input "text" at bounding box center [887, 734] width 625 height 41
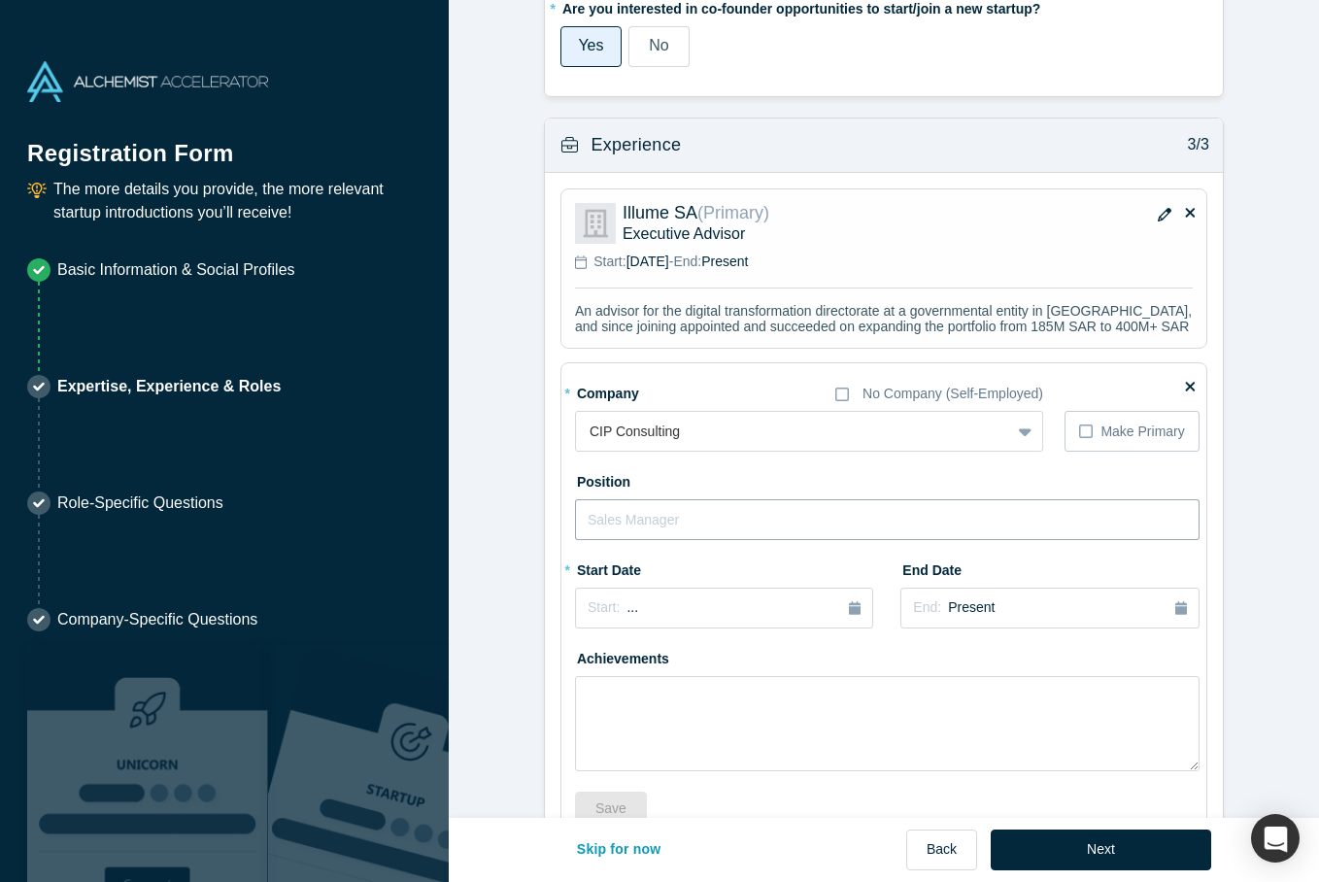
scroll to position [1542, 0]
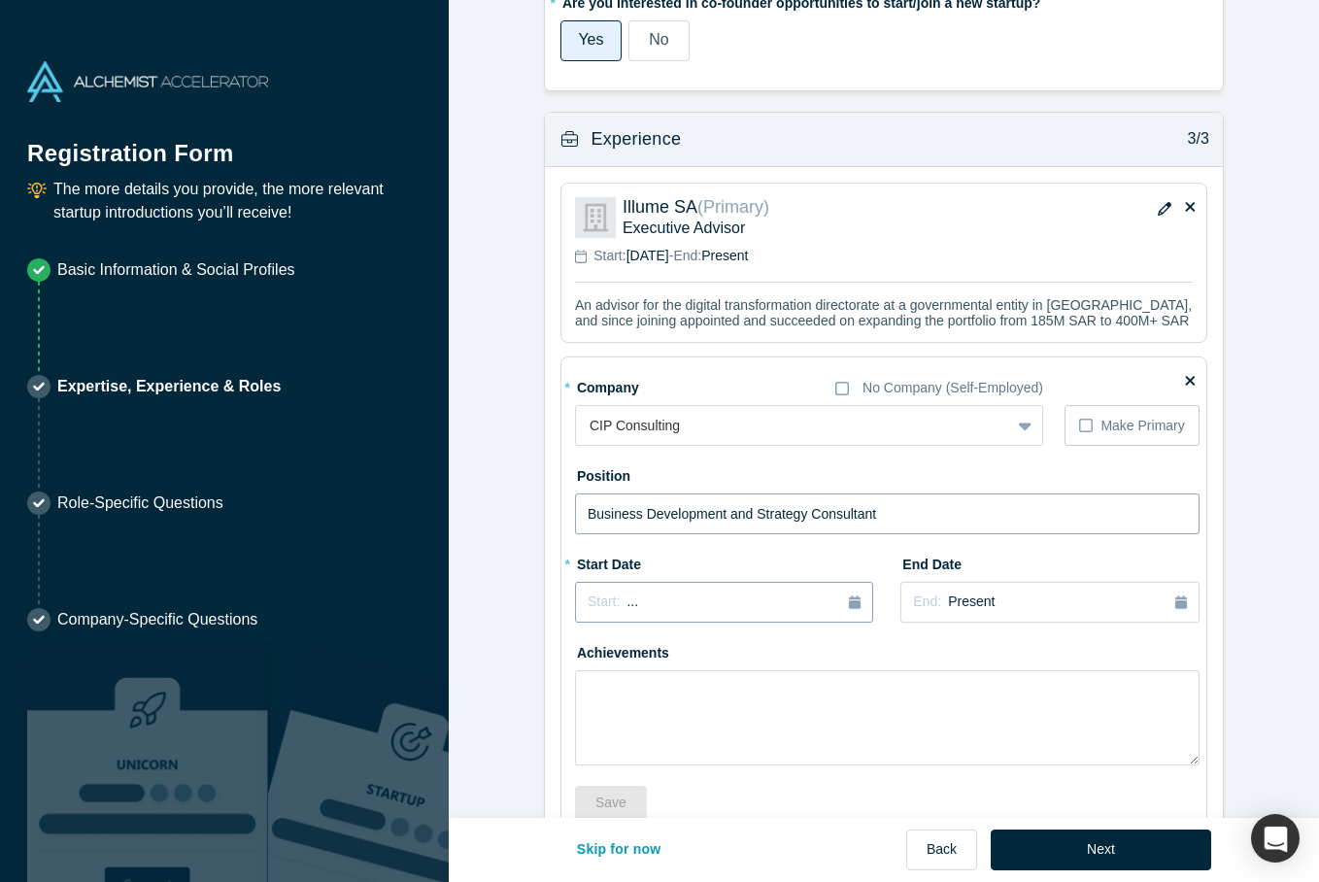
type input "Business Development and Strategy Consultant"
click at [851, 601] on div "button" at bounding box center [855, 602] width 12 height 21
click at [625, 736] on div "[DATE]" at bounding box center [615, 745] width 62 height 20
click at [756, 593] on div "Start: [DATE]" at bounding box center [724, 603] width 273 height 20
click at [589, 647] on button "Previous Year" at bounding box center [582, 656] width 19 height 19
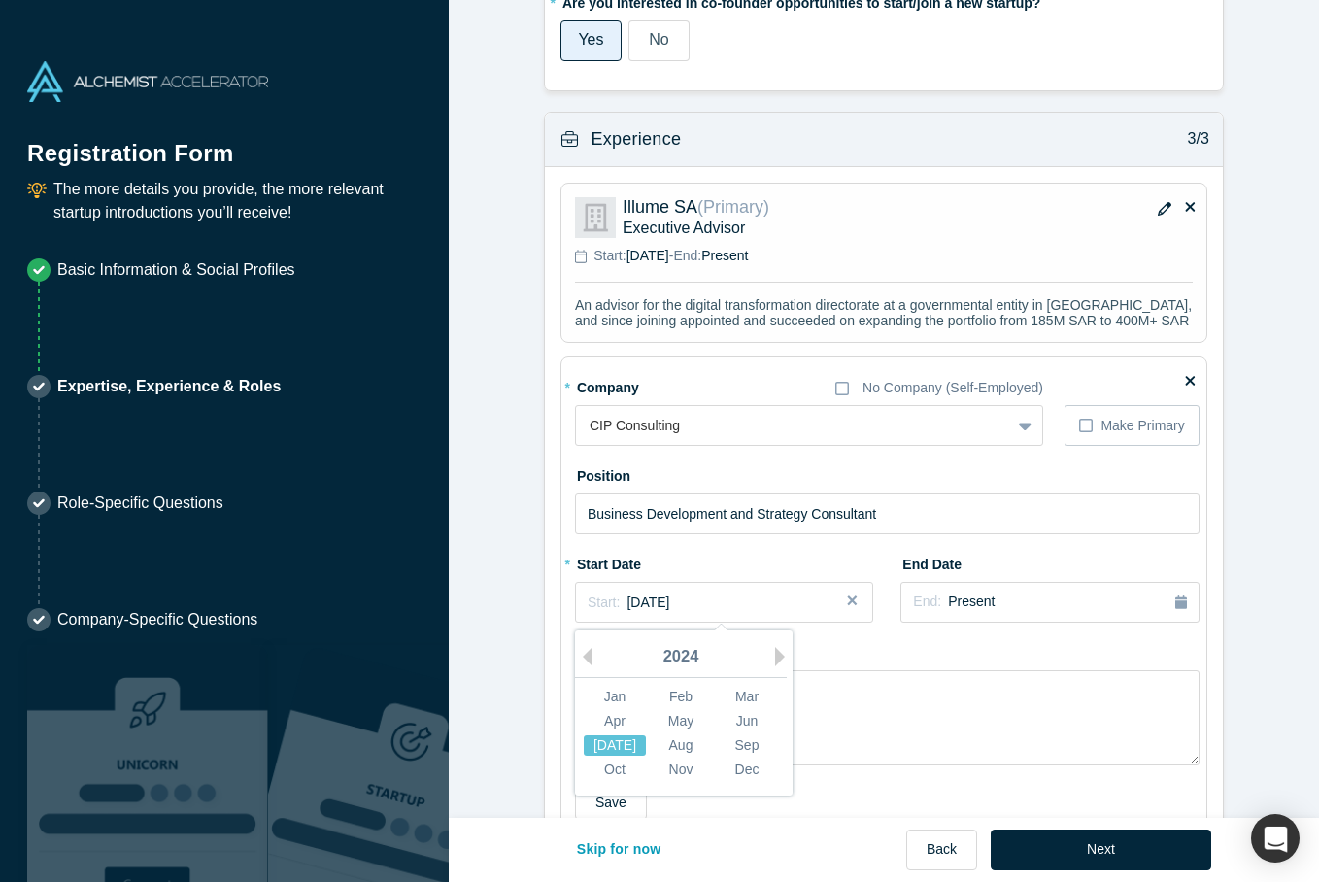
click at [625, 735] on div "[DATE]" at bounding box center [615, 745] width 62 height 20
click at [1014, 592] on div "End: Present" at bounding box center [1049, 602] width 273 height 21
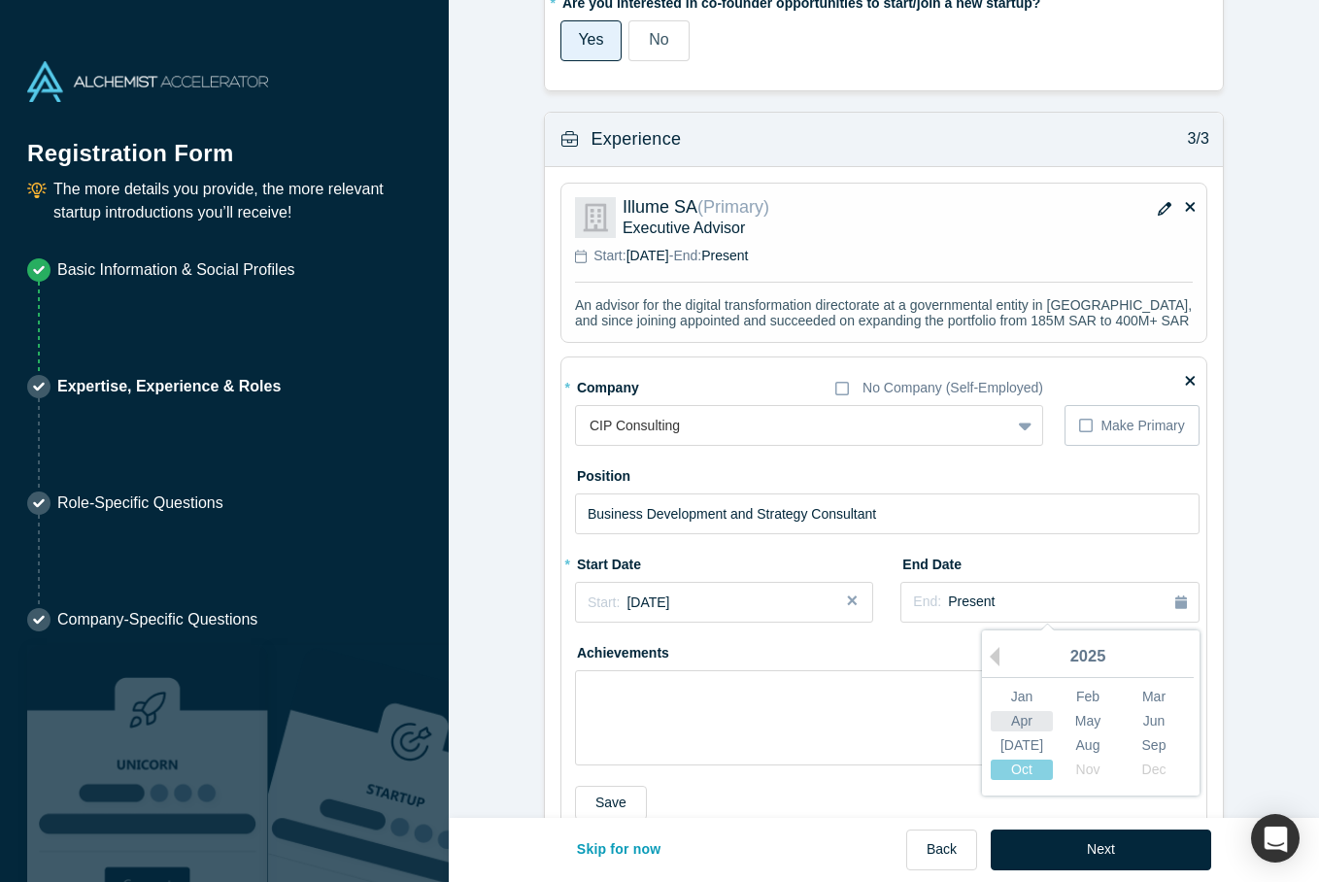
click at [1021, 711] on div "Apr" at bounding box center [1022, 721] width 62 height 20
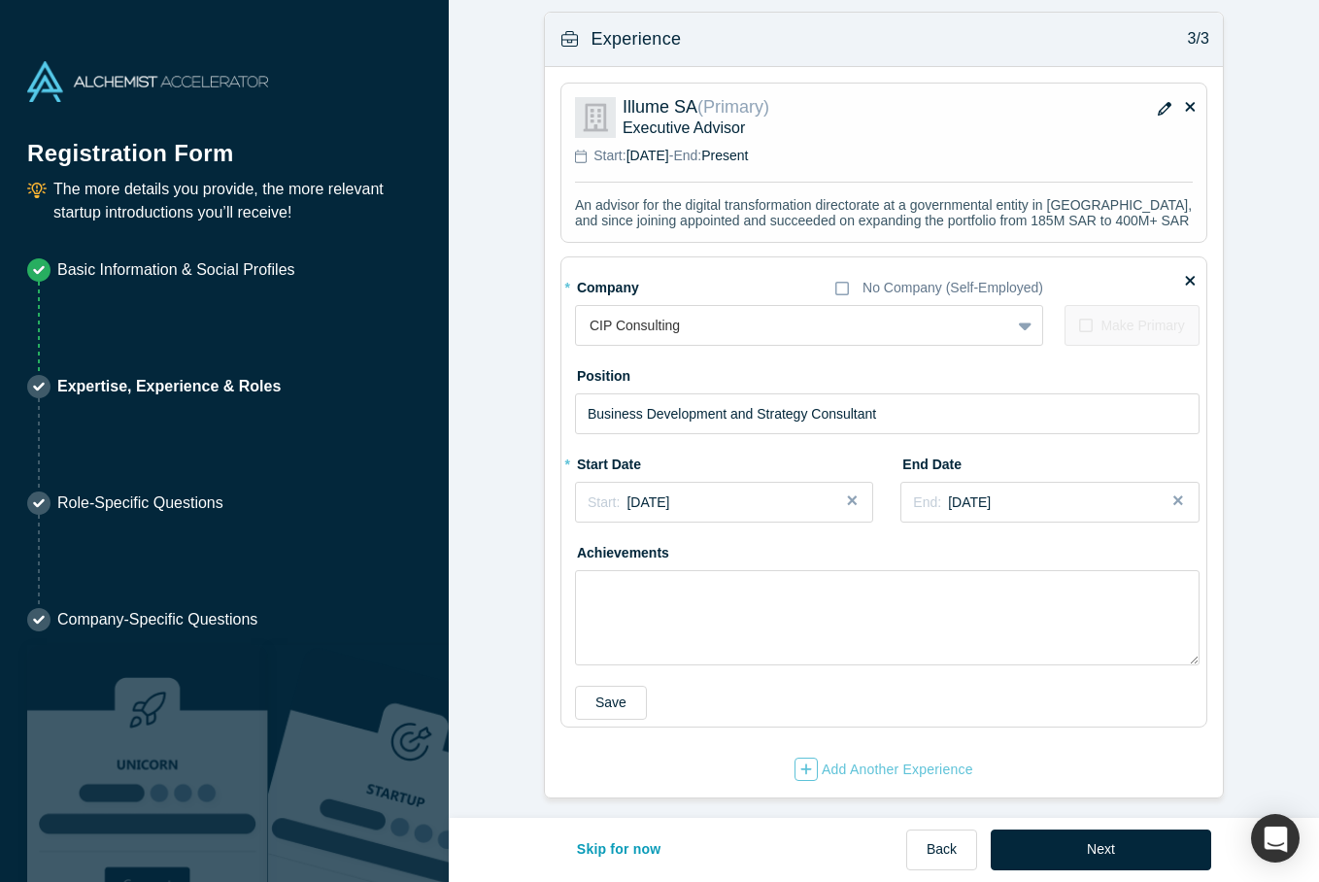
scroll to position [1641, 0]
click at [610, 689] on button "Save" at bounding box center [611, 704] width 72 height 34
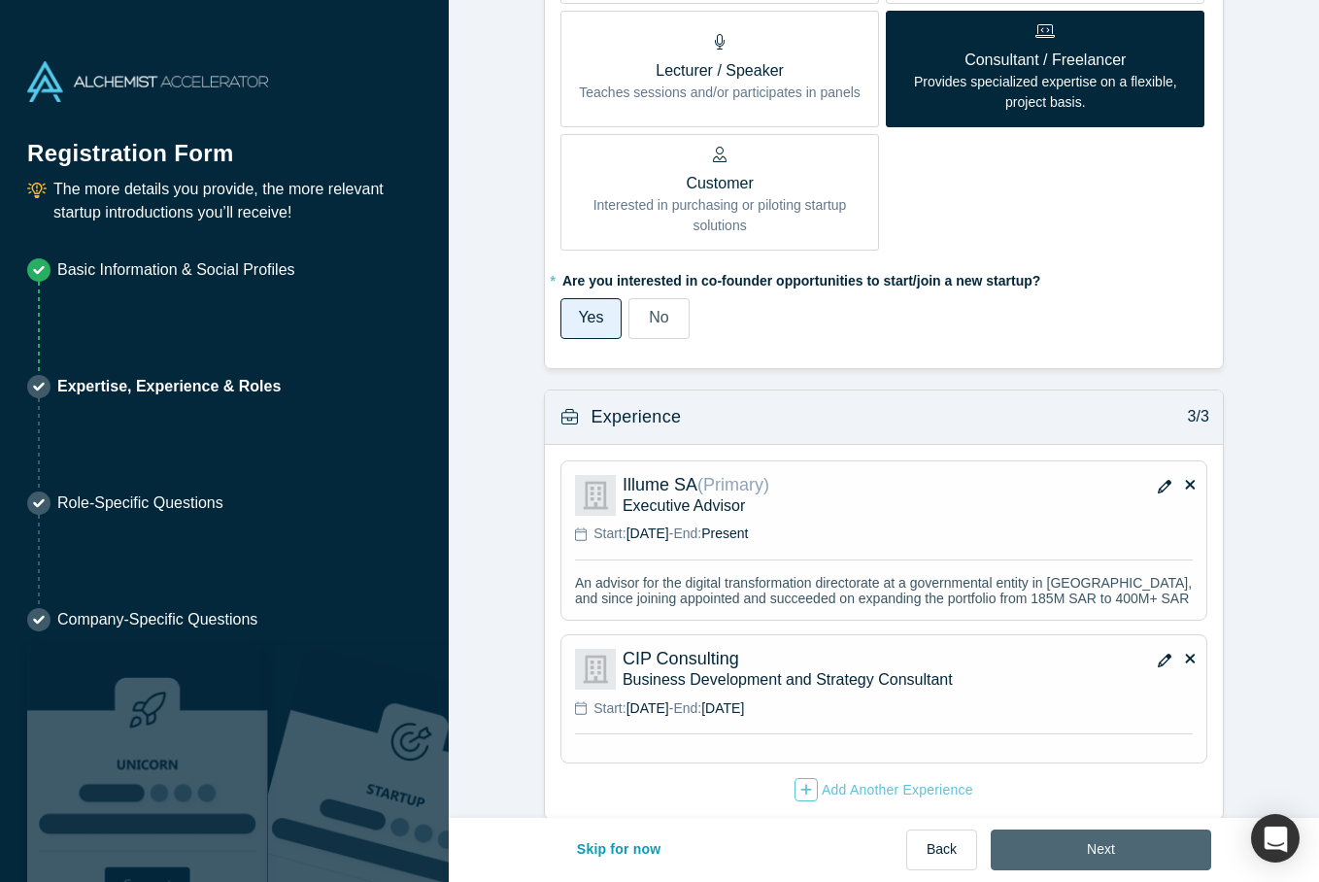
click at [1135, 857] on button "Next" at bounding box center [1101, 850] width 221 height 41
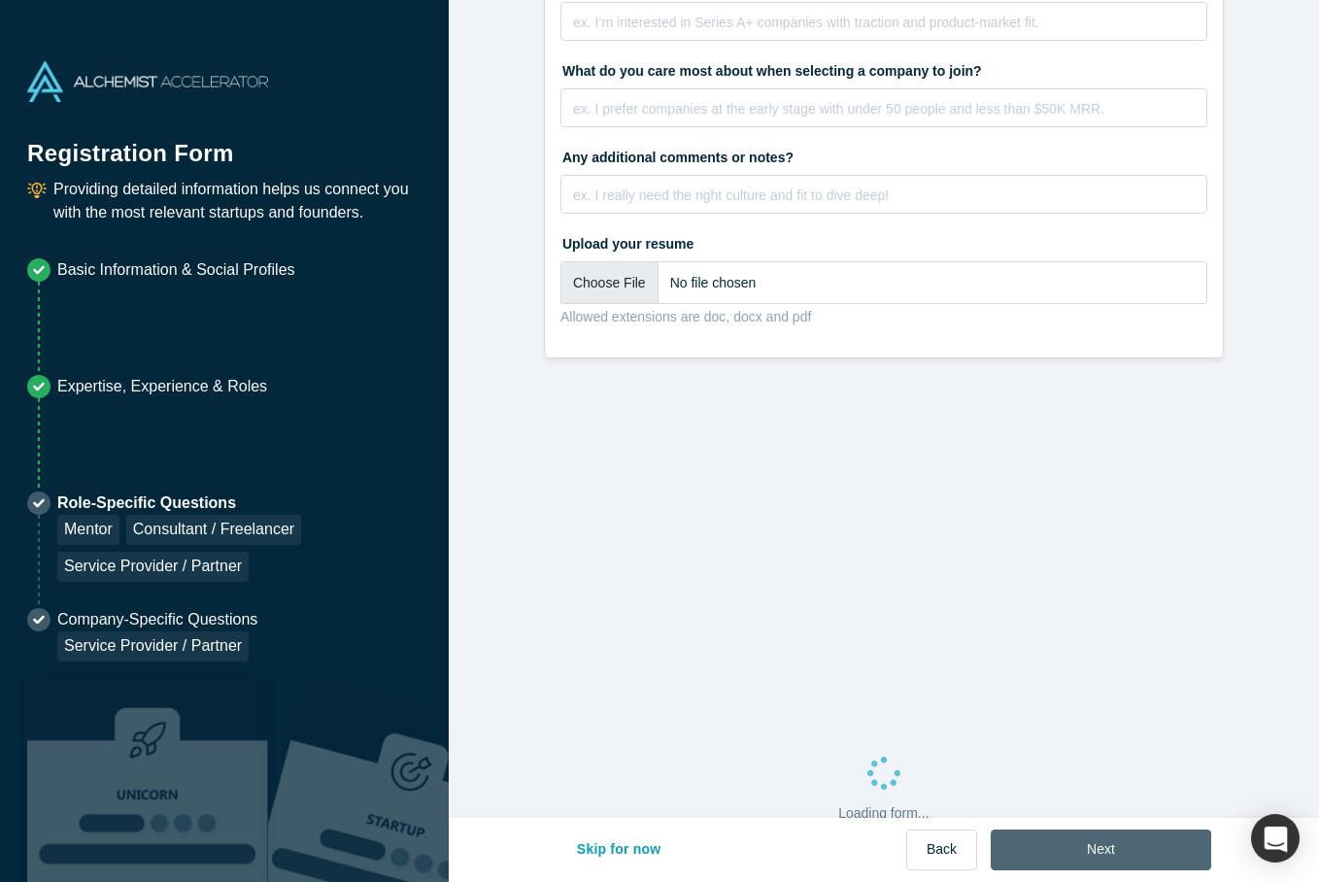
scroll to position [0, 0]
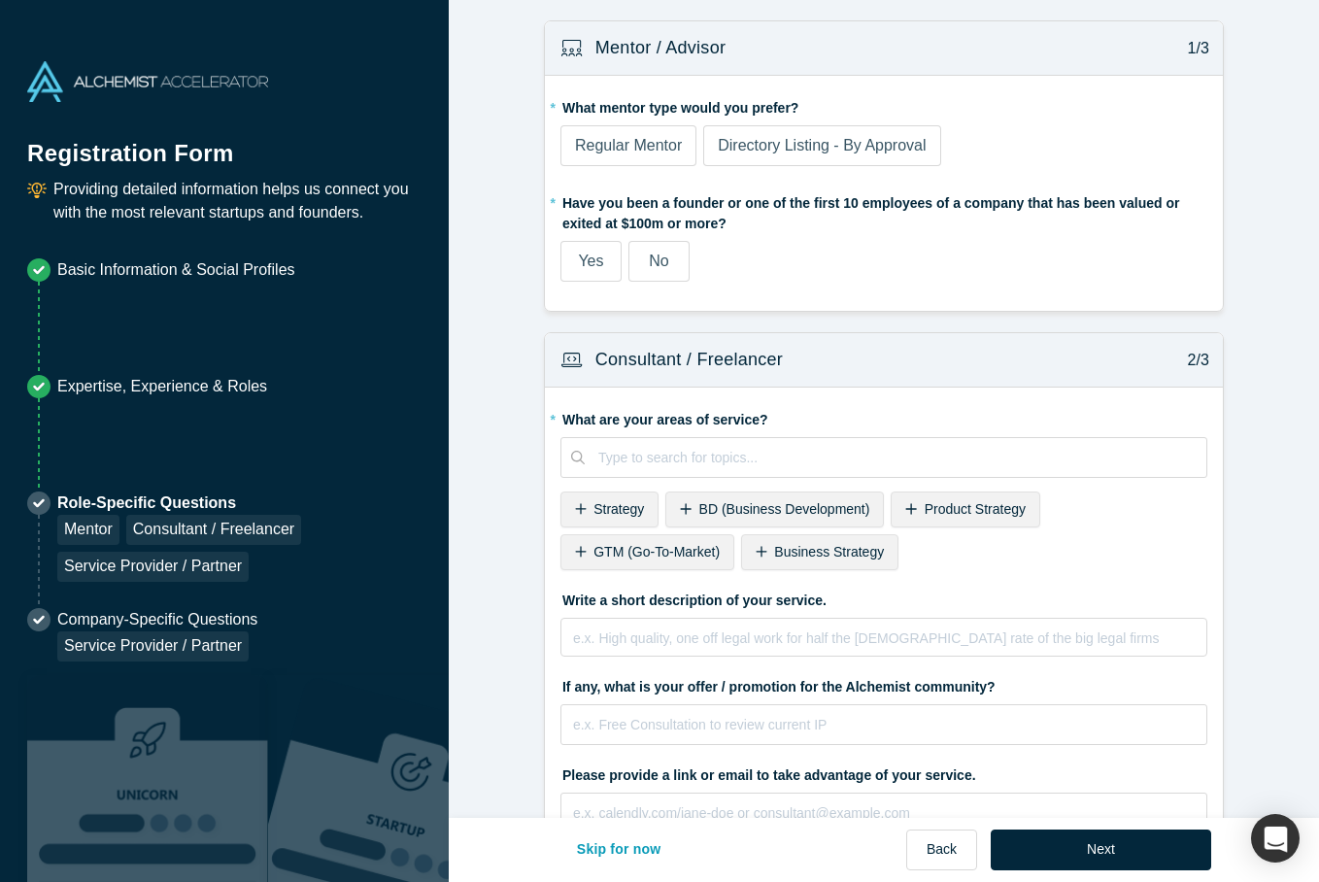
click at [626, 137] on span "Regular Mentor" at bounding box center [628, 145] width 107 height 17
click at [0, 0] on input "Regular Mentor" at bounding box center [0, 0] width 0 height 0
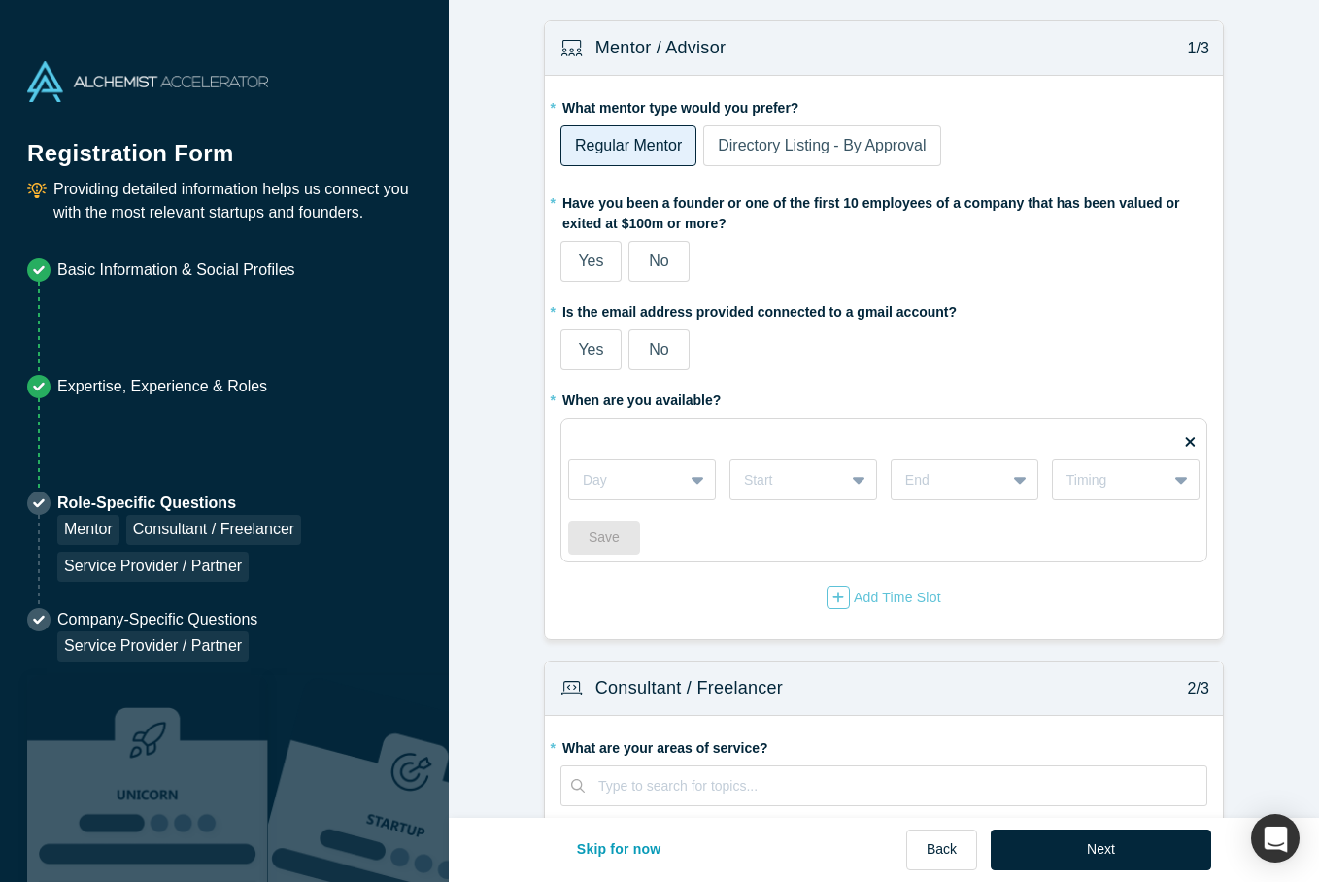
click at [803, 151] on span "Directory Listing - By Approval" at bounding box center [822, 145] width 208 height 17
click at [0, 0] on input "Directory Listing - By Approval" at bounding box center [0, 0] width 0 height 0
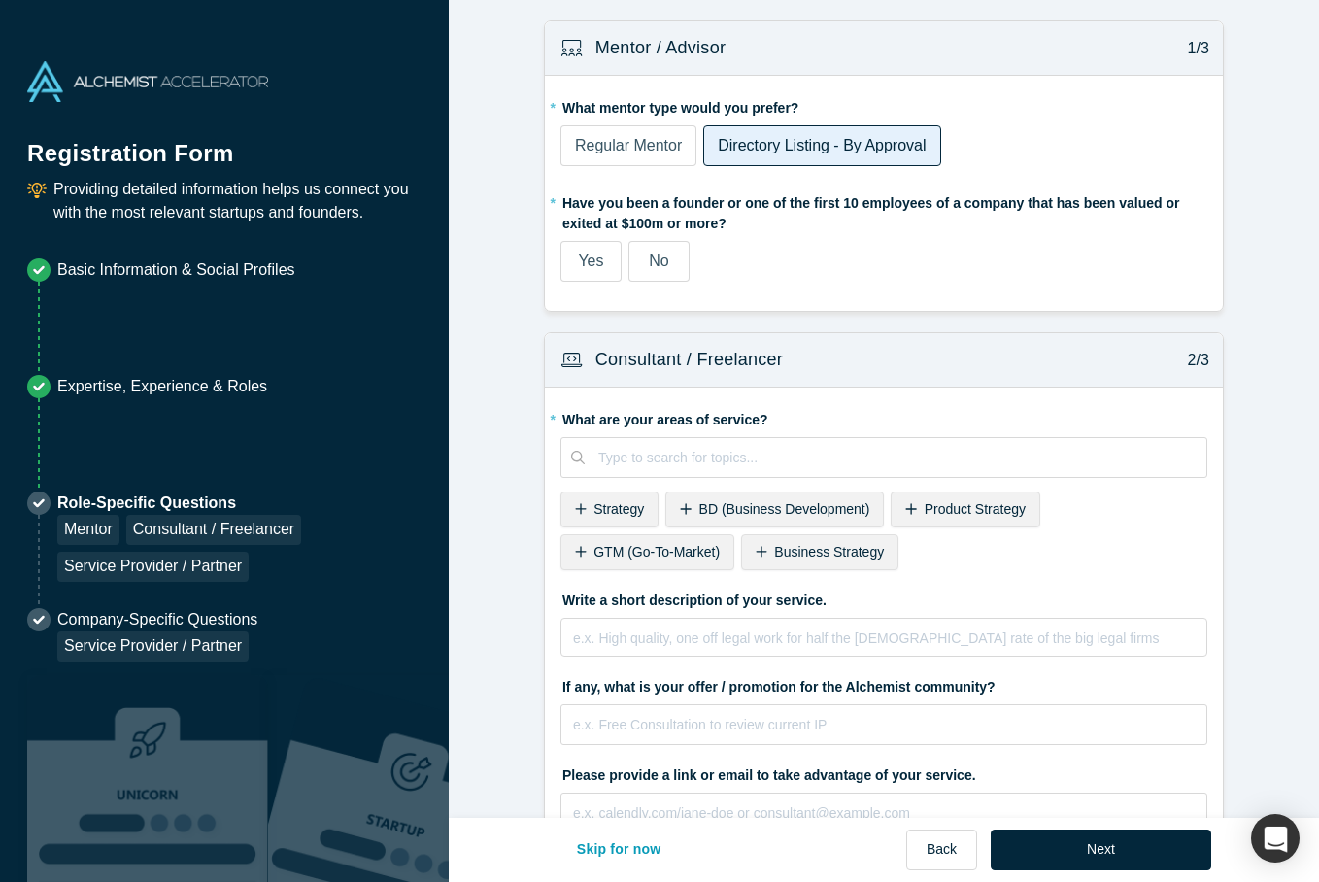
click at [659, 268] on span "No" at bounding box center [658, 261] width 19 height 17
click at [0, 0] on input "No" at bounding box center [0, 0] width 0 height 0
click at [634, 149] on span "Regular Mentor" at bounding box center [628, 145] width 107 height 17
click at [0, 0] on input "Regular Mentor" at bounding box center [0, 0] width 0 height 0
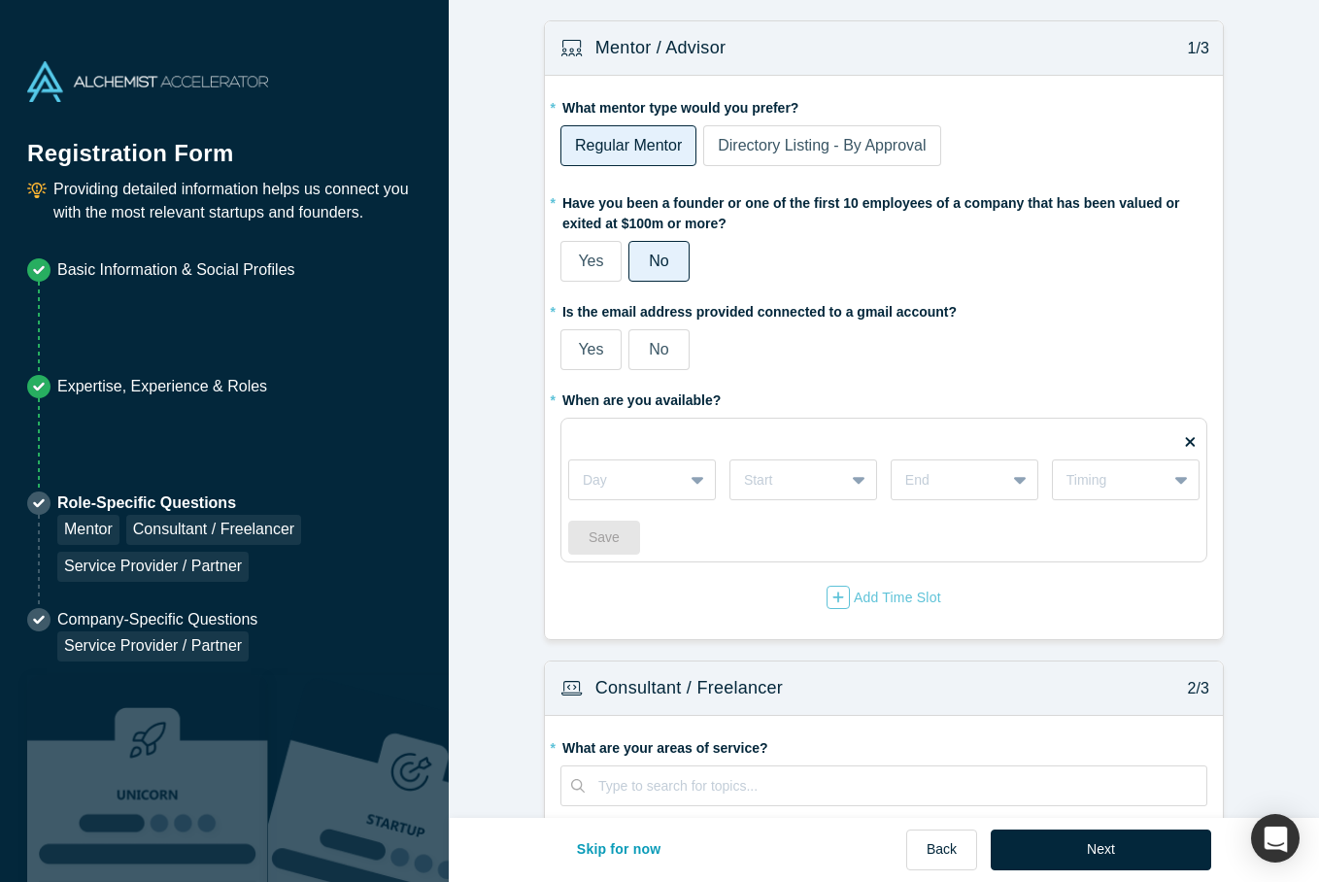
click at [664, 355] on span "No" at bounding box center [658, 349] width 19 height 17
click at [0, 0] on input "No" at bounding box center [0, 0] width 0 height 0
click at [692, 483] on icon at bounding box center [698, 479] width 13 height 19
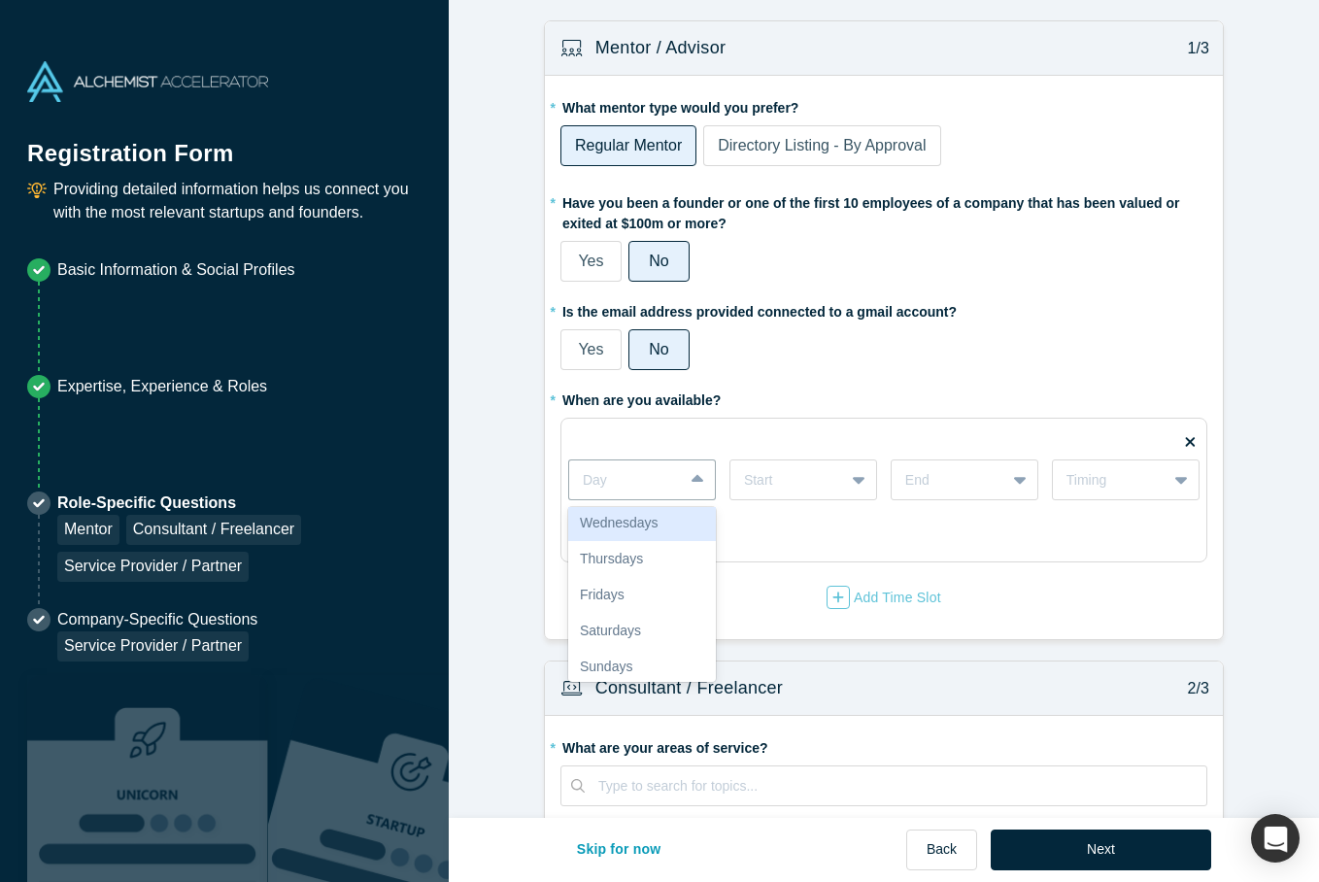
scroll to position [79, 0]
click at [644, 627] on div "Saturdays" at bounding box center [642, 630] width 148 height 36
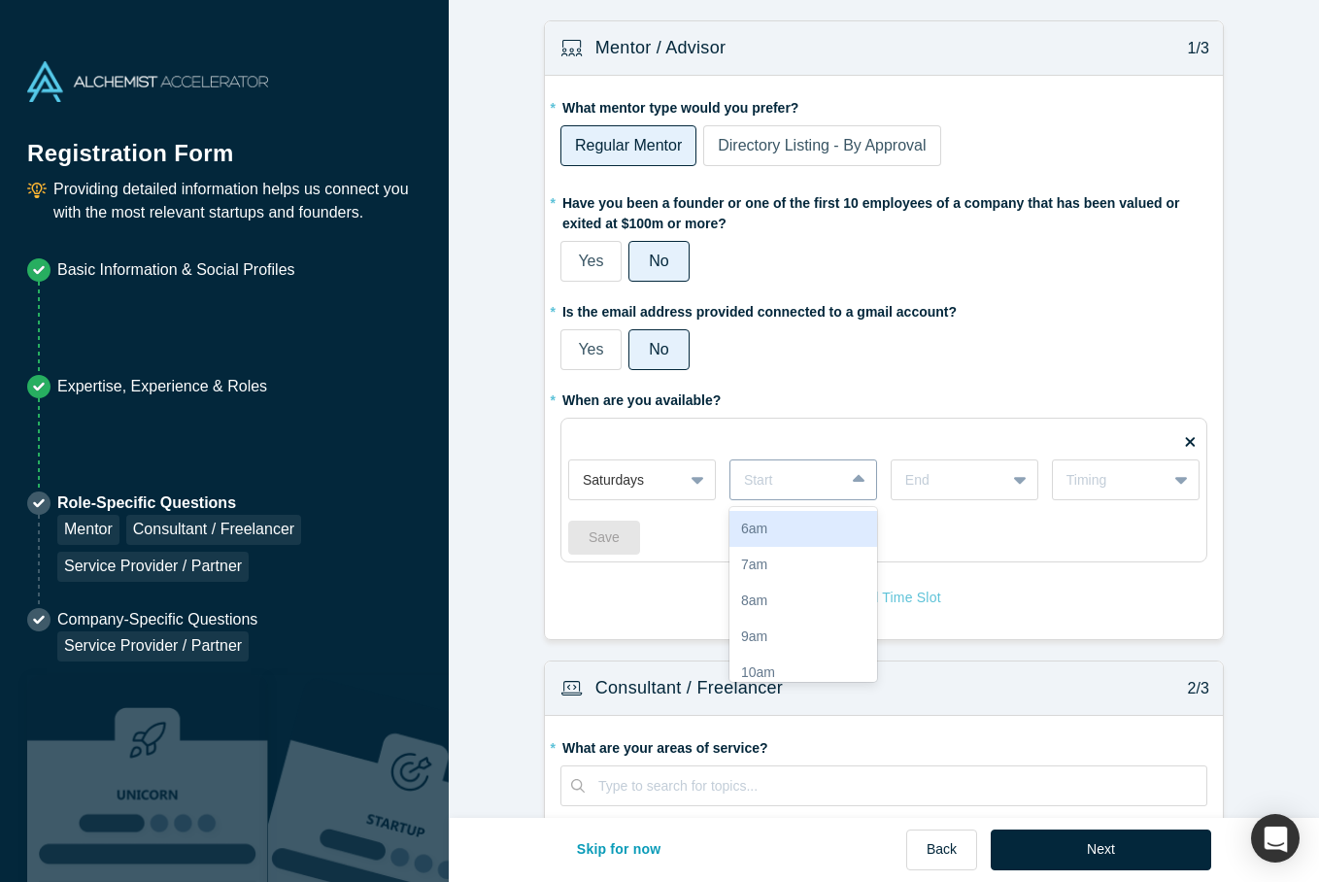
click at [858, 489] on icon at bounding box center [859, 479] width 13 height 19
drag, startPoint x: 782, startPoint y: 619, endPoint x: 788, endPoint y: 580, distance: 39.3
click at [788, 580] on div "6am 7am 8am 9am 10am 11am 12pm 1pm 2pm 3pm 4pm 5pm 6pm 7pm 8pm 9pm 10pm" at bounding box center [804, 594] width 148 height 175
click at [788, 580] on div "10am" at bounding box center [804, 579] width 148 height 36
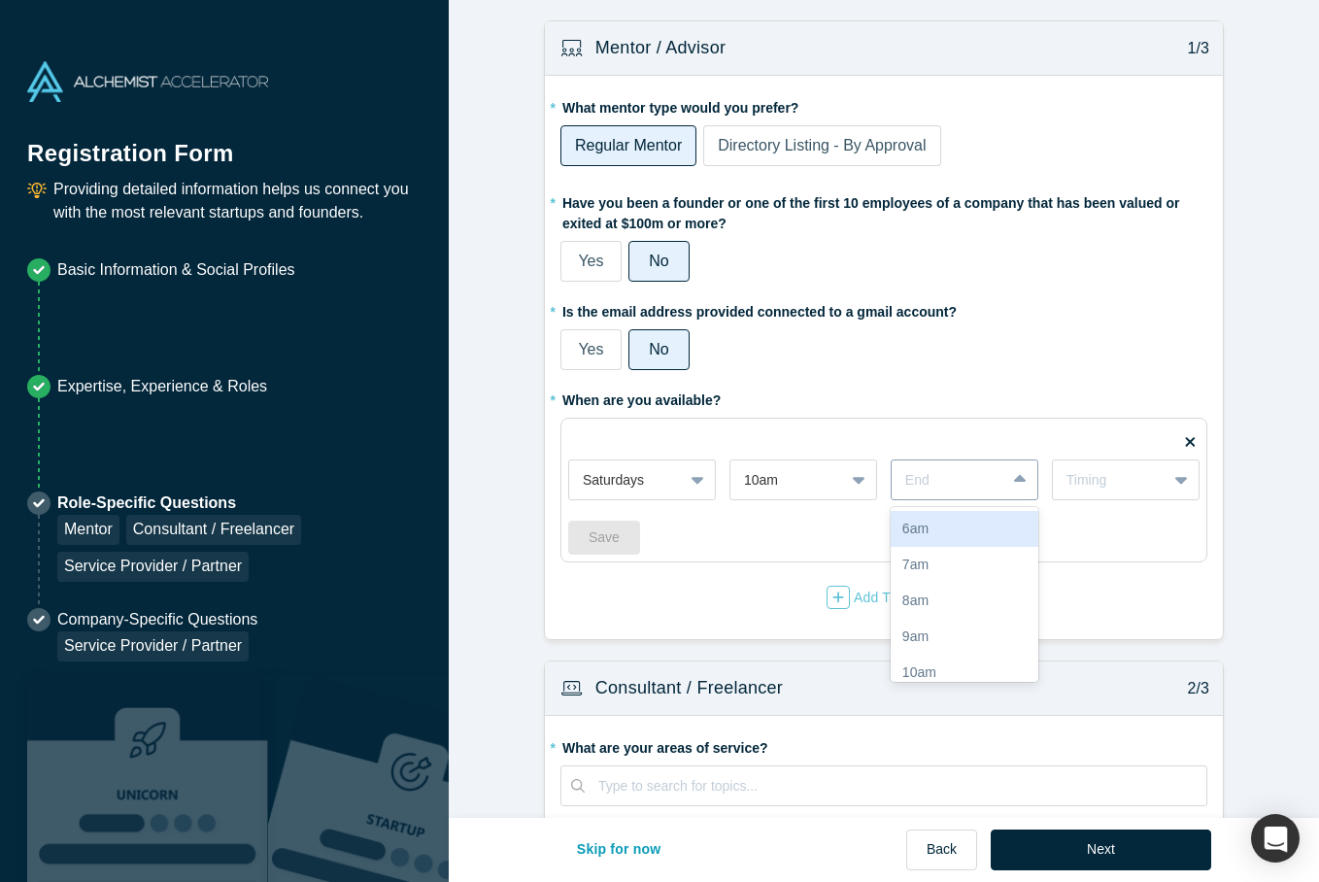
click at [1028, 481] on div at bounding box center [1022, 479] width 31 height 35
click at [977, 621] on div "9pm" at bounding box center [965, 624] width 148 height 36
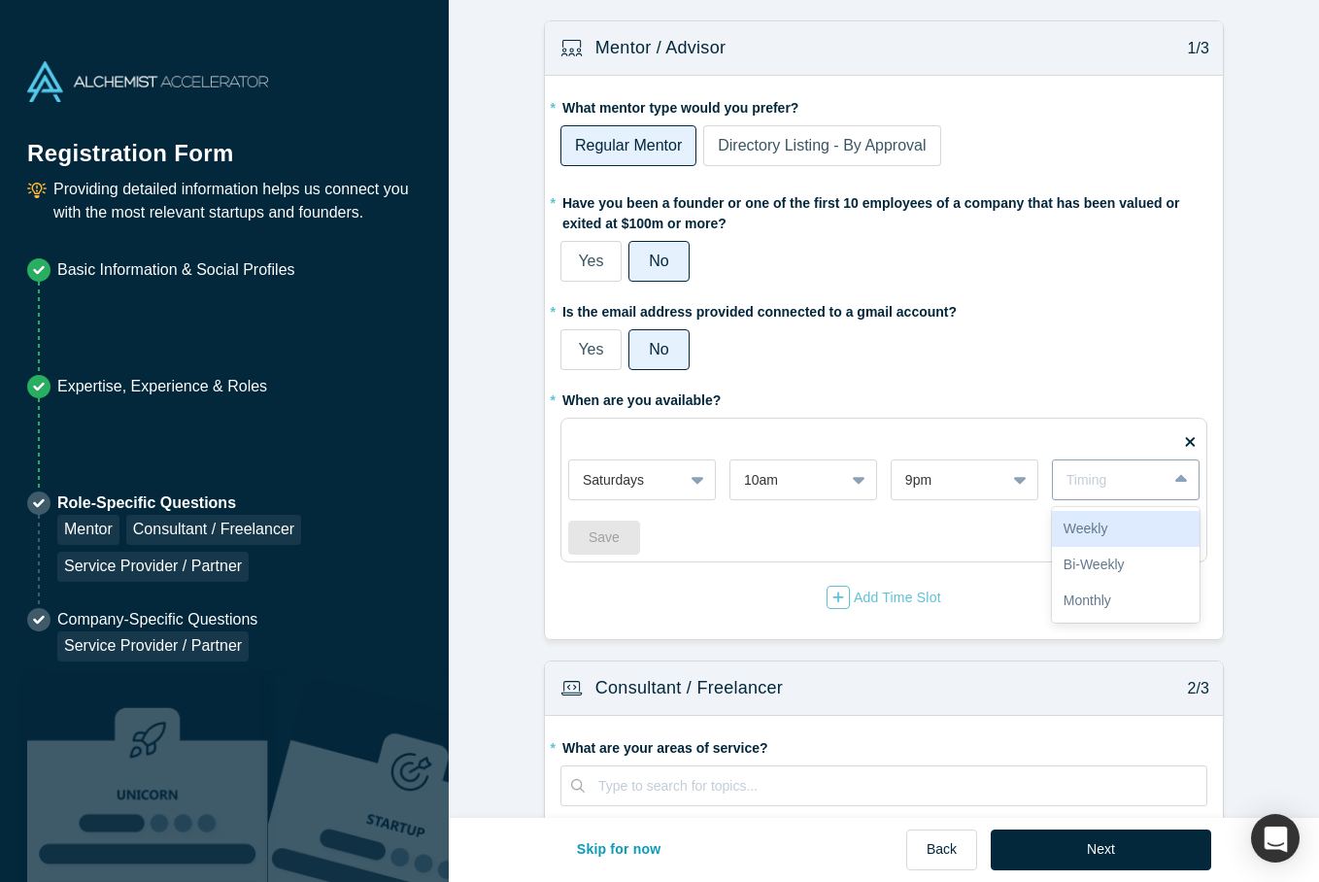
click at [1188, 467] on div at bounding box center [1183, 479] width 31 height 35
click at [1109, 534] on div "Weekly" at bounding box center [1126, 529] width 148 height 36
click at [847, 599] on div "button" at bounding box center [838, 597] width 23 height 23
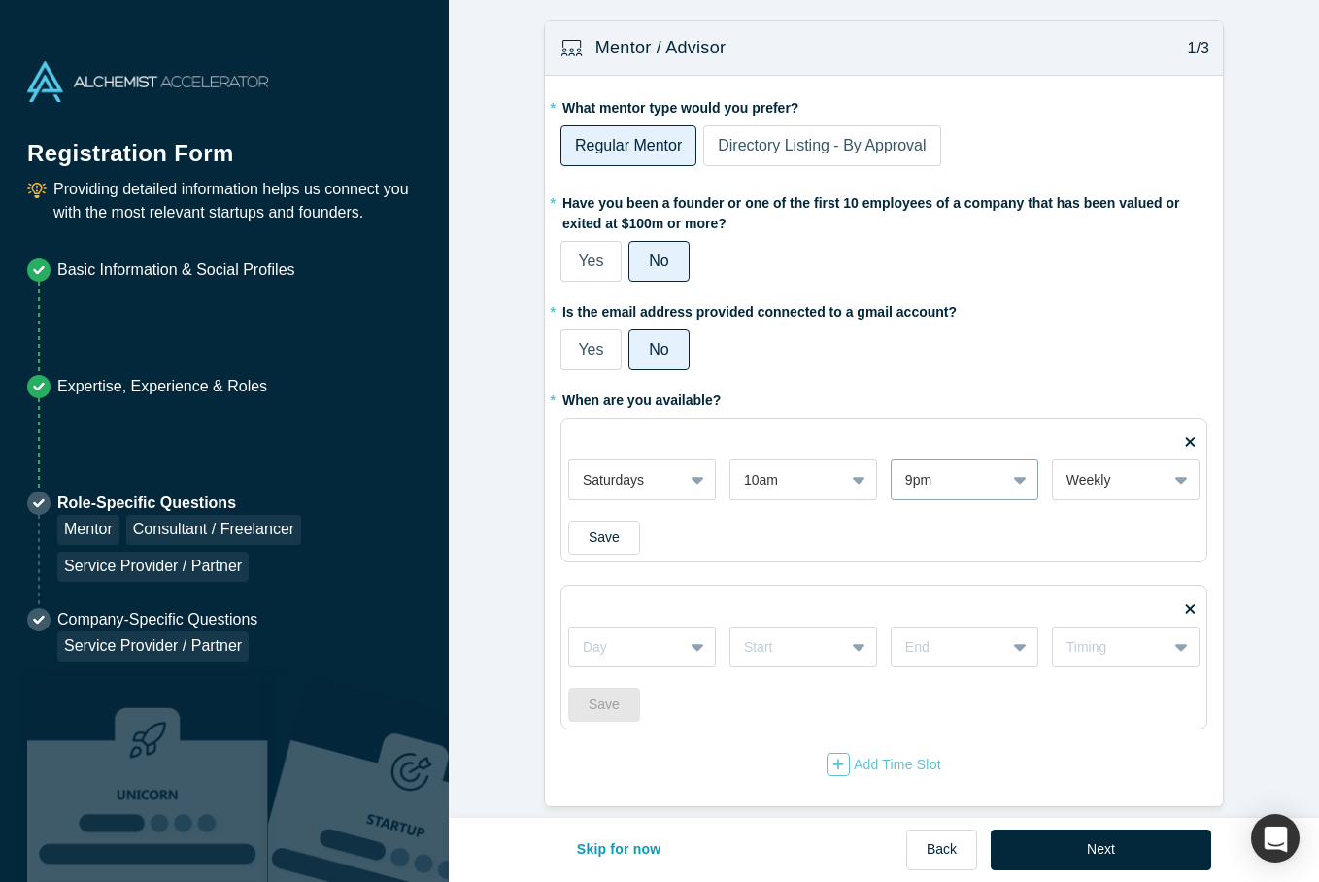
click at [1014, 490] on div at bounding box center [1022, 479] width 31 height 35
click at [938, 582] on div "12pm" at bounding box center [965, 589] width 148 height 36
click at [678, 649] on div "Day" at bounding box center [642, 647] width 148 height 41
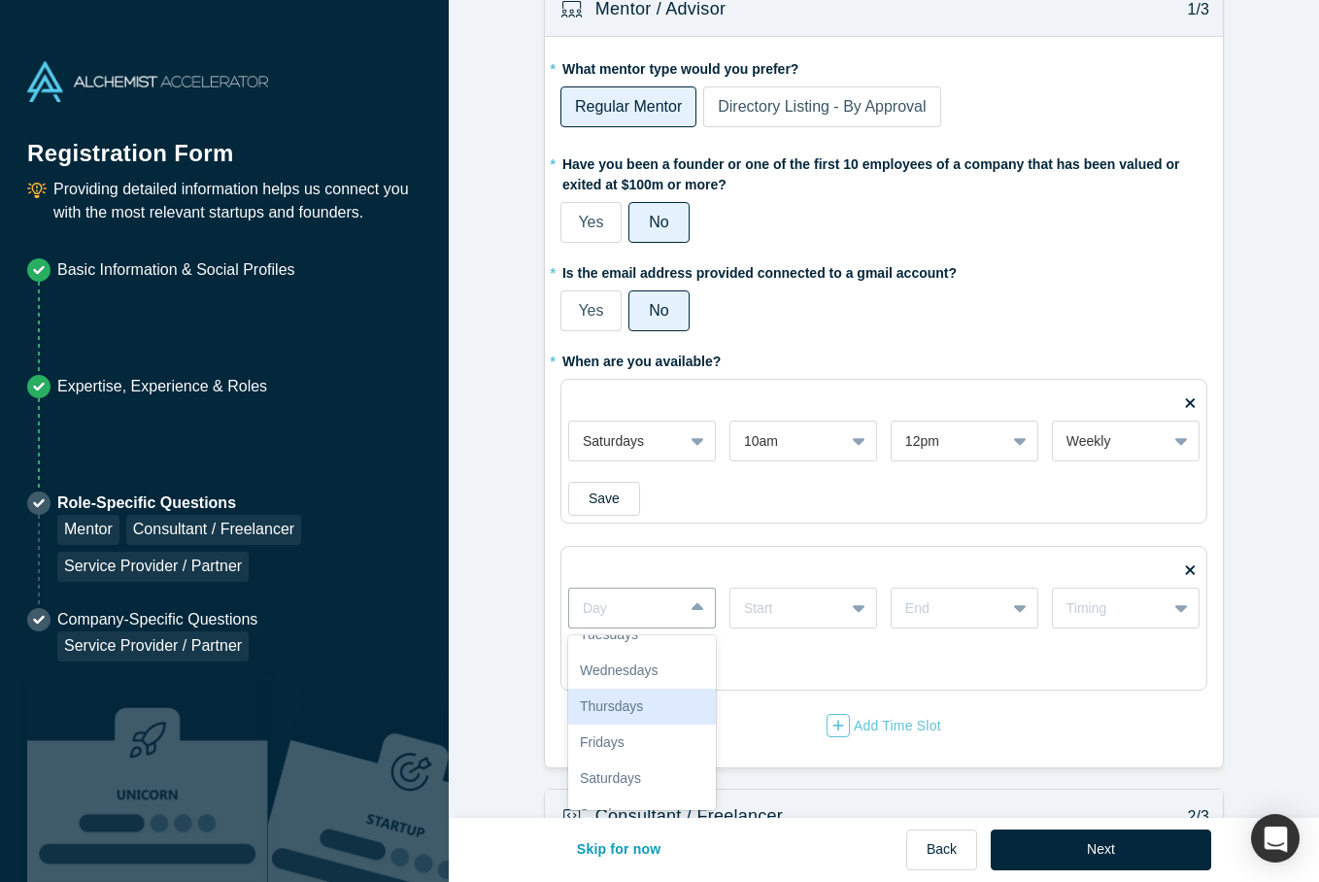
scroll to position [66, 0]
click at [627, 768] on div "Saturdays" at bounding box center [642, 771] width 148 height 36
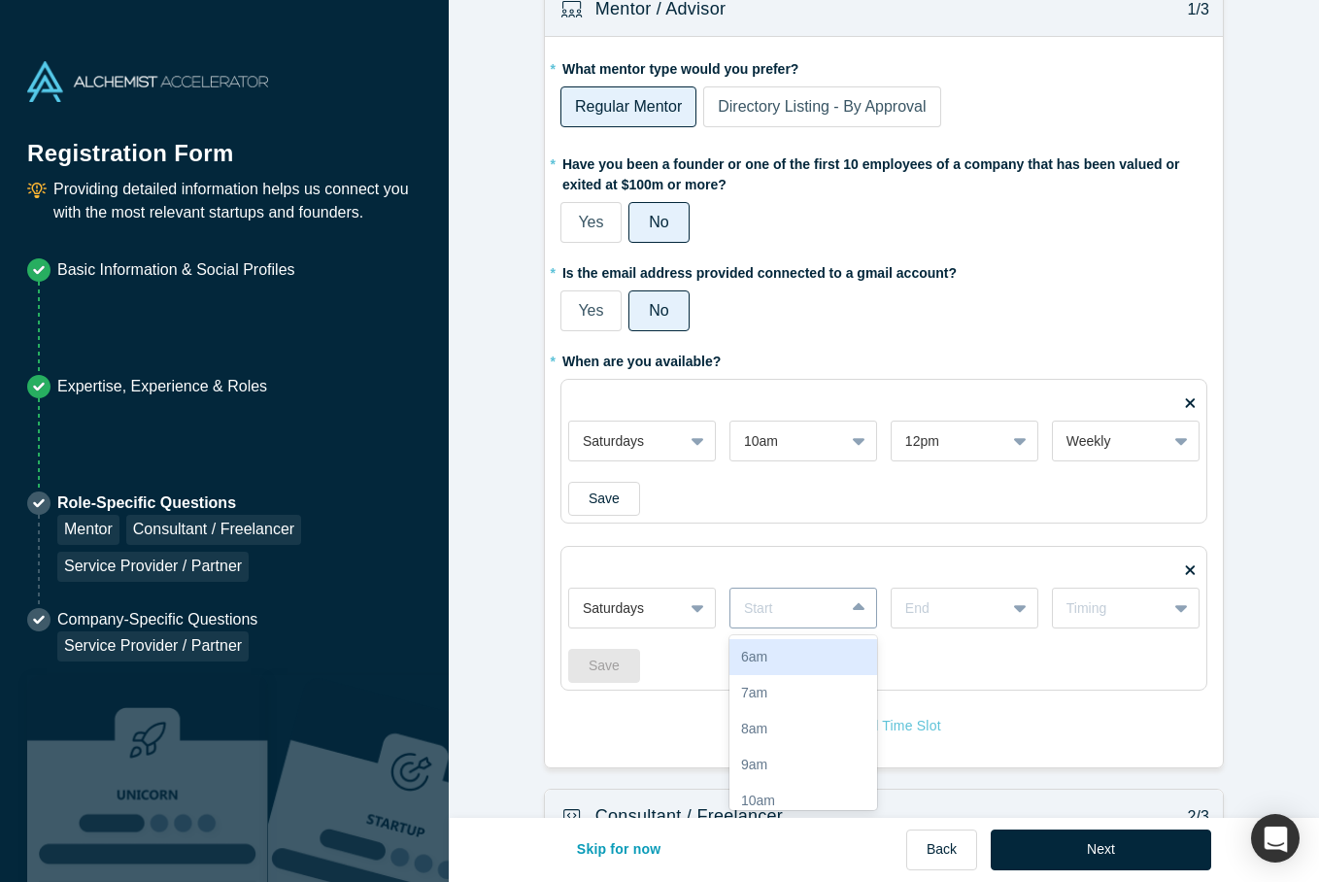
click at [845, 609] on div at bounding box center [860, 608] width 31 height 35
click at [769, 712] on div "6pm" at bounding box center [804, 717] width 148 height 36
click at [862, 601] on icon at bounding box center [859, 607] width 13 height 19
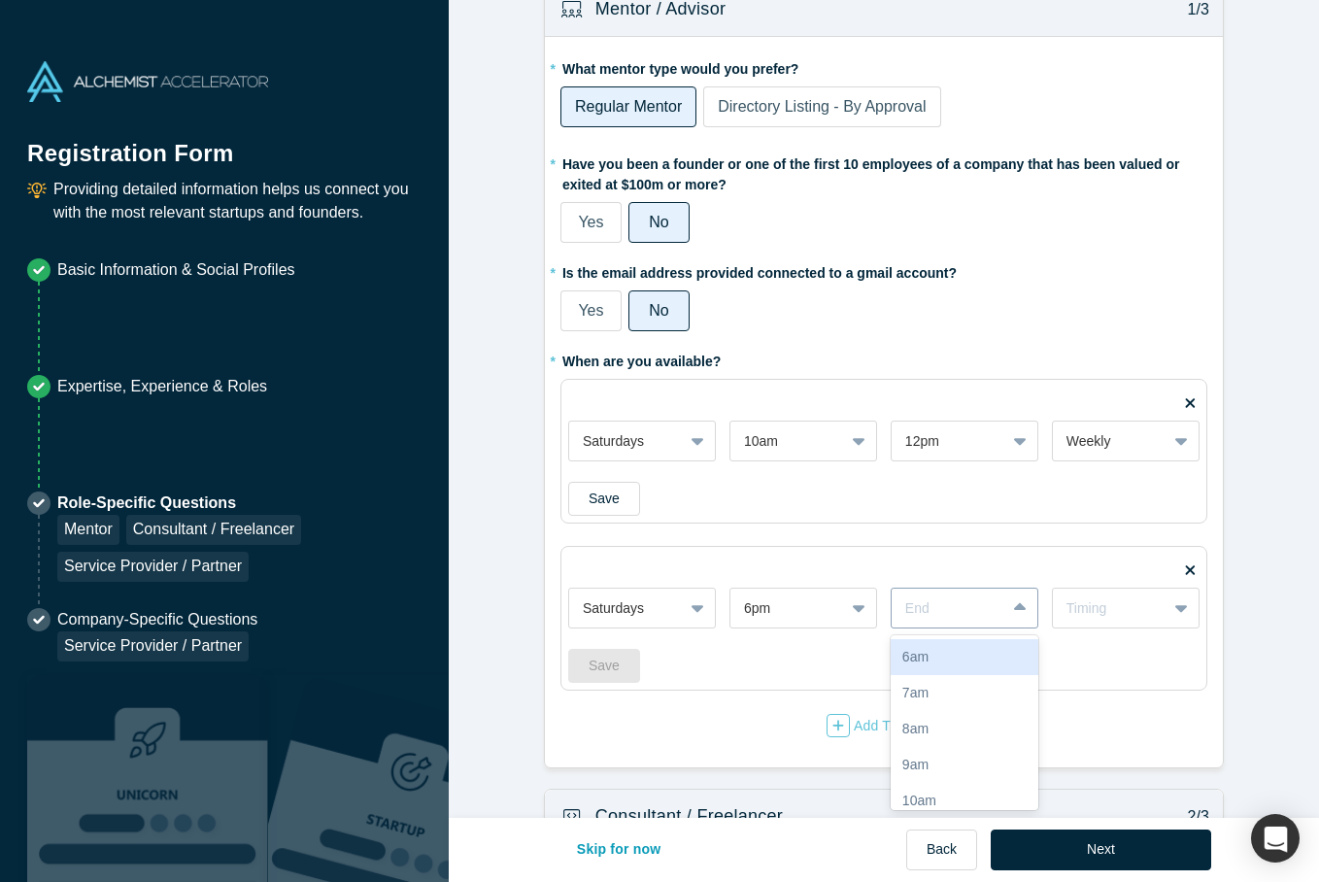
click at [1008, 613] on div at bounding box center [1022, 608] width 31 height 35
click at [962, 760] on div "9pm" at bounding box center [965, 753] width 148 height 36
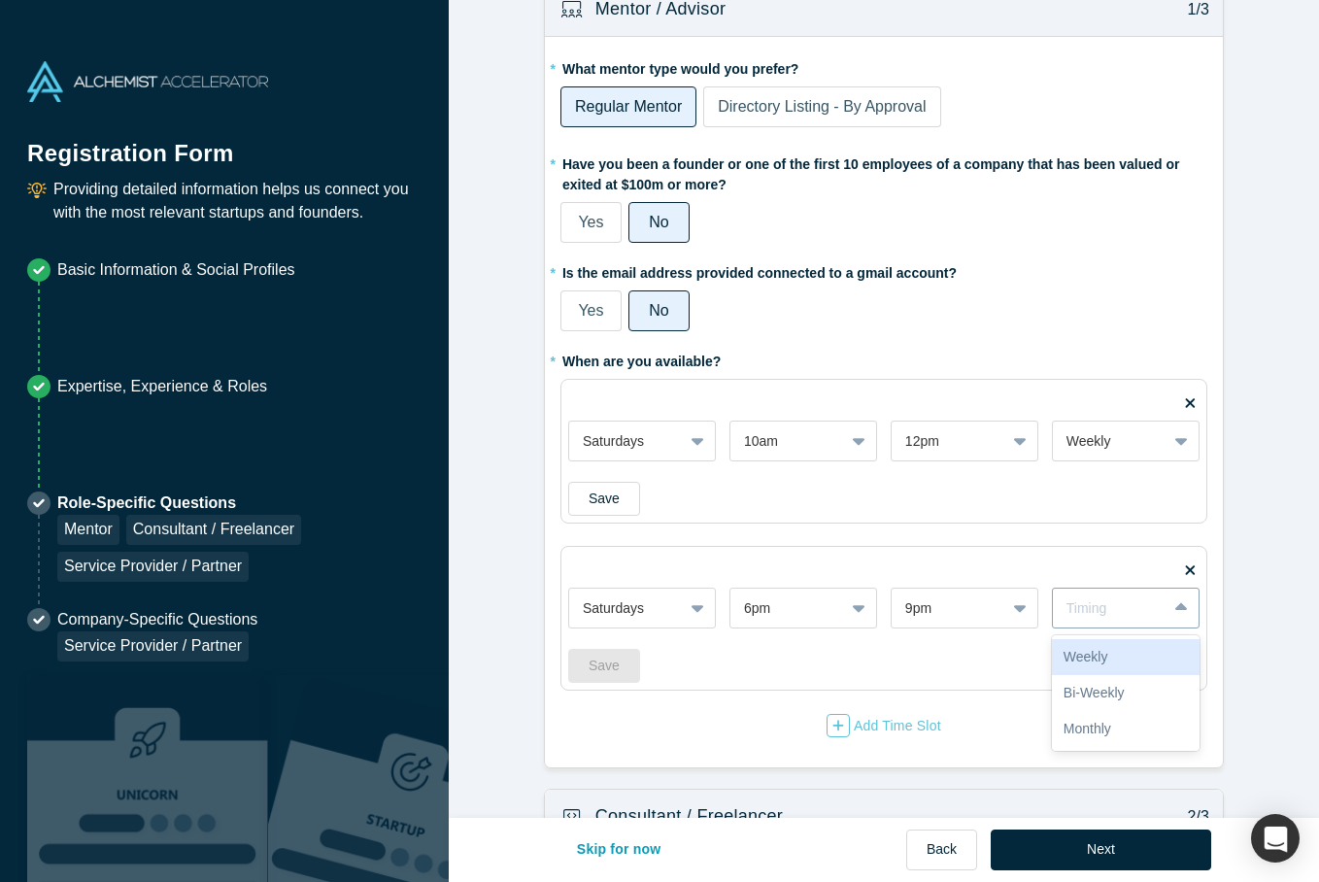
click at [1183, 605] on icon at bounding box center [1182, 607] width 13 height 8
click at [1130, 659] on div "Weekly" at bounding box center [1126, 657] width 148 height 36
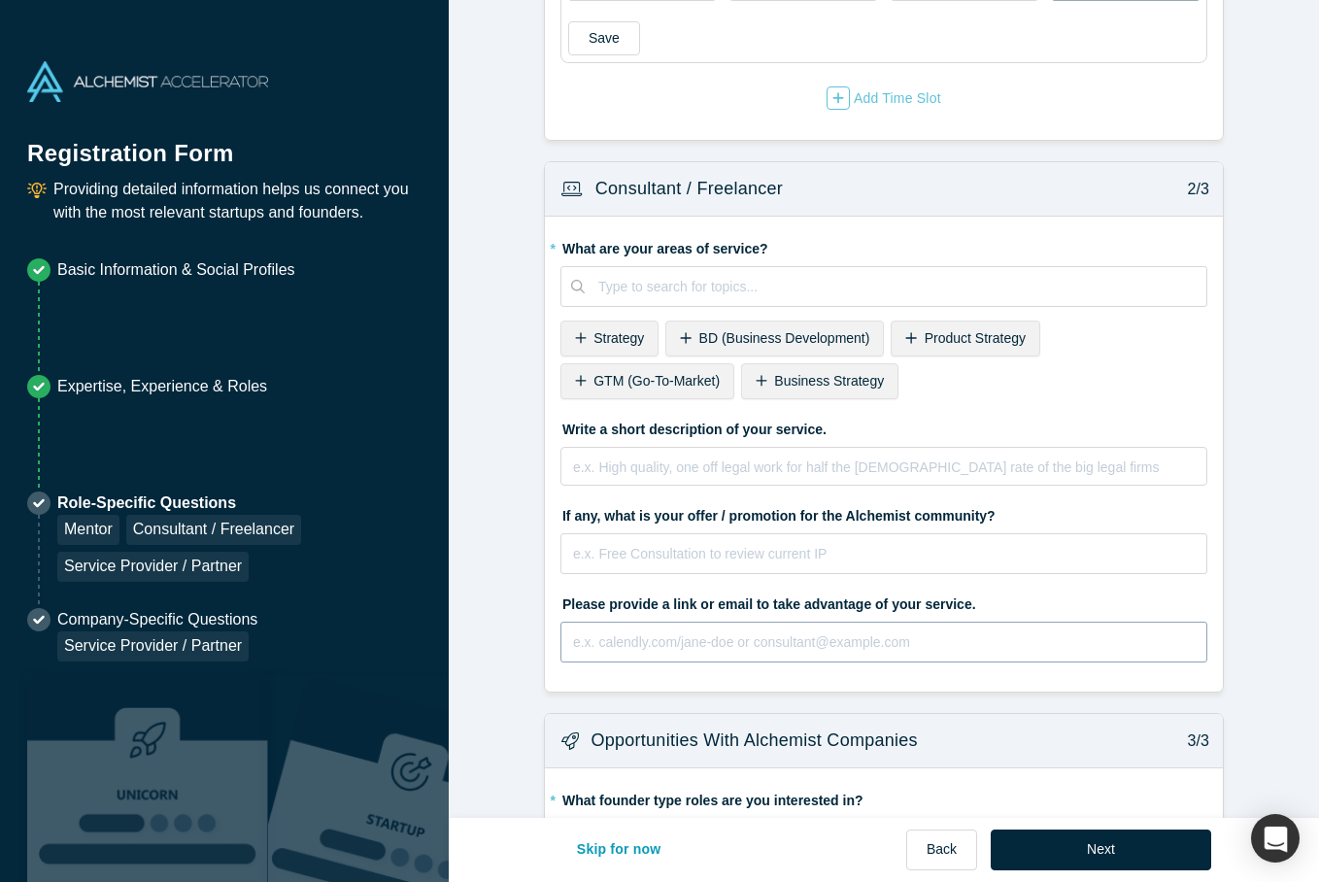
scroll to position [667, 0]
click at [582, 333] on icon at bounding box center [581, 337] width 12 height 14
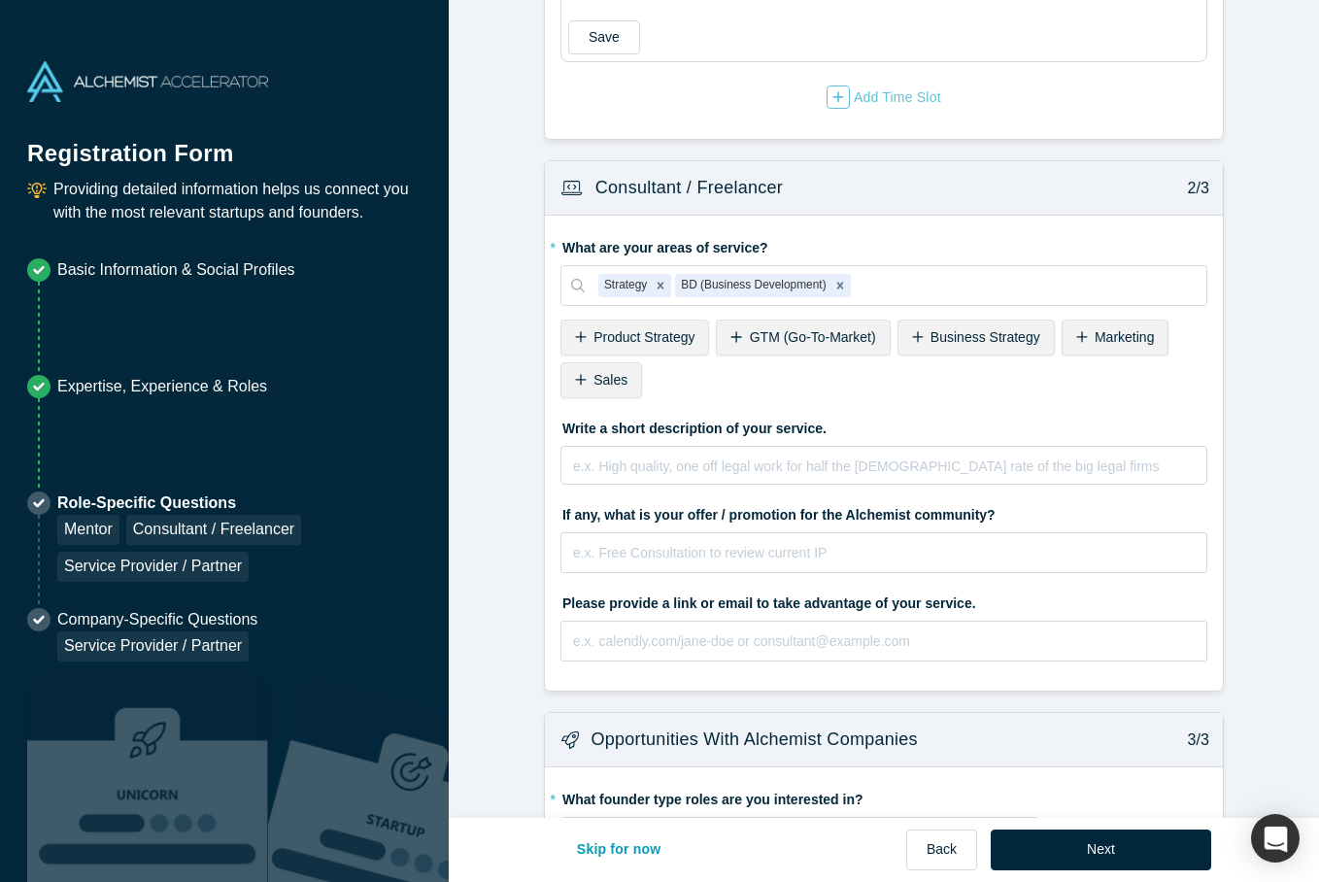
click at [732, 328] on div "GTM (Go-To-Market)" at bounding box center [803, 338] width 174 height 36
click at [741, 330] on icon at bounding box center [737, 337] width 12 height 14
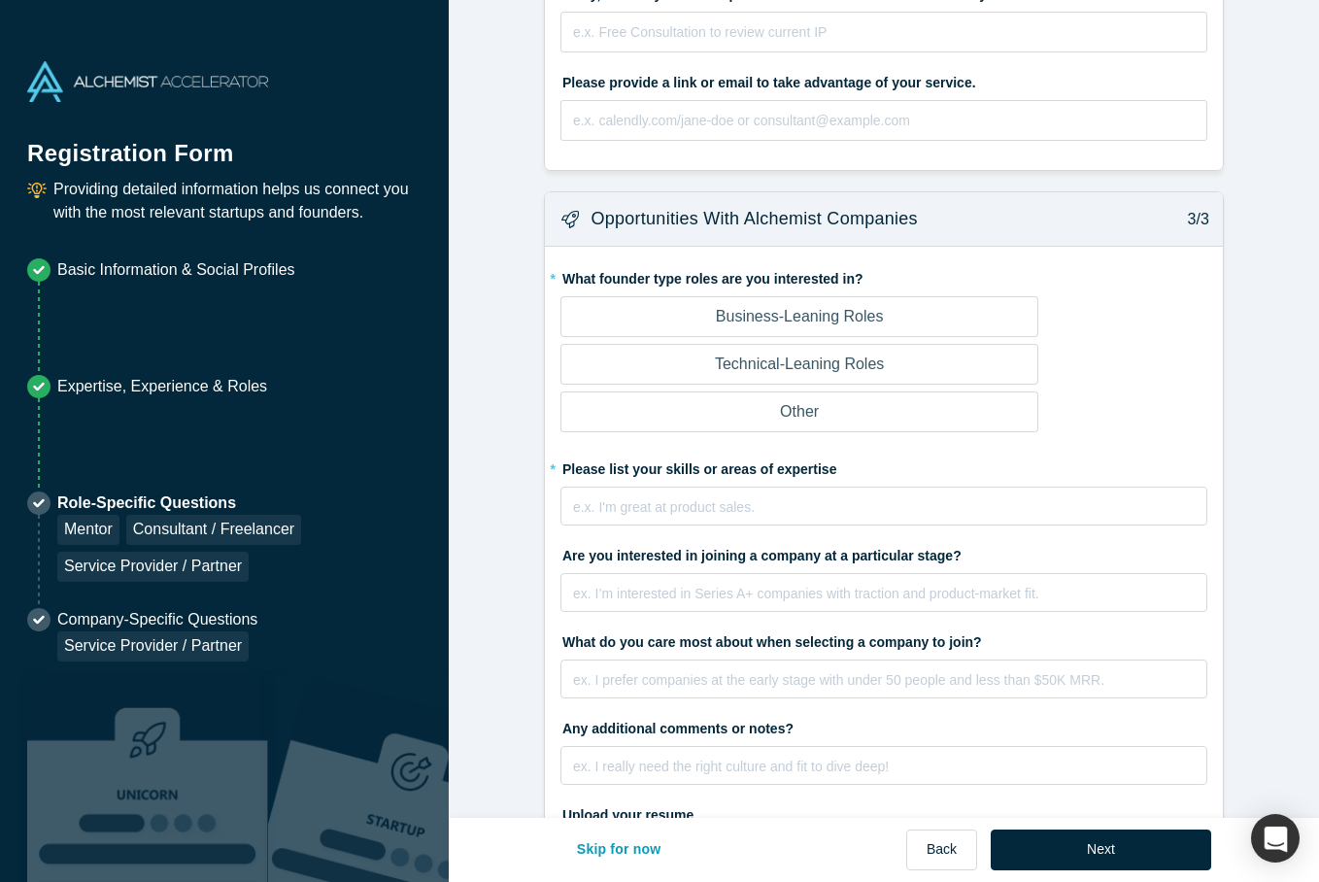
scroll to position [1147, 0]
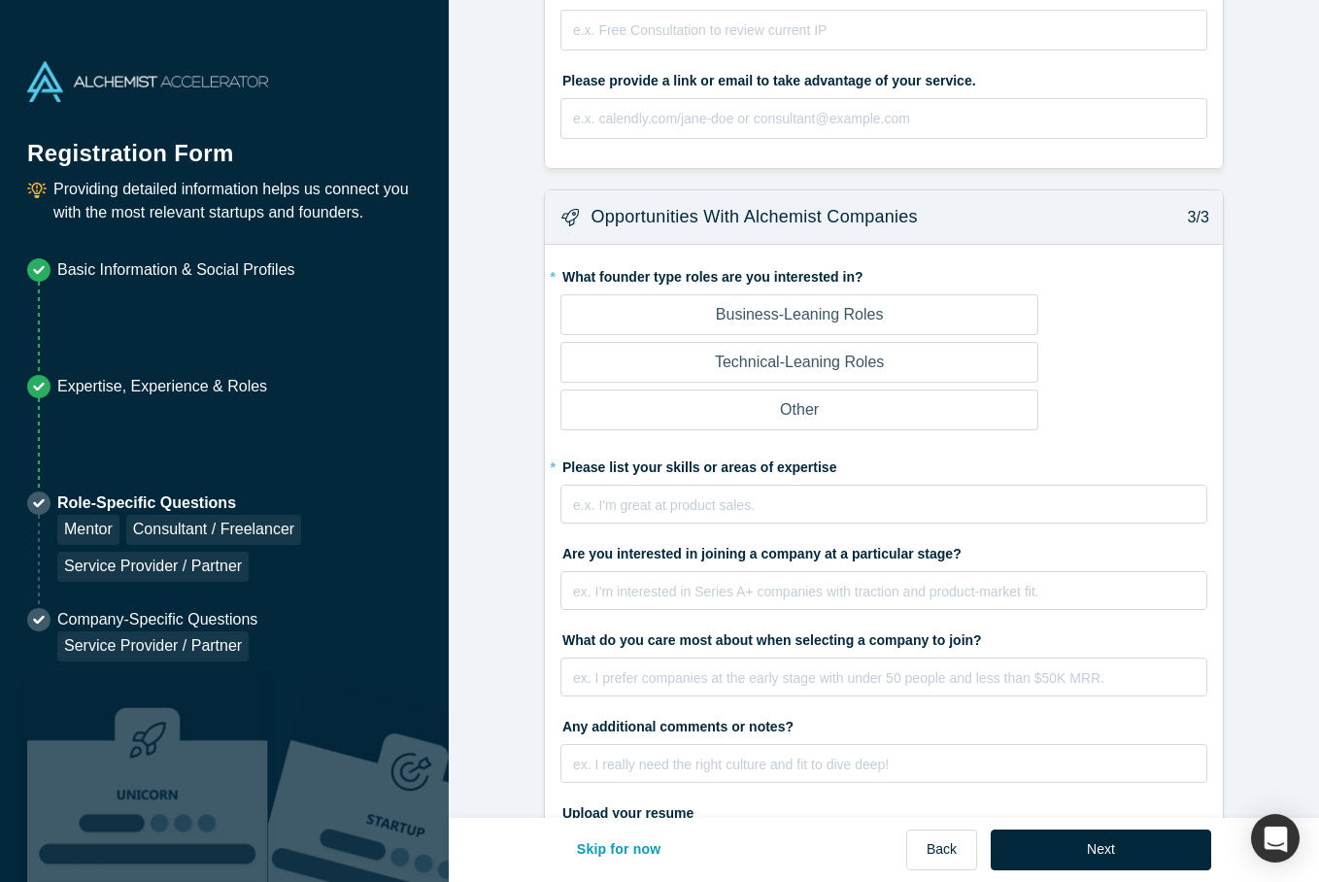
click at [888, 312] on label "Business-Leaning Roles" at bounding box center [800, 314] width 478 height 41
click at [0, 0] on input "Business-Leaning Roles" at bounding box center [0, 0] width 0 height 0
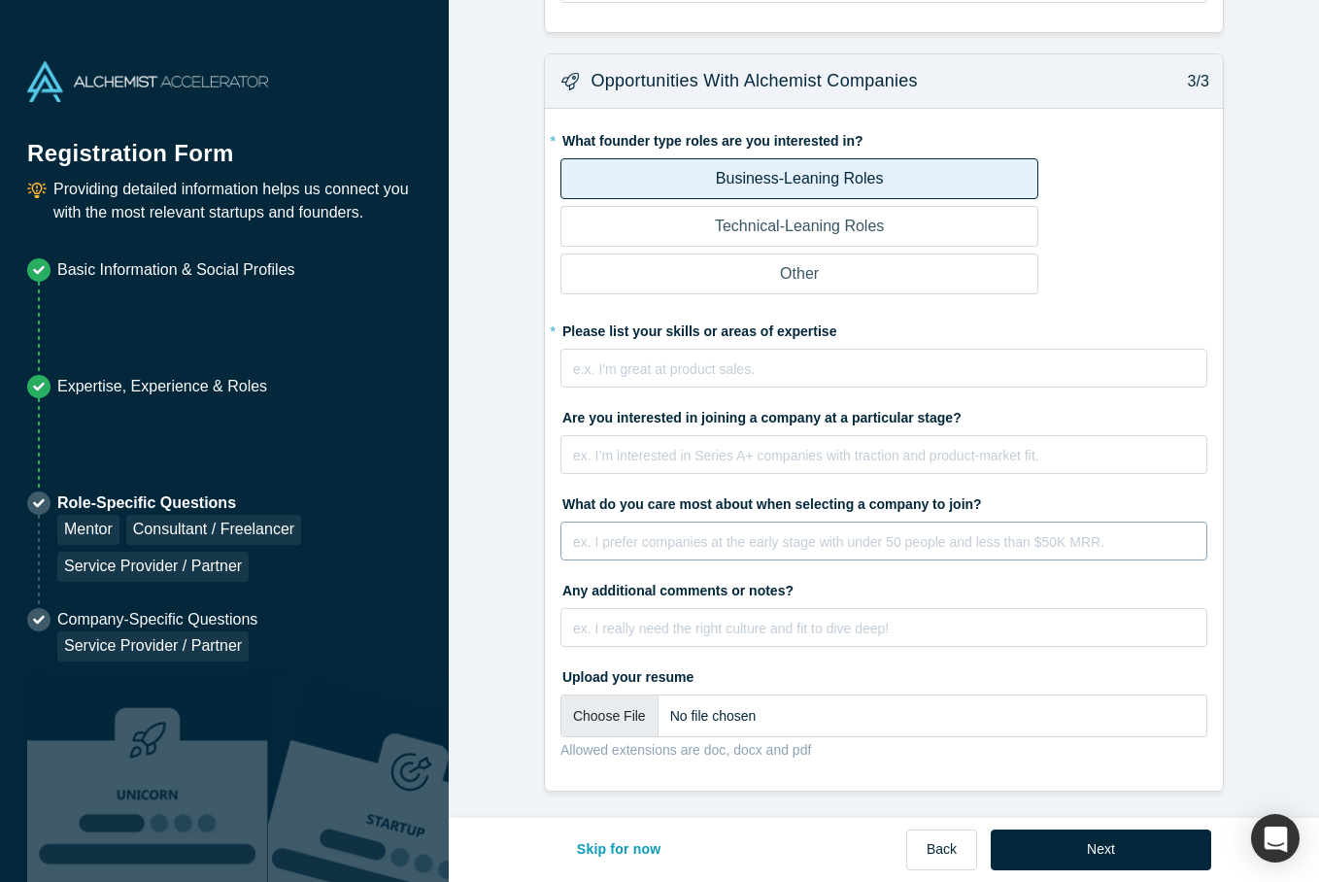
scroll to position [1282, 0]
click at [1134, 850] on button "Next" at bounding box center [1101, 850] width 221 height 41
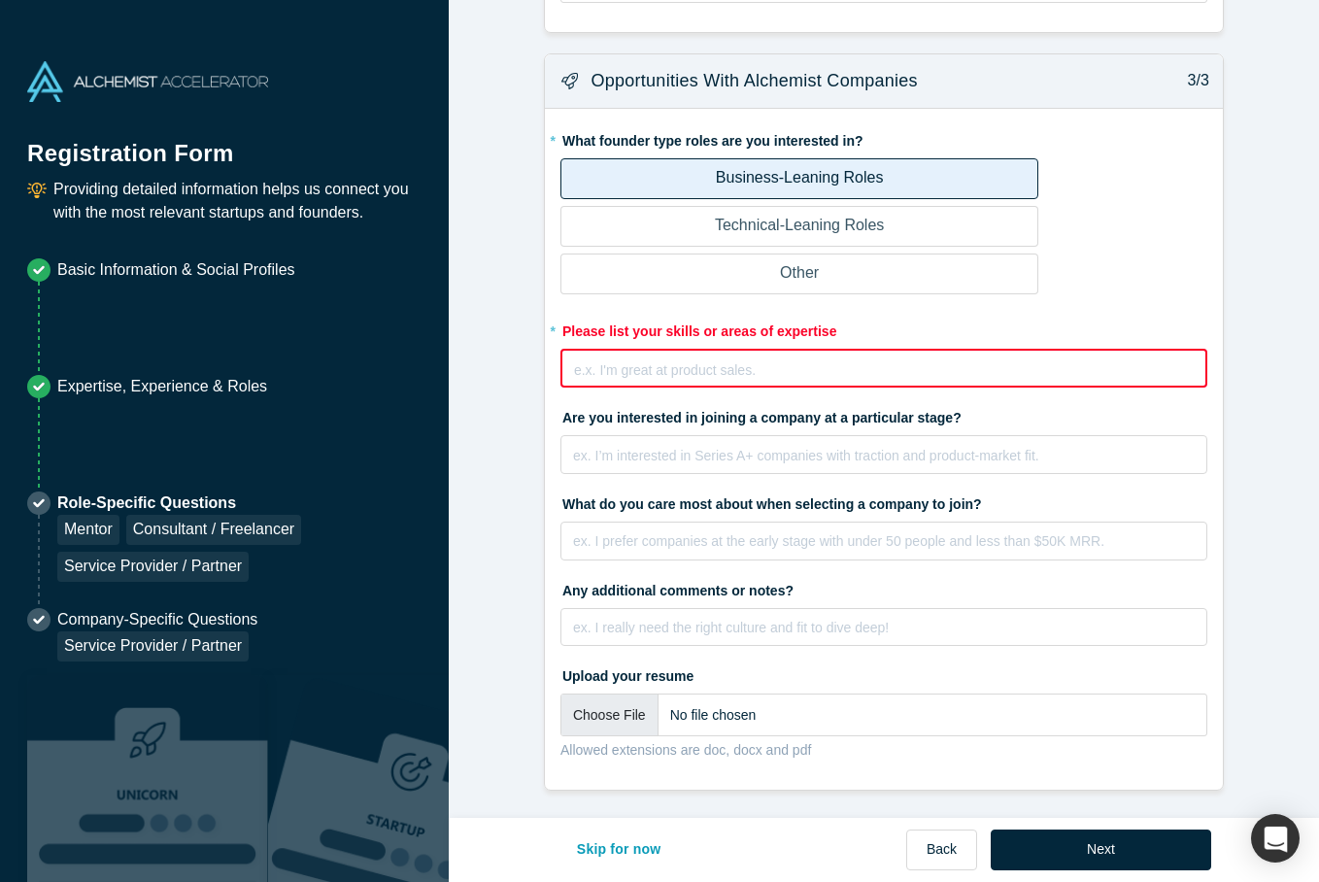
scroll to position [1409, 0]
click at [628, 848] on button "Skip for now" at bounding box center [619, 850] width 125 height 41
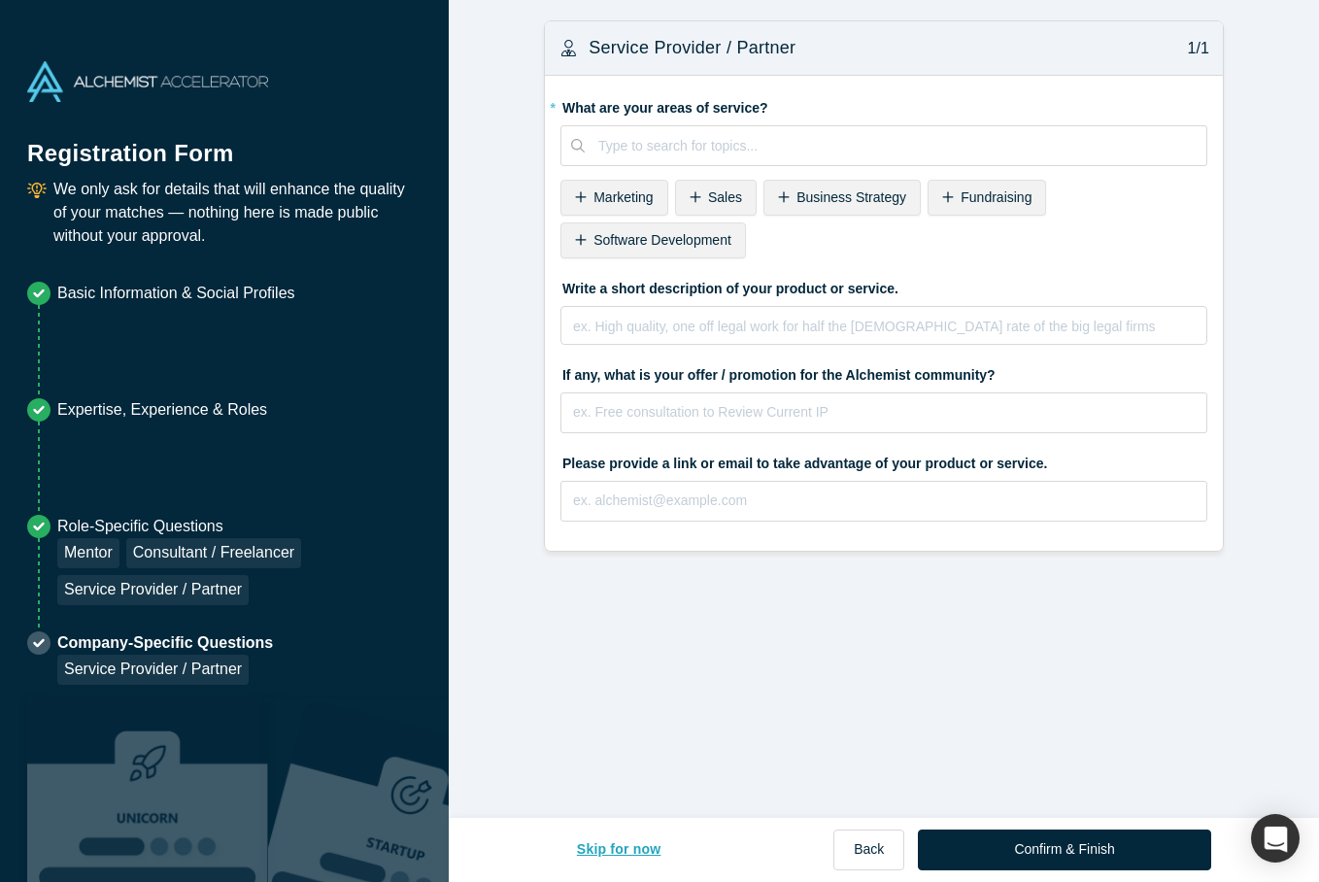
scroll to position [0, 0]
click at [860, 192] on span "Business Strategy" at bounding box center [852, 197] width 110 height 16
click at [736, 236] on span "BD (Business Development)" at bounding box center [679, 240] width 171 height 16
click at [619, 852] on button "Skip for now" at bounding box center [619, 850] width 125 height 41
click at [605, 855] on button "Skip for now" at bounding box center [619, 850] width 125 height 41
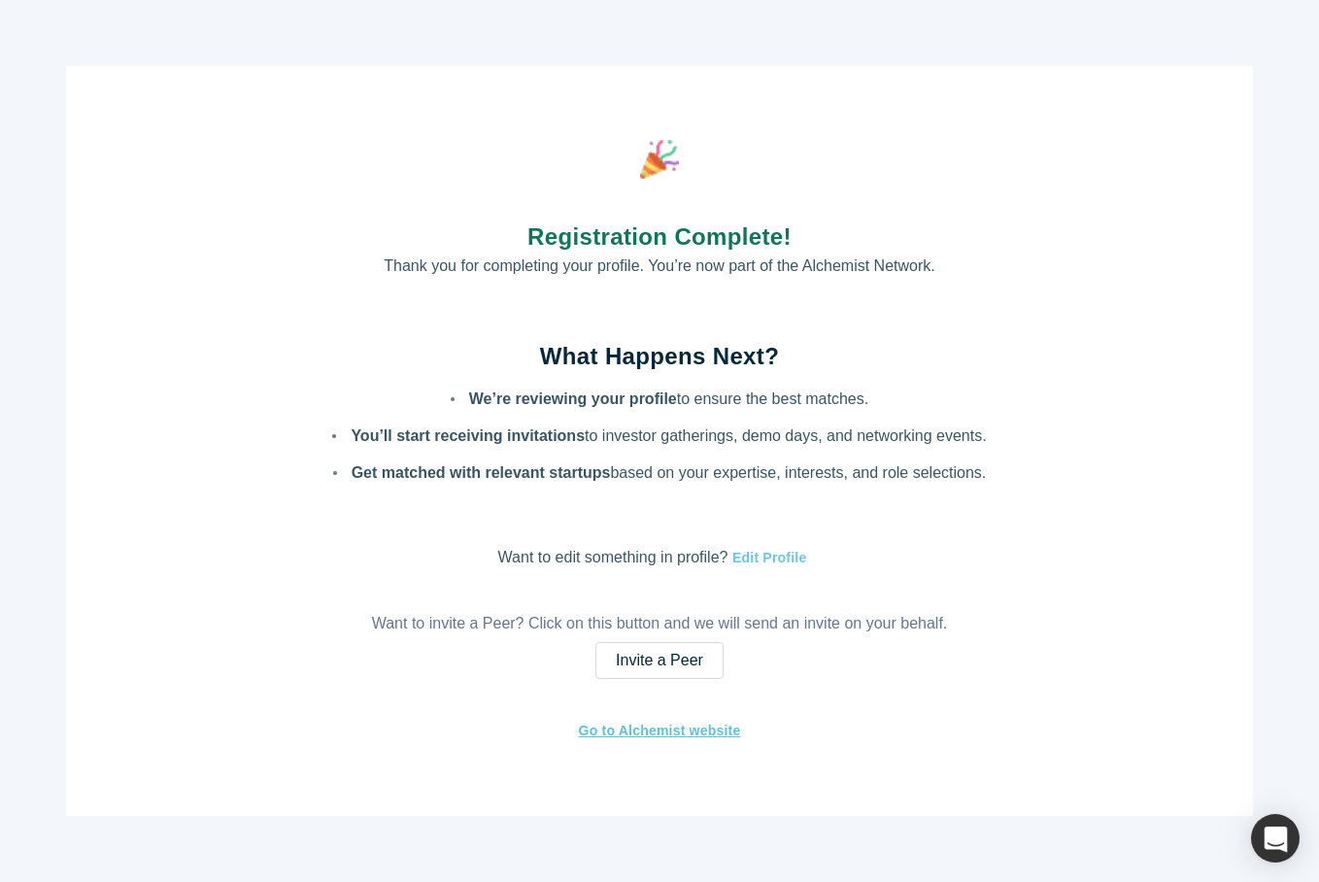
click at [759, 555] on button "Edit Profile" at bounding box center [768, 558] width 80 height 22
select select "SA"
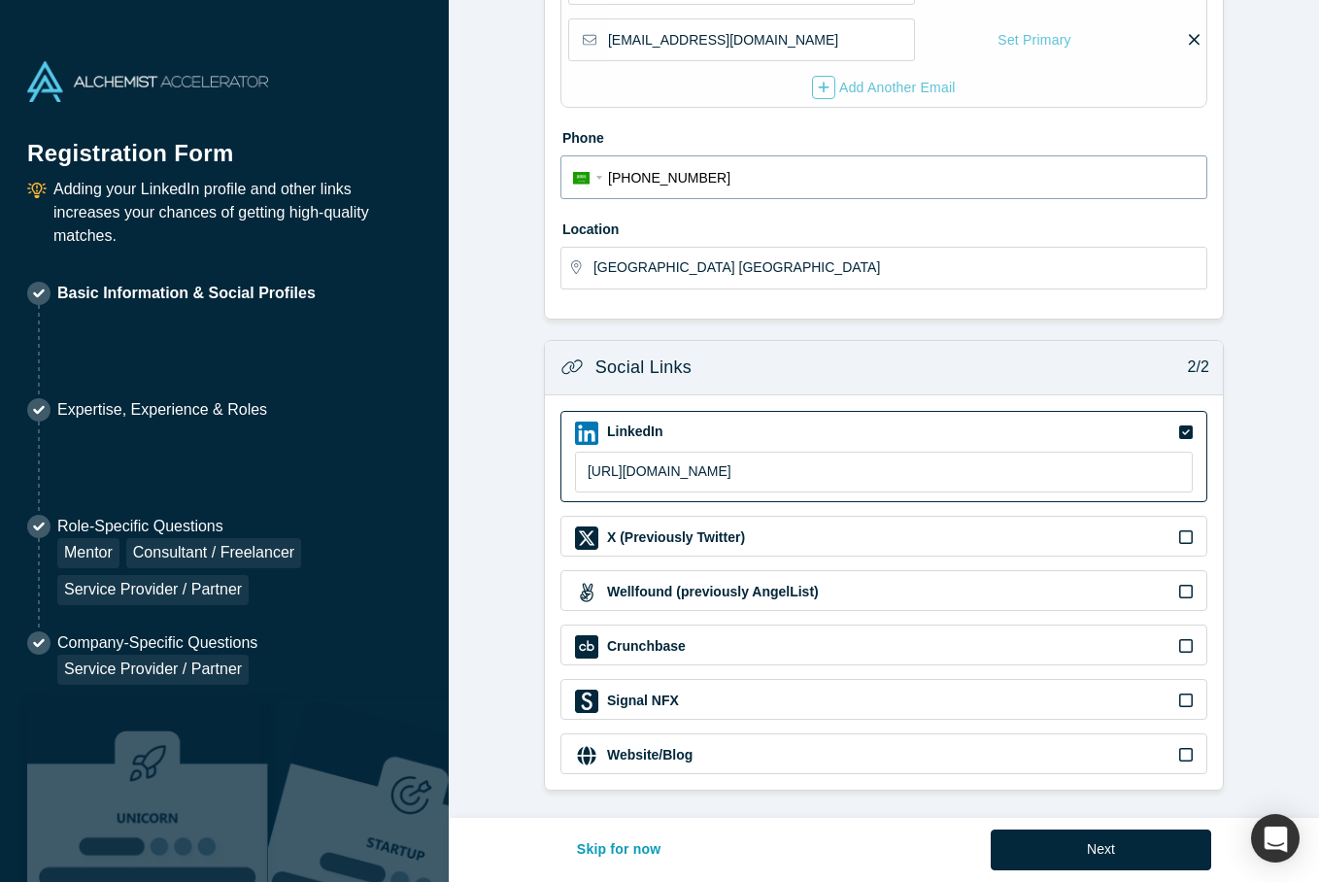
scroll to position [500, 0]
